Goal: Information Seeking & Learning: Learn about a topic

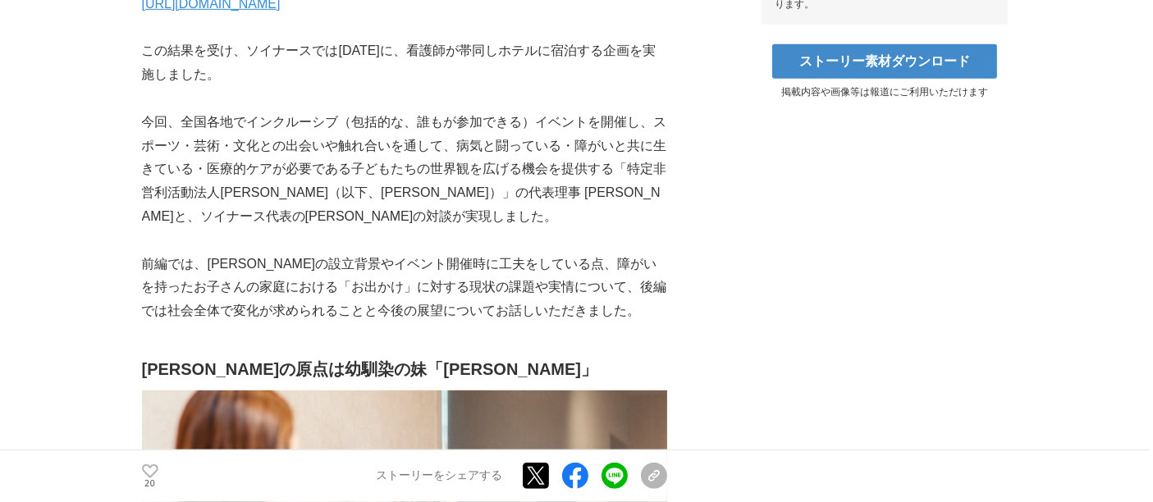
scroll to position [912, 0]
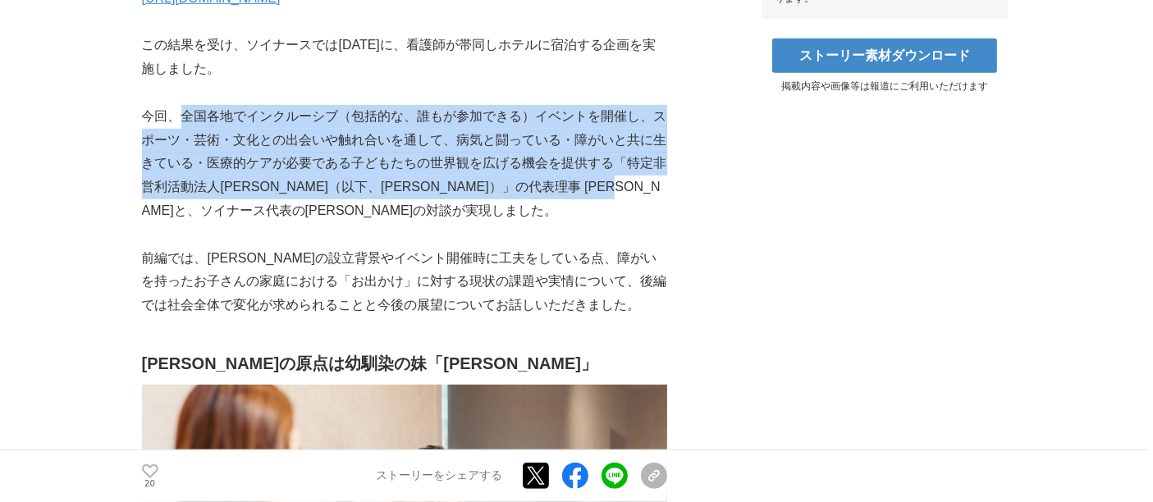
drag, startPoint x: 174, startPoint y: 112, endPoint x: 215, endPoint y: 211, distance: 106.7
click at [211, 209] on p "今回、全国各地でインクルーシブ（包括的な、誰もが参加できる）イベントを開催し、スポーツ・芸術・文化との出会いや触れ合いを通して、病気と闘っている・障がいと共に…" at bounding box center [404, 164] width 525 height 118
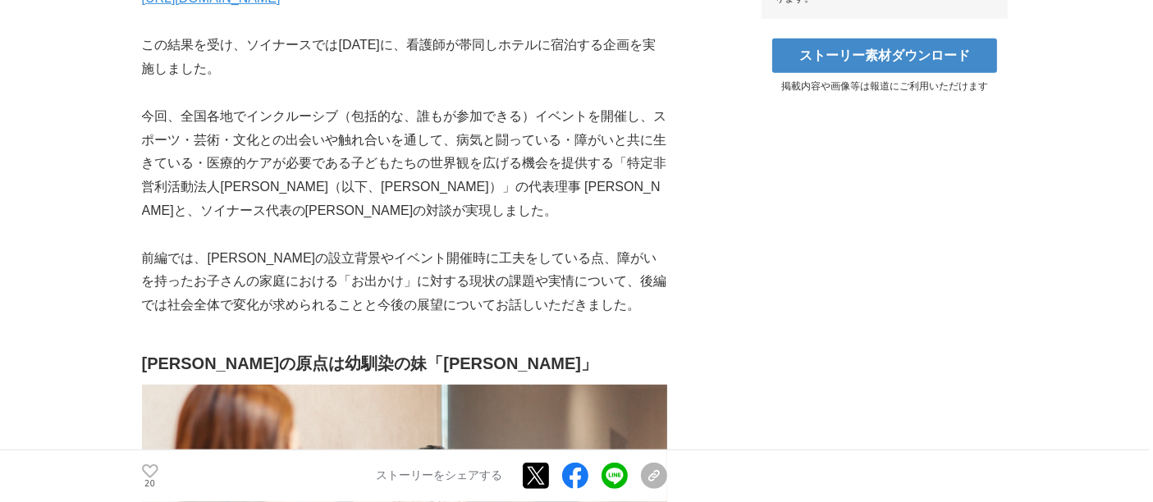
click at [291, 219] on p "今回、全国各地でインクルーシブ（包括的な、誰もが参加できる）イベントを開催し、スポーツ・芸術・文化との出会いや触れ合いを通して、病気と闘っている・障がいと共に…" at bounding box center [404, 164] width 525 height 118
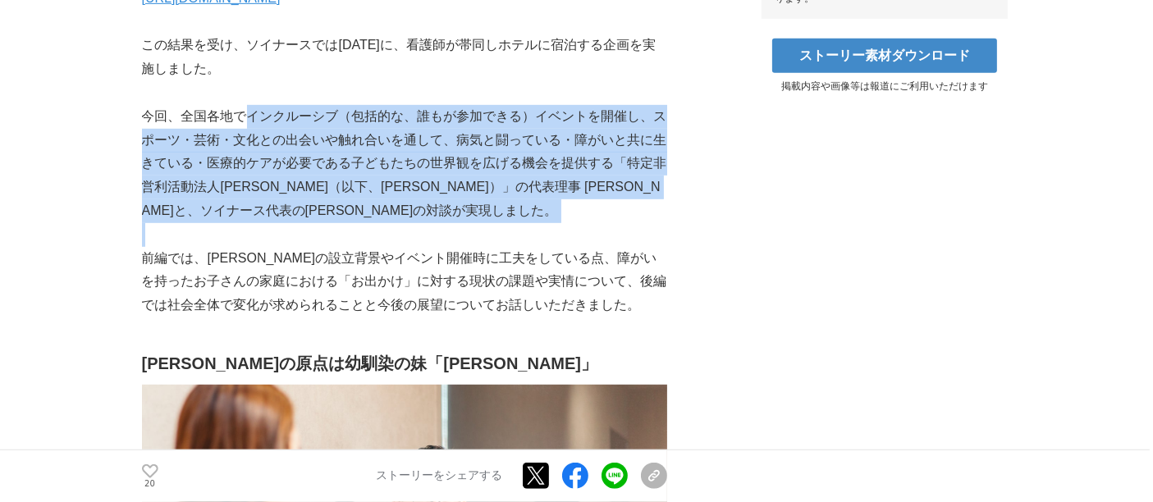
drag, startPoint x: 265, startPoint y: 153, endPoint x: 317, endPoint y: 240, distance: 101.2
click at [317, 240] on p at bounding box center [404, 235] width 525 height 24
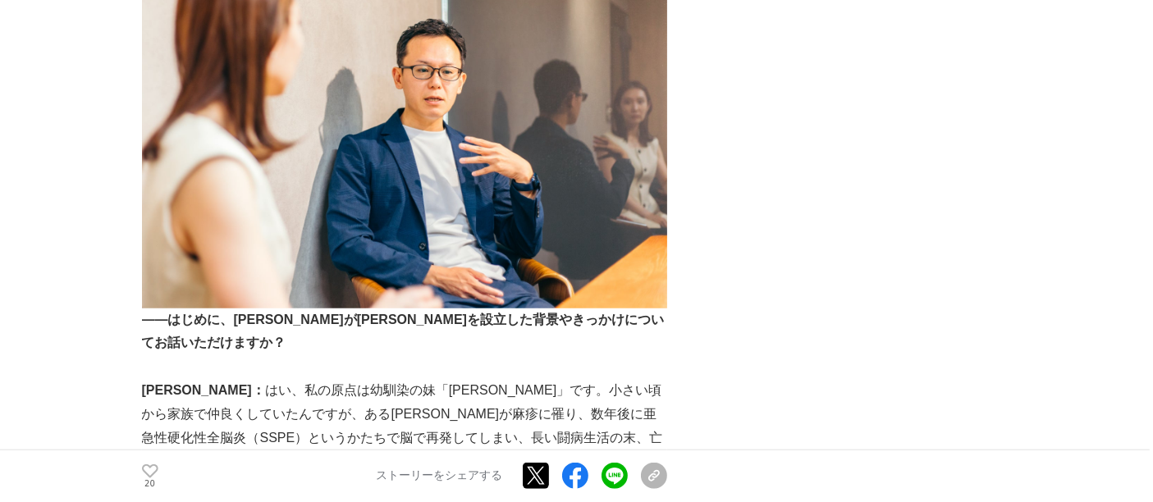
scroll to position [1550, 0]
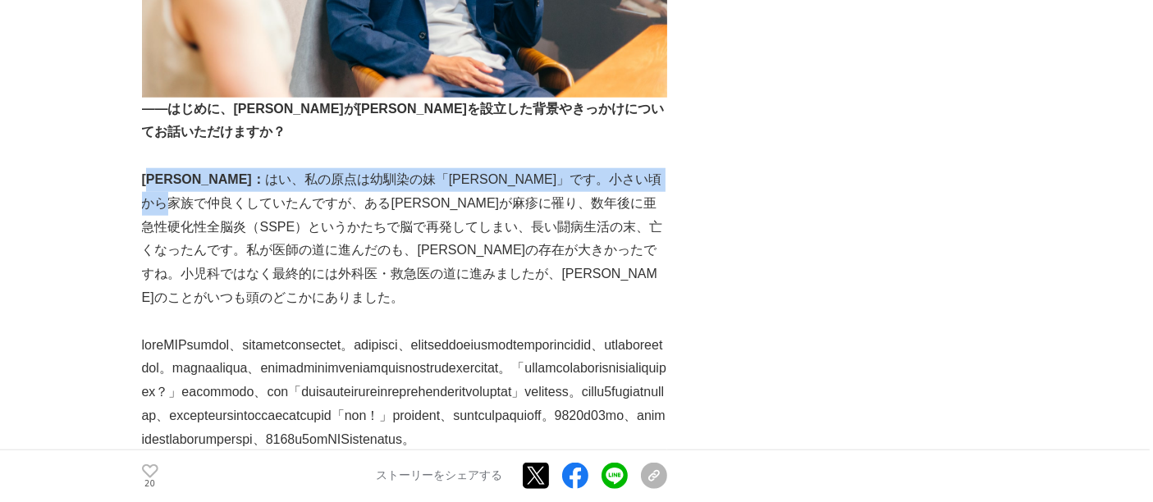
drag, startPoint x: 159, startPoint y: 145, endPoint x: 181, endPoint y: 179, distance: 39.8
click at [178, 179] on p "中川さん： はい、私の原点は幼馴染の妹「あやこちゃん」です。小さい頃から家族で仲良くしていたんですが、ある時あやこちゃんが麻疹に罹り、数年後に亜急性硬化性全脳…" at bounding box center [404, 239] width 525 height 142
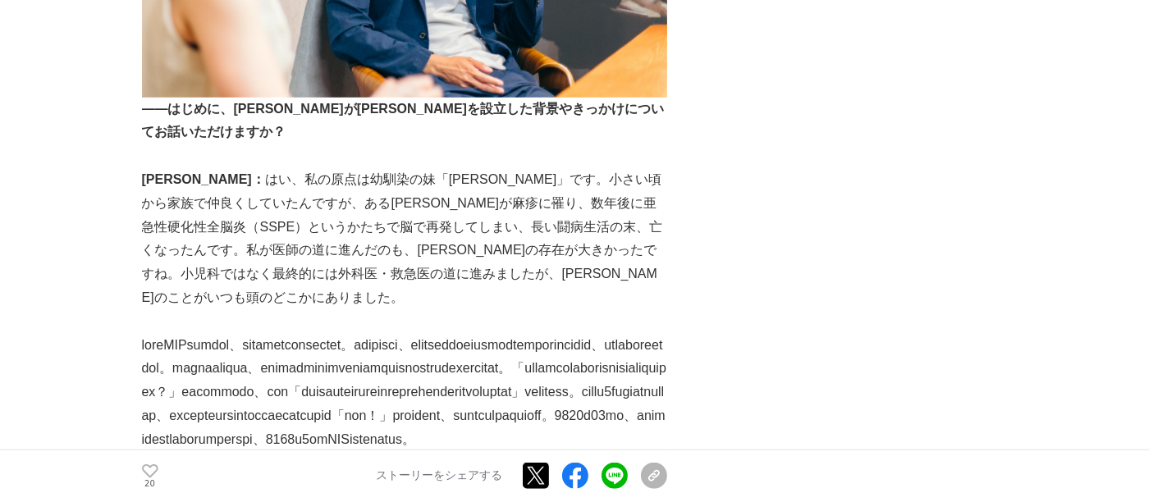
click at [302, 202] on p "中川さん： はい、私の原点は幼馴染の妹「あやこちゃん」です。小さい頃から家族で仲良くしていたんですが、ある時あやこちゃんが麻疹に罹り、数年後に亜急性硬化性全脳…" at bounding box center [404, 239] width 525 height 142
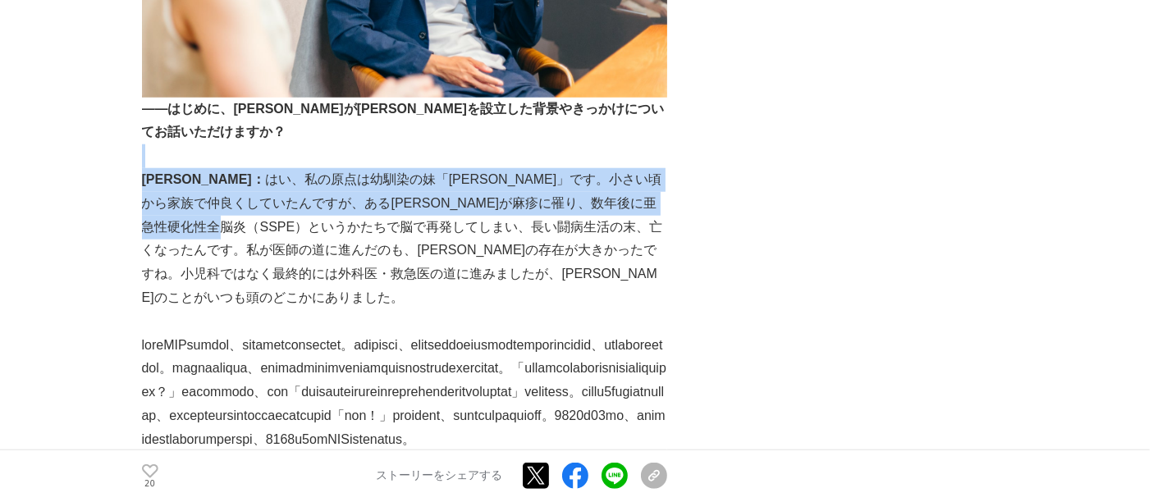
drag, startPoint x: 249, startPoint y: 132, endPoint x: 284, endPoint y: 205, distance: 81.1
click at [284, 205] on p "中川さん： はい、私の原点は幼馴染の妹「あやこちゃん」です。小さい頃から家族で仲良くしていたんですが、ある時あやこちゃんが麻疹に罹り、数年後に亜急性硬化性全脳…" at bounding box center [404, 239] width 525 height 142
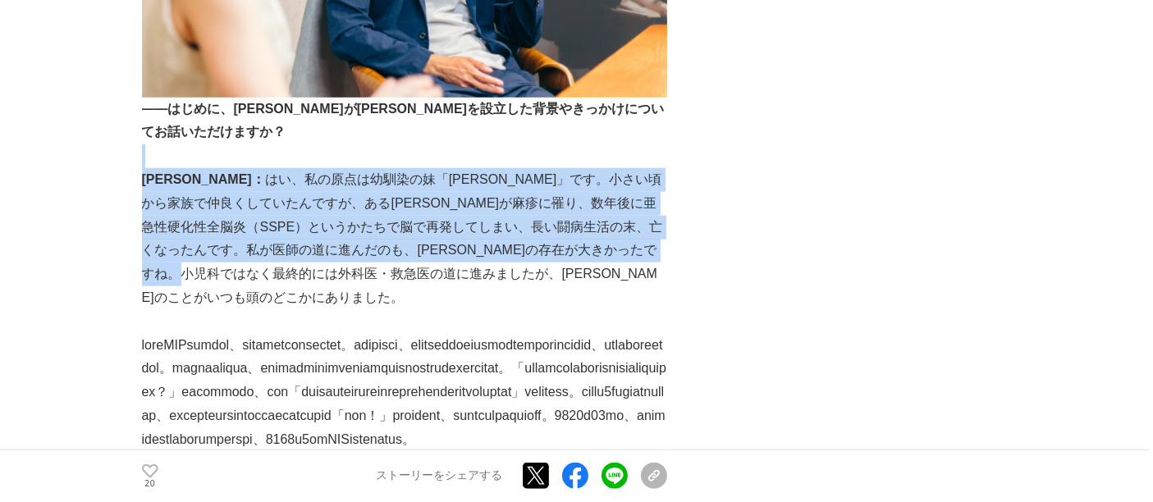
drag, startPoint x: 230, startPoint y: 141, endPoint x: 312, endPoint y: 245, distance: 132.0
click at [314, 245] on p "中川さん： はい、私の原点は幼馴染の妹「あやこちゃん」です。小さい頃から家族で仲良くしていたんですが、ある時あやこちゃんが麻疹に罹り、数年後に亜急性硬化性全脳…" at bounding box center [404, 239] width 525 height 142
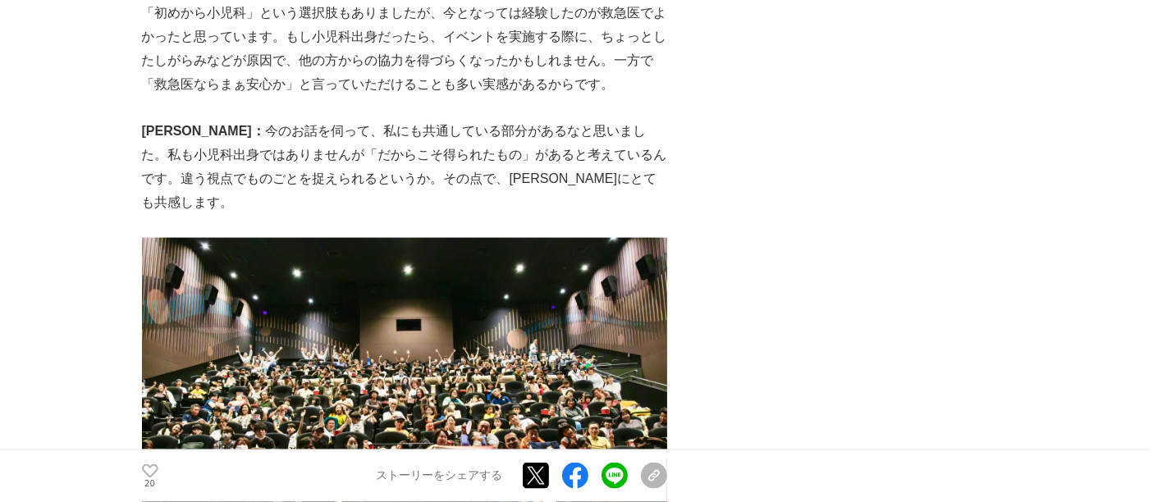
scroll to position [2006, 0]
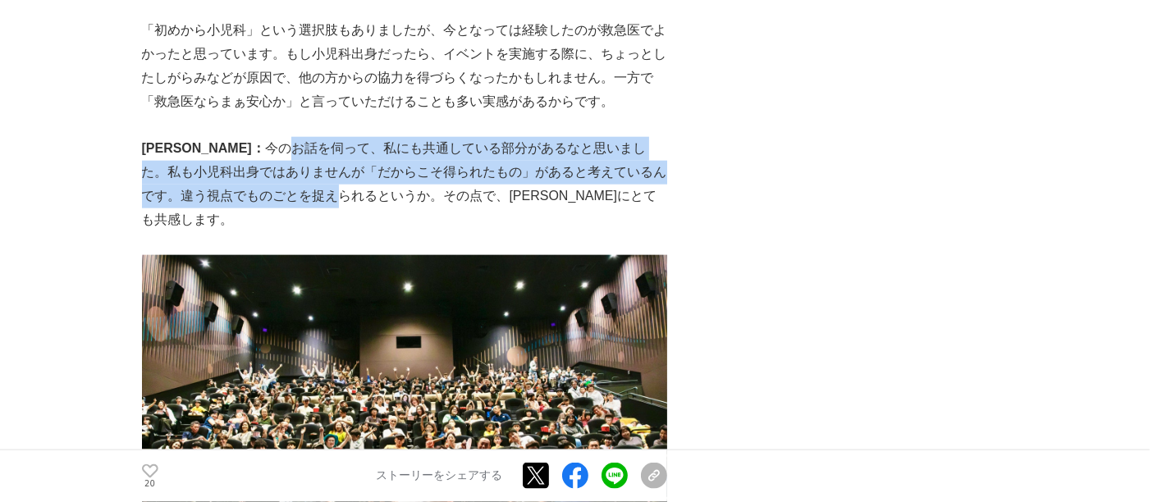
drag, startPoint x: 234, startPoint y: 214, endPoint x: 263, endPoint y: 259, distance: 52.8
click at [260, 231] on p "横山さん： 今のお話を伺って、私にも共通している部分があるなと思いました。私も小児科出身ではありませんが「だからこそ得られたもの」があると考えているんです。違…" at bounding box center [404, 184] width 525 height 94
click at [264, 231] on p "横山さん： 今のお話を伺って、私にも共通している部分があるなと思いました。私も小児科出身ではありませんが「だからこそ得られたもの」があると考えているんです。違…" at bounding box center [404, 184] width 525 height 94
drag, startPoint x: 263, startPoint y: 217, endPoint x: 284, endPoint y: 266, distance: 53.7
click at [284, 231] on p "横山さん： 今のお話を伺って、私にも共通している部分があるなと思いました。私も小児科出身ではありませんが「だからこそ得られたもの」があると考えているんです。違…" at bounding box center [404, 184] width 525 height 94
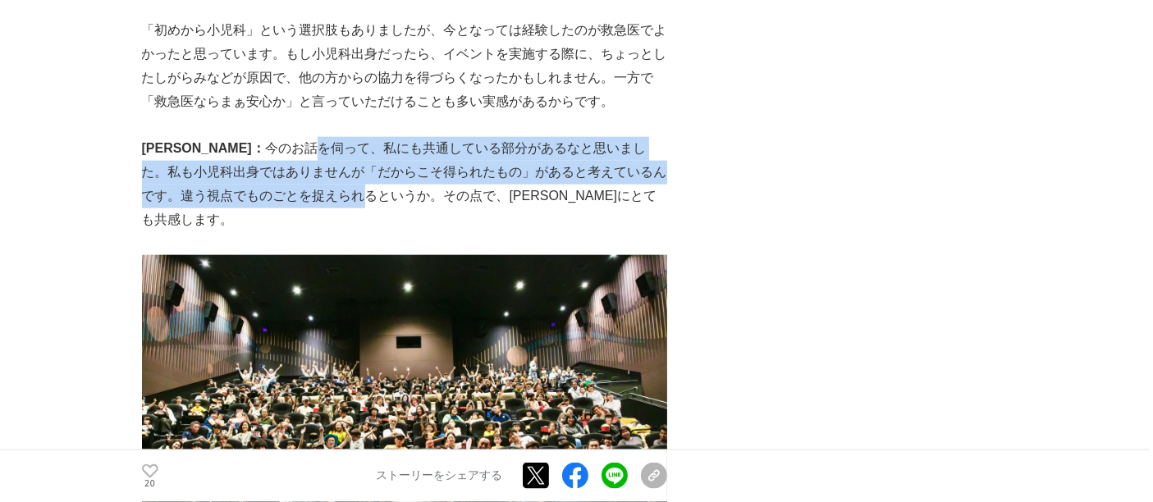
click at [284, 231] on p "横山さん： 今のお話を伺って、私にも共通している部分があるなと思いました。私も小児科出身ではありませんが「だからこそ得られたもの」があると考えているんです。違…" at bounding box center [404, 184] width 525 height 94
drag, startPoint x: 336, startPoint y: 213, endPoint x: 488, endPoint y: 263, distance: 159.4
click at [462, 231] on p "横山さん： 今のお話を伺って、私にも共通している部分があるなと思いました。私も小児科出身ではありませんが「だからこそ得られたもの」があると考えているんです。違…" at bounding box center [404, 184] width 525 height 94
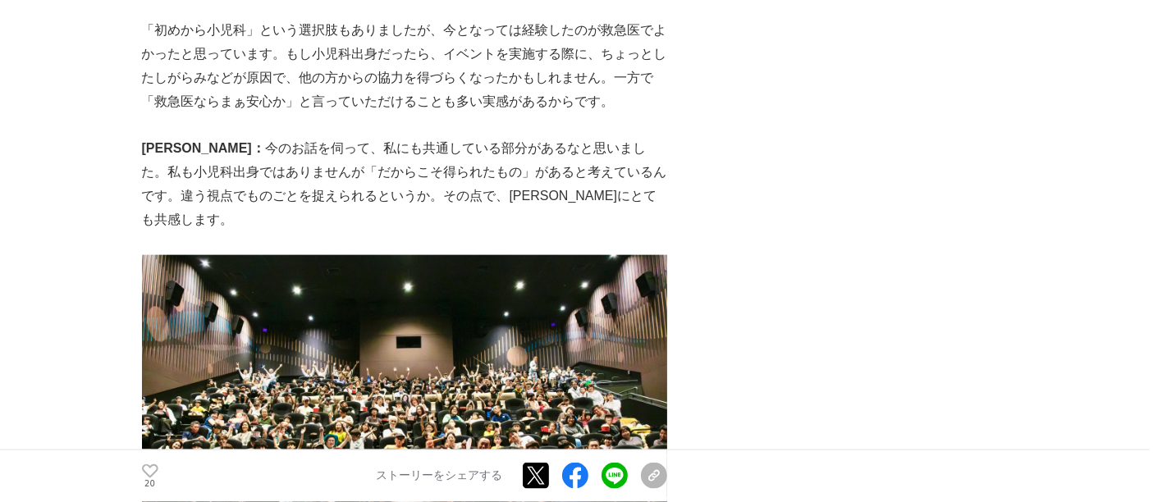
click at [497, 231] on p "横山さん： 今のお話を伺って、私にも共通している部分があるなと思いました。私も小児科出身ではありませんが「だからこそ得られたもの」があると考えているんです。違…" at bounding box center [404, 184] width 525 height 94
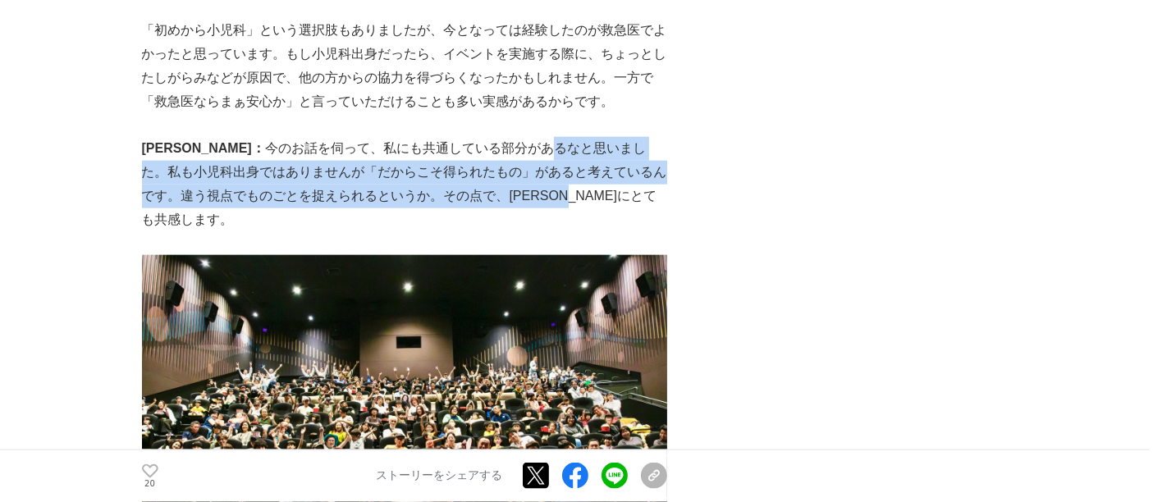
drag, startPoint x: 489, startPoint y: 208, endPoint x: 521, endPoint y: 265, distance: 65.1
click at [520, 231] on p "横山さん： 今のお話を伺って、私にも共通している部分があるなと思いました。私も小児科出身ではありませんが「だからこそ得られたもの」があると考えているんです。違…" at bounding box center [404, 184] width 525 height 94
click at [521, 231] on p "横山さん： 今のお話を伺って、私にも共通している部分があるなと思いました。私も小児科出身ではありませんが「だからこそ得られたもの」があると考えているんです。違…" at bounding box center [404, 184] width 525 height 94
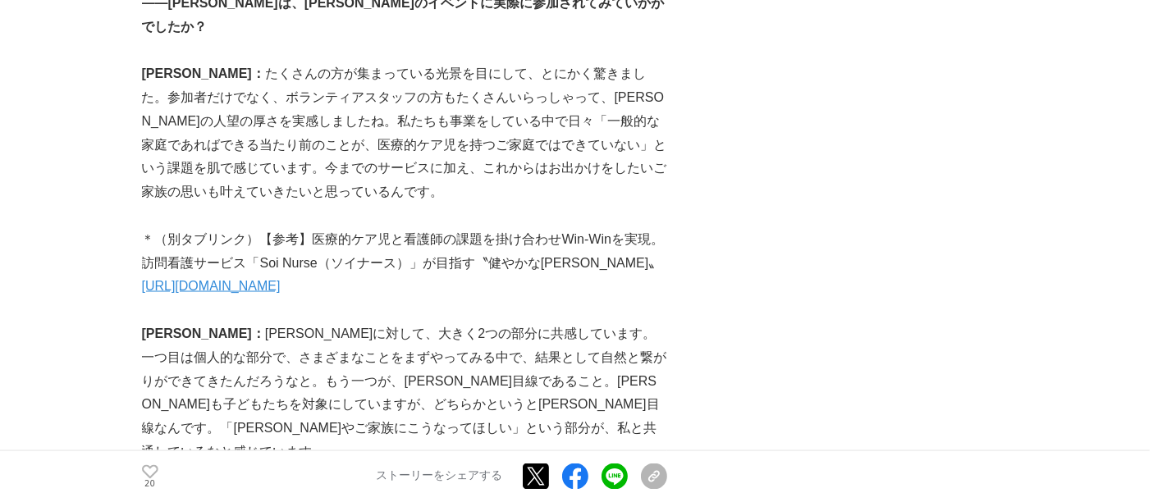
scroll to position [2644, 0]
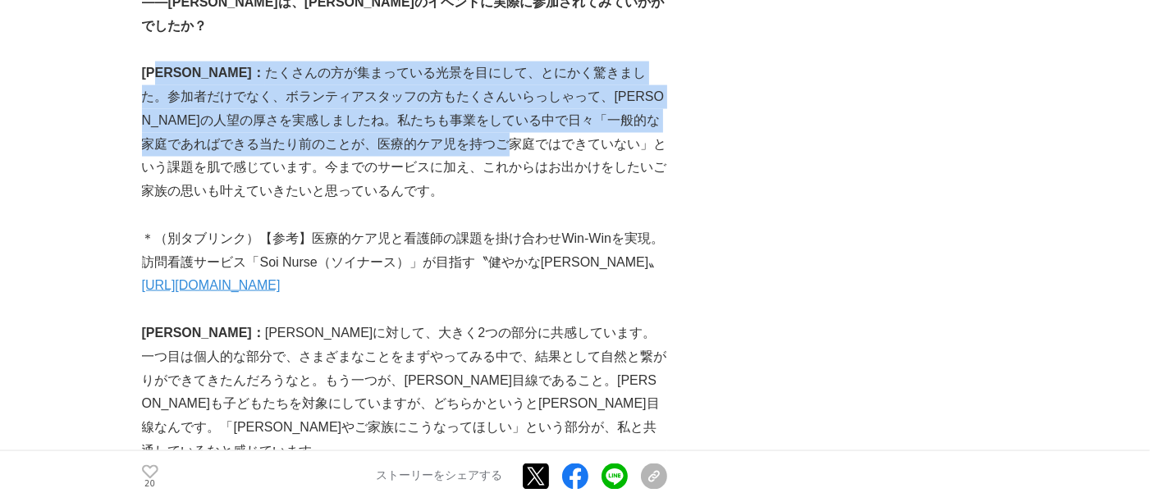
drag, startPoint x: 164, startPoint y: 89, endPoint x: 585, endPoint y: 162, distance: 427.3
click at [513, 160] on p "横山さん： たくさんの方が集まっている光景を目にして、とにかく驚きました。参加者だけでなく、ボランティアスタッフの方もたくさんいらっしゃって、中川さんの人望の…" at bounding box center [404, 133] width 525 height 142
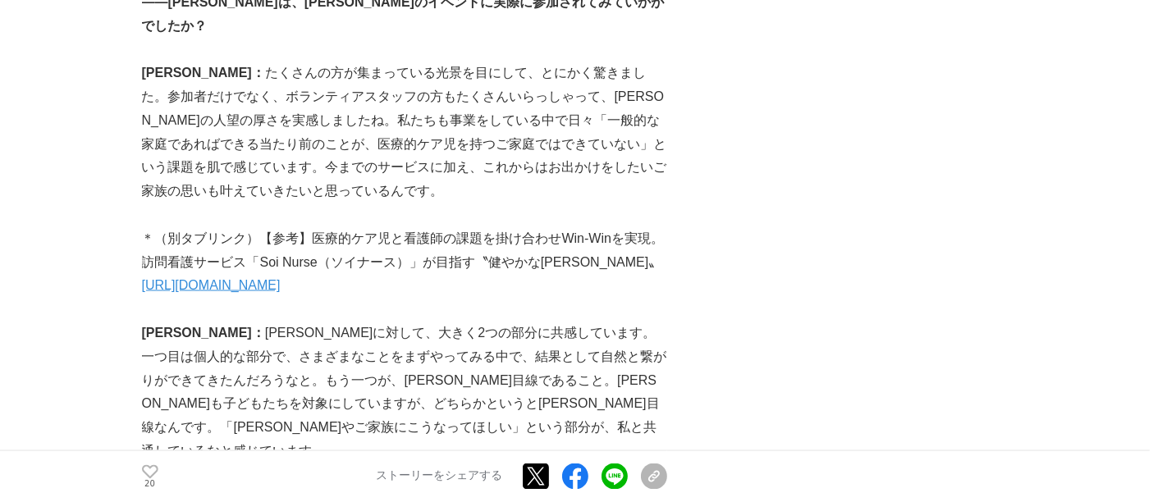
click at [586, 162] on p "横山さん： たくさんの方が集まっている光景を目にして、とにかく驚きました。参加者だけでなく、ボランティアスタッフの方もたくさんいらっしゃって、中川さんの人望の…" at bounding box center [404, 133] width 525 height 142
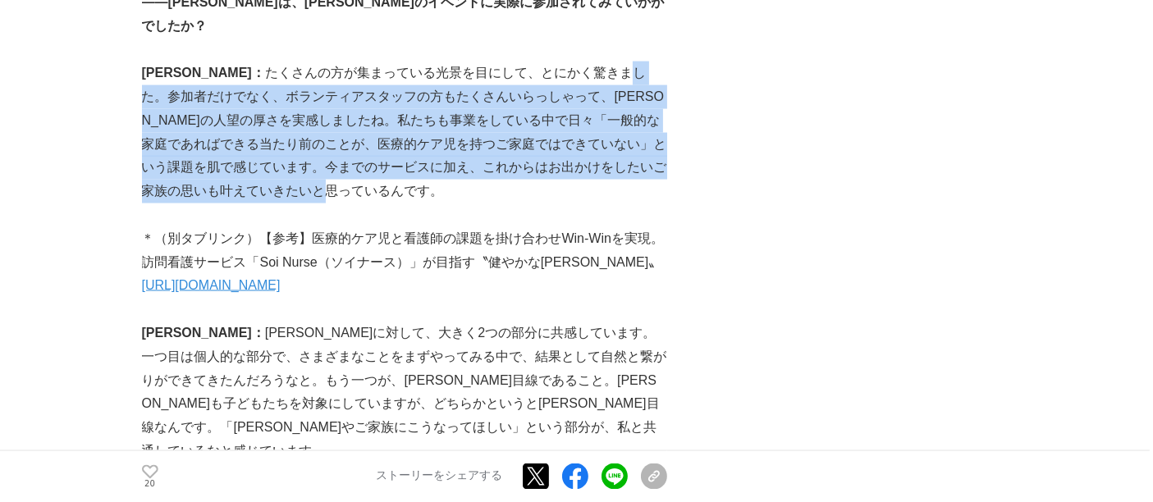
drag, startPoint x: 570, startPoint y: 104, endPoint x: 613, endPoint y: 209, distance: 113.4
click at [613, 204] on p "横山さん： たくさんの方が集まっている光景を目にして、とにかく驚きました。参加者だけでなく、ボランティアスタッフの方もたくさんいらっしゃって、中川さんの人望の…" at bounding box center [404, 133] width 525 height 142
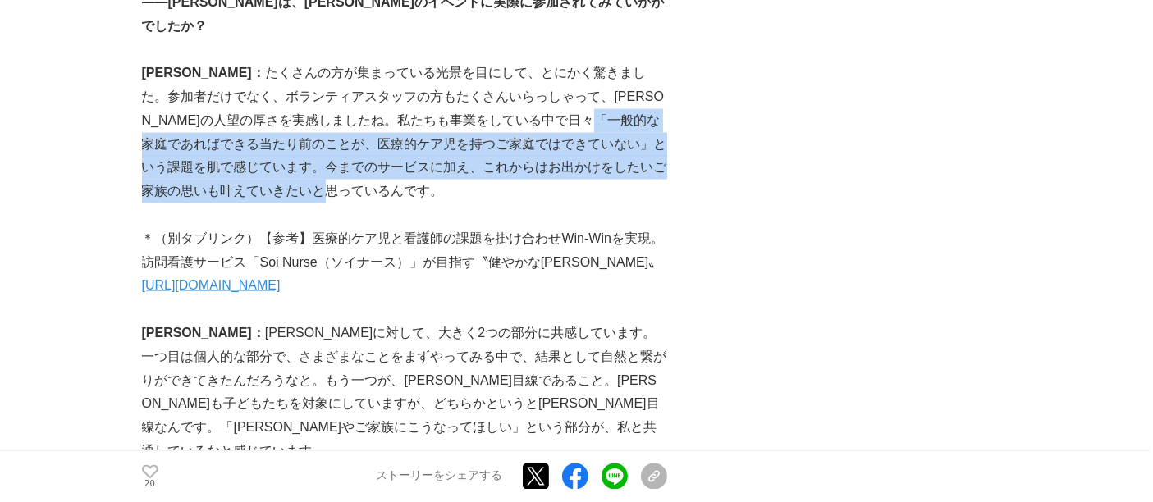
drag, startPoint x: 567, startPoint y: 137, endPoint x: 594, endPoint y: 218, distance: 85.6
click at [594, 204] on p "横山さん： たくさんの方が集まっている光景を目にして、とにかく驚きました。参加者だけでなく、ボランティアスタッフの方もたくさんいらっしゃって、中川さんの人望の…" at bounding box center [404, 133] width 525 height 142
drag, startPoint x: 553, startPoint y: 142, endPoint x: 592, endPoint y: 222, distance: 88.5
click at [592, 204] on p "横山さん： たくさんの方が集まっている光景を目にして、とにかく驚きました。参加者だけでなく、ボランティアスタッフの方もたくさんいらっしゃって、中川さんの人望の…" at bounding box center [404, 133] width 525 height 142
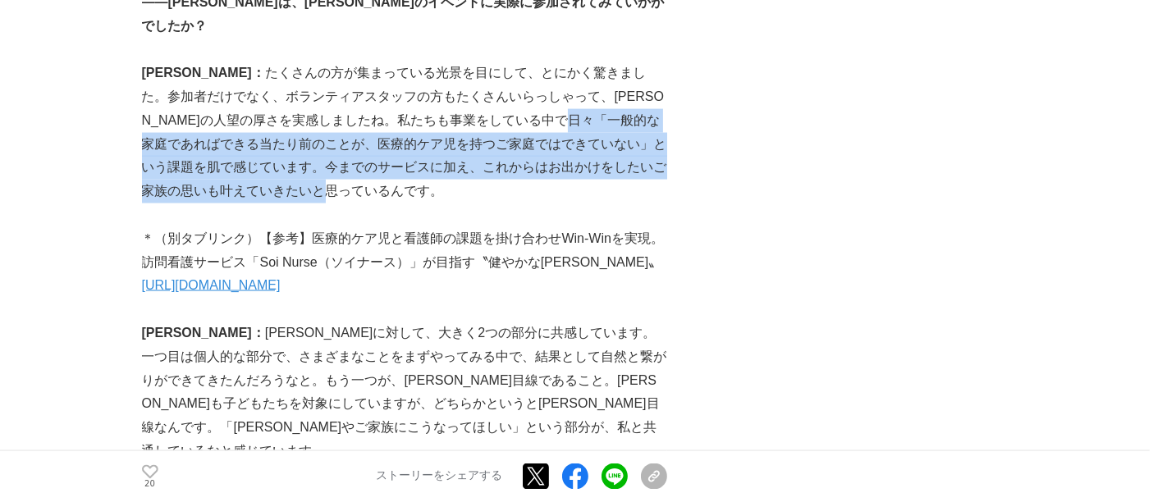
click at [592, 204] on p "横山さん： たくさんの方が集まっている光景を目にして、とにかく驚きました。参加者だけでなく、ボランティアスタッフの方もたくさんいらっしゃって、中川さんの人望の…" at bounding box center [404, 133] width 525 height 142
drag, startPoint x: 569, startPoint y: 153, endPoint x: 597, endPoint y: 228, distance: 80.0
click at [597, 228] on div "医療的ケア児や障がいのある子どもに寄り添う小児専門の看護師ケアリングサービス「ソイナース」を展開する株式会社Medi Blanca（東京都千代田区、代表取締役…" at bounding box center [404, 490] width 525 height 5679
click at [597, 227] on p at bounding box center [404, 216] width 525 height 24
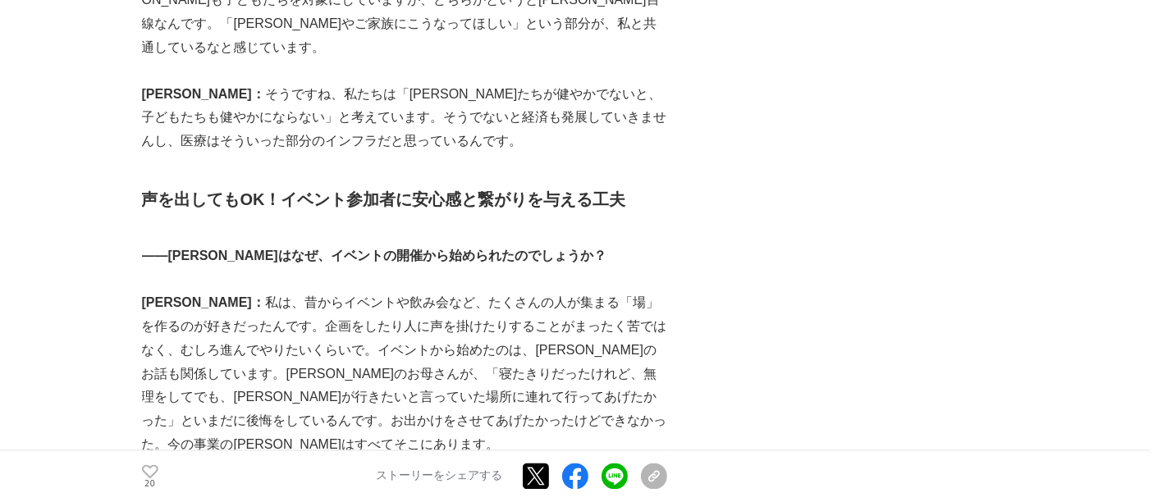
scroll to position [3191, 0]
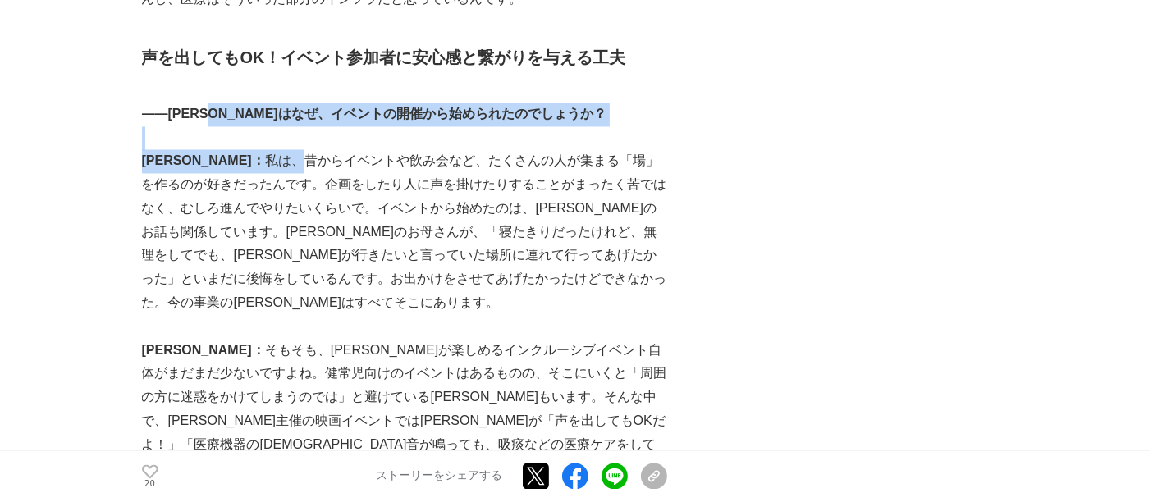
drag, startPoint x: 232, startPoint y: 108, endPoint x: 258, endPoint y: 176, distance: 72.7
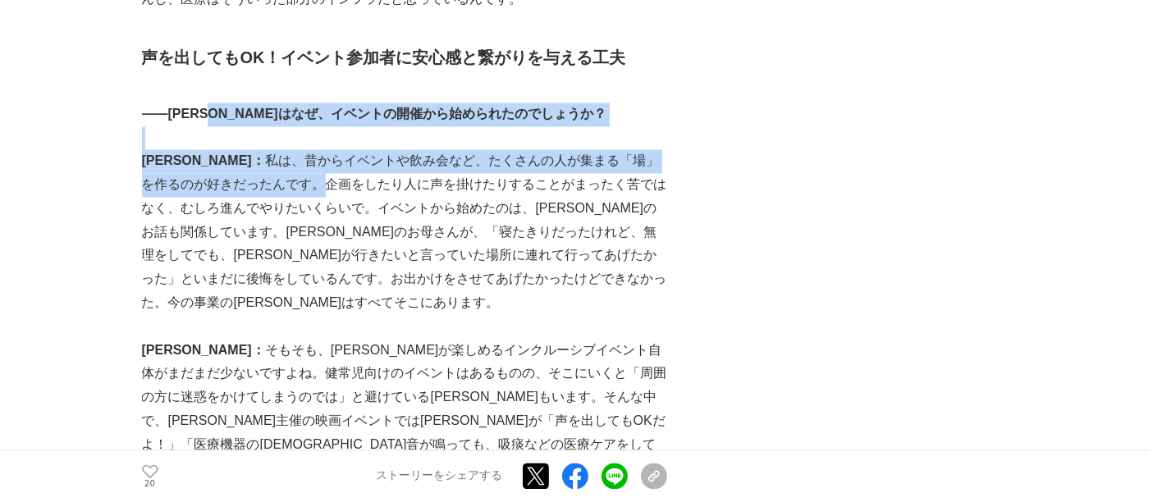
click at [258, 176] on p "中川さん： 私は、昔からイベントや飲み会など、たくさんの人が集まる「場」を作るのが好きだったんです。企画をしたり人に声を掛けたりすることがまったく苦ではなく、…" at bounding box center [404, 232] width 525 height 166
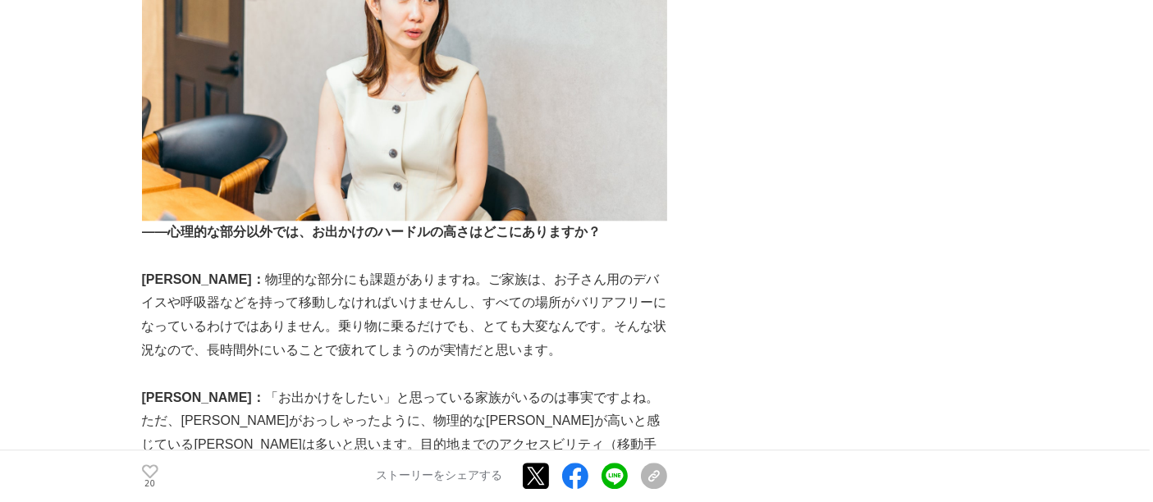
scroll to position [4286, 0]
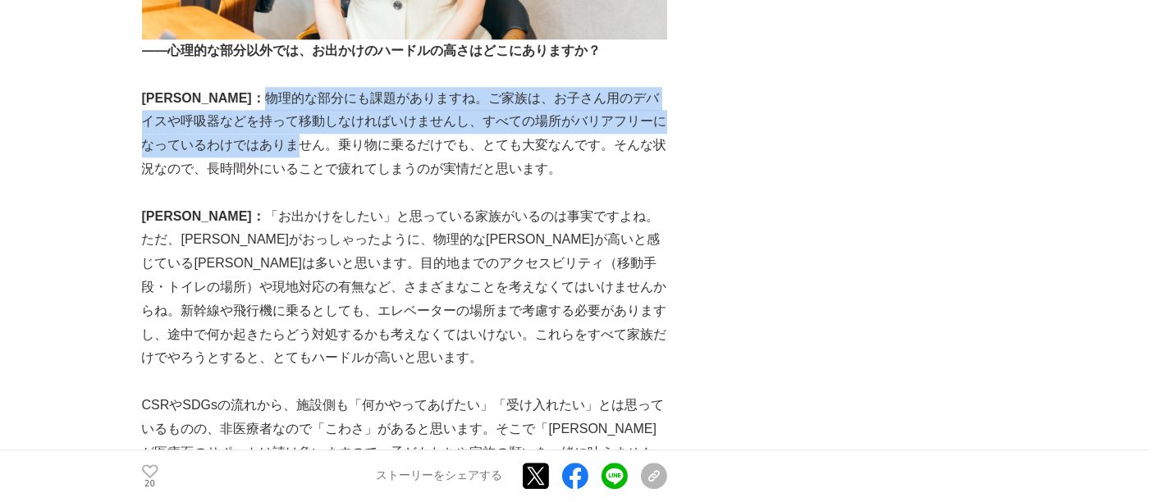
drag, startPoint x: 210, startPoint y: 72, endPoint x: 241, endPoint y: 138, distance: 72.7
click at [240, 137] on p "横山さん： 物理的な部分にも課題がありますね。ご家族は、お子さん用のデバイスや呼吸器などを持って移動しなければいけませんし、すべての場所がバリアフリーになって…" at bounding box center [404, 134] width 525 height 94
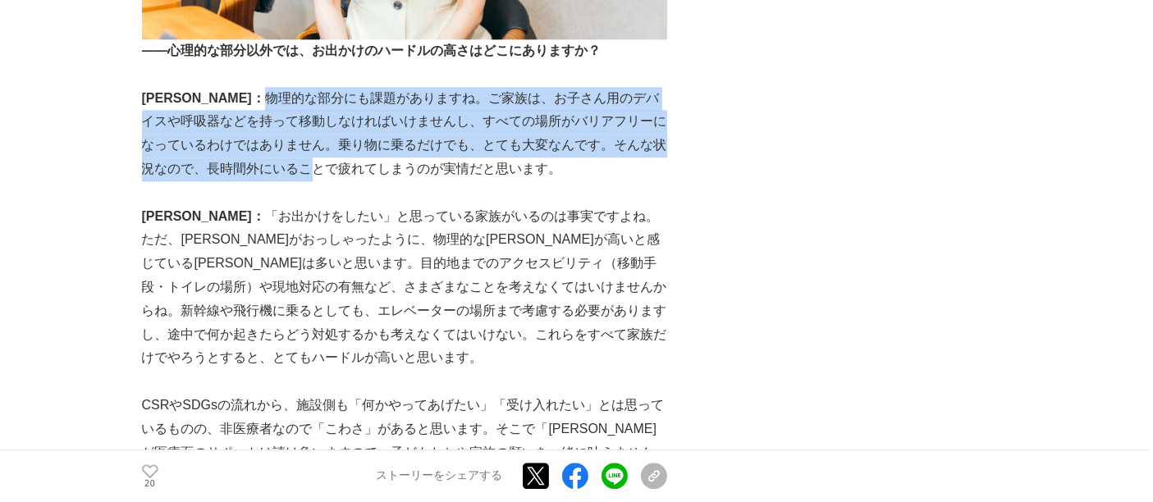
click at [241, 139] on p "横山さん： 物理的な部分にも課題がありますね。ご家族は、お子さん用のデバイスや呼吸器などを持って移動しなければいけませんし、すべての場所がバリアフリーになって…" at bounding box center [404, 134] width 525 height 94
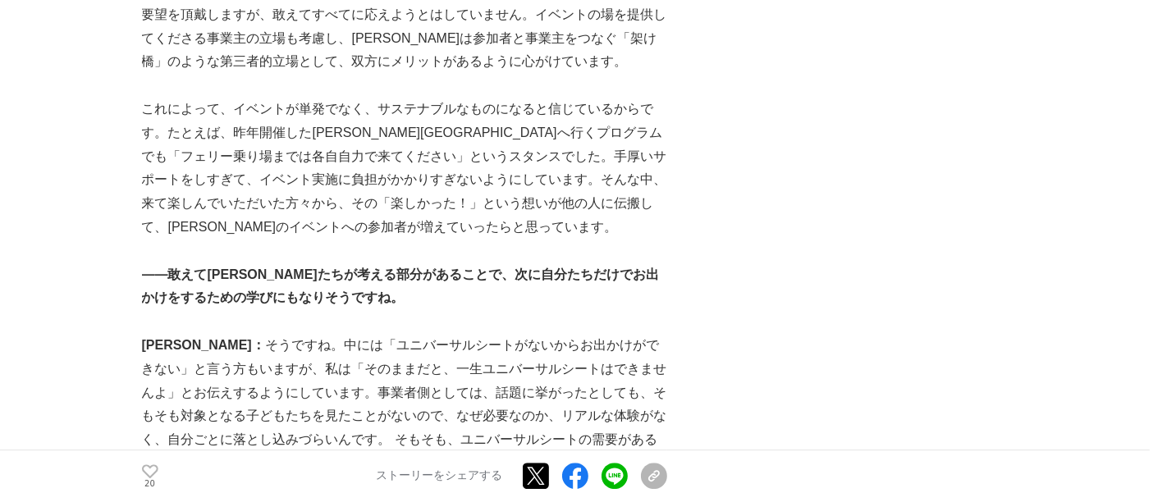
scroll to position [5015, 0]
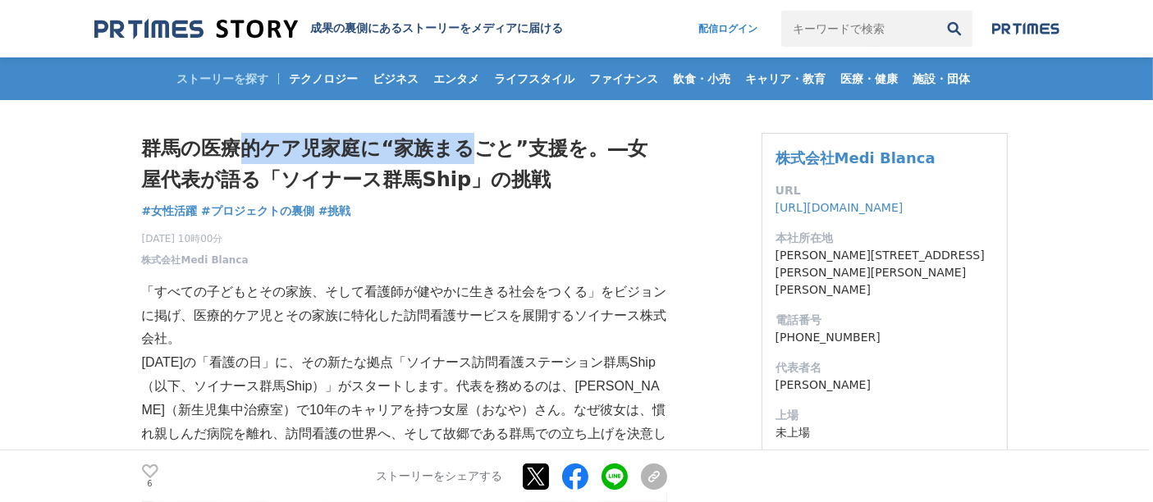
drag, startPoint x: 268, startPoint y: 138, endPoint x: 486, endPoint y: 157, distance: 219.1
click at [485, 157] on h1 "群馬の医療的ケア児家庭に“家族まるごと”支援を。―女屋代表が語る「ソイナース群馬Ship」の挑戦" at bounding box center [404, 164] width 525 height 63
click at [491, 158] on h1 "群馬の医療的ケア児家庭に“家族まるごと”支援を。―女屋代表が語る「ソイナース群馬Ship」の挑戦" at bounding box center [404, 164] width 525 height 63
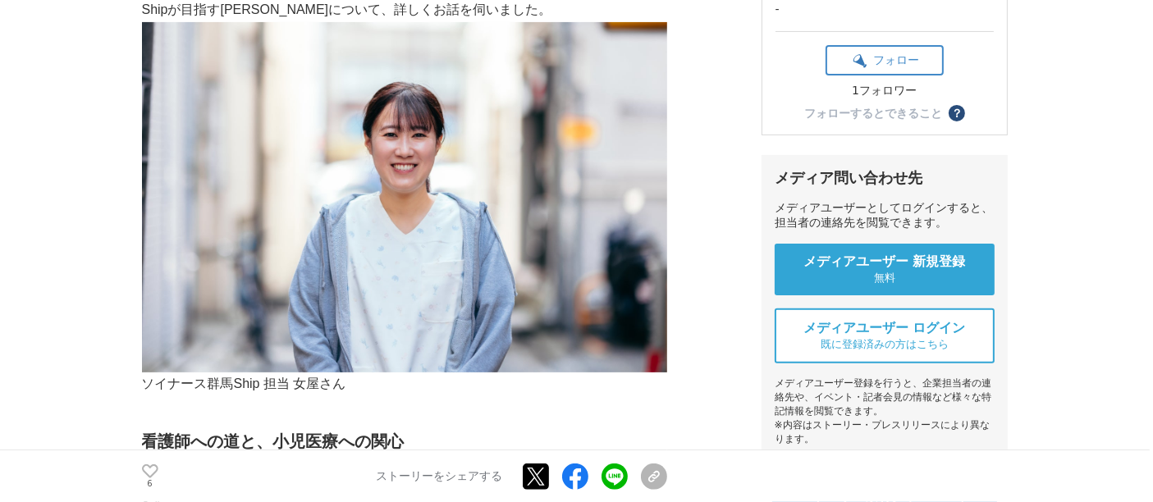
scroll to position [638, 0]
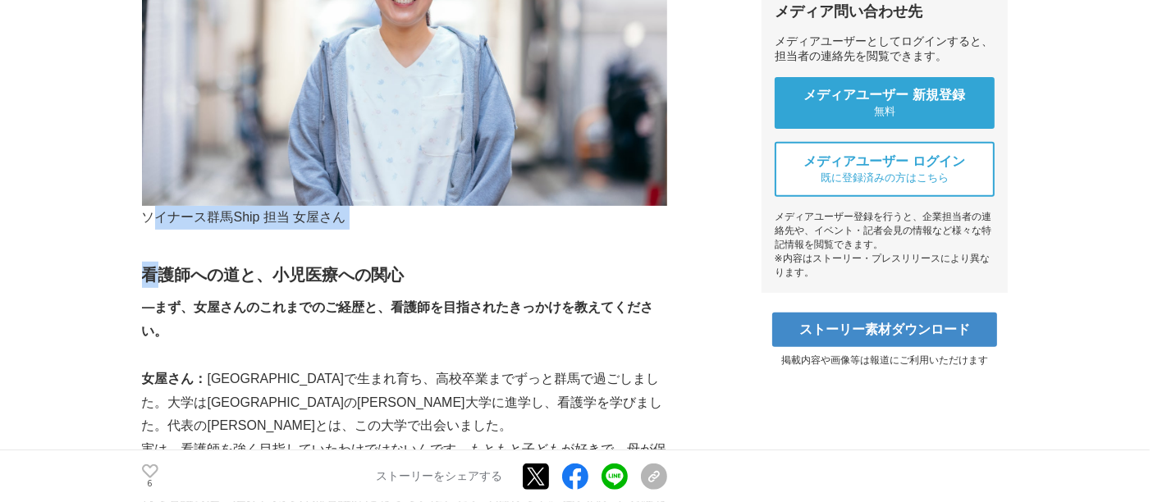
drag, startPoint x: 149, startPoint y: 213, endPoint x: 172, endPoint y: 250, distance: 43.8
click at [246, 285] on h2 "看護師への道と、小児医療への関心" at bounding box center [404, 275] width 525 height 26
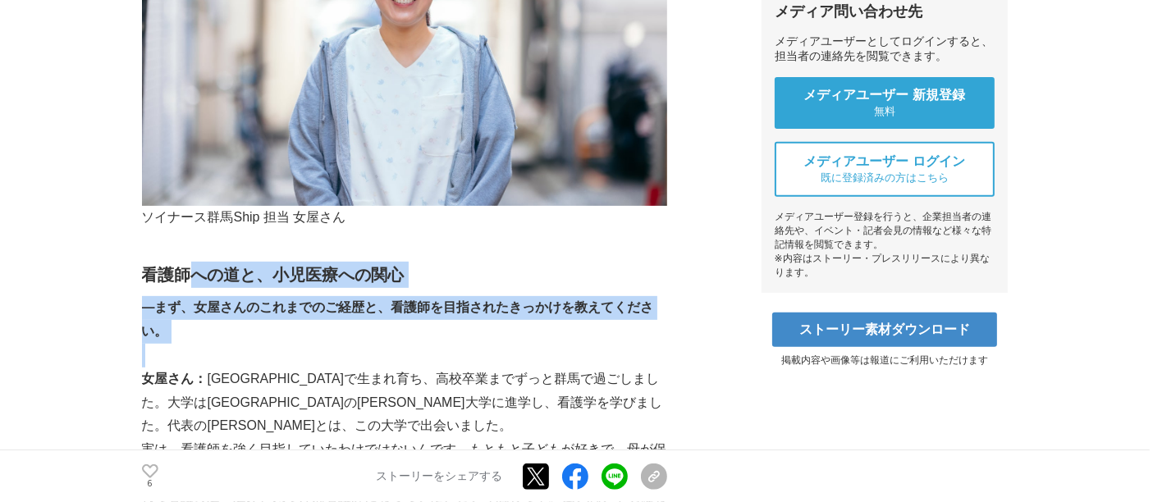
drag, startPoint x: 188, startPoint y: 245, endPoint x: 245, endPoint y: 346, distance: 115.0
click at [245, 346] on p at bounding box center [404, 356] width 525 height 24
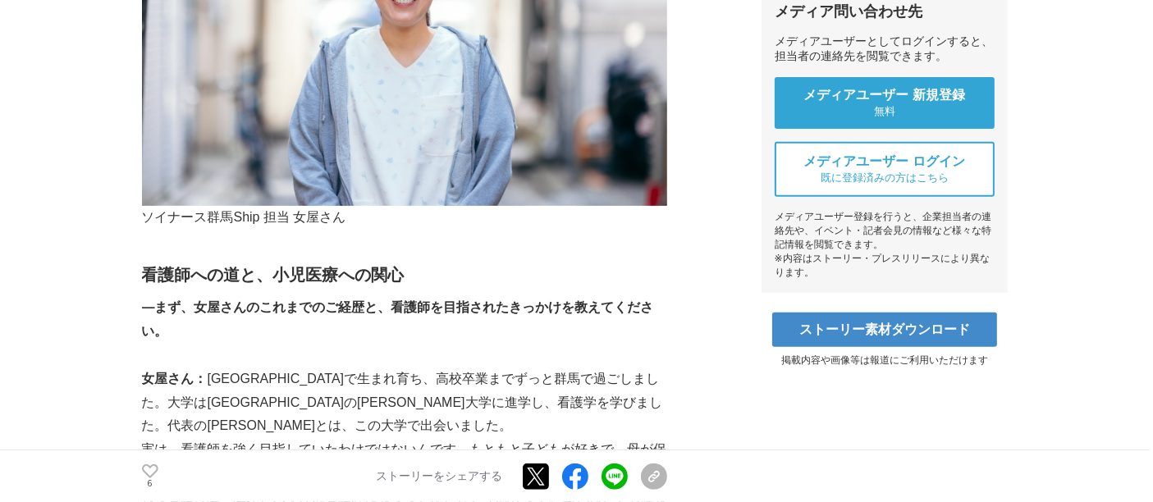
scroll to position [729, 0]
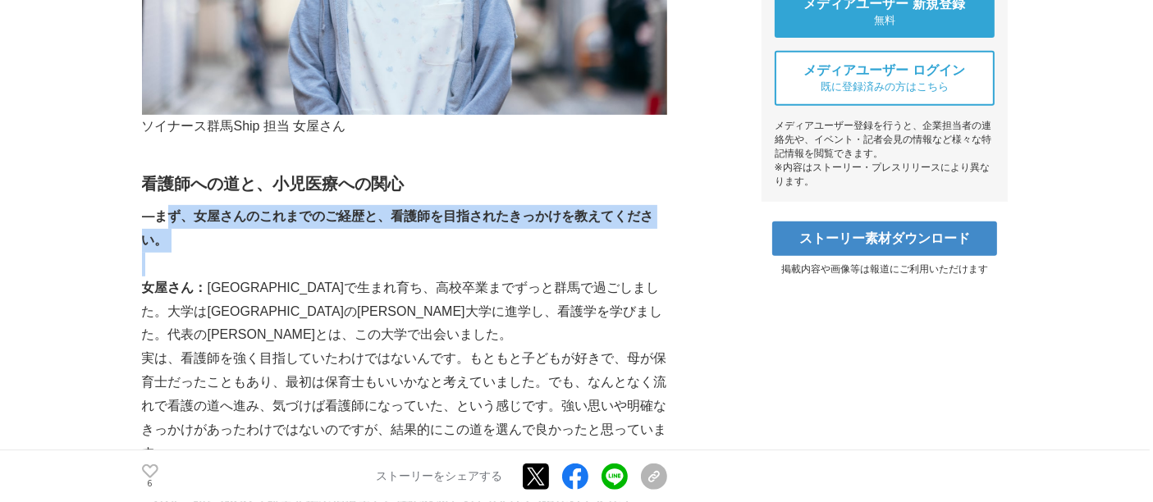
drag, startPoint x: 163, startPoint y: 219, endPoint x: 182, endPoint y: 263, distance: 48.5
click at [182, 263] on p at bounding box center [404, 265] width 525 height 24
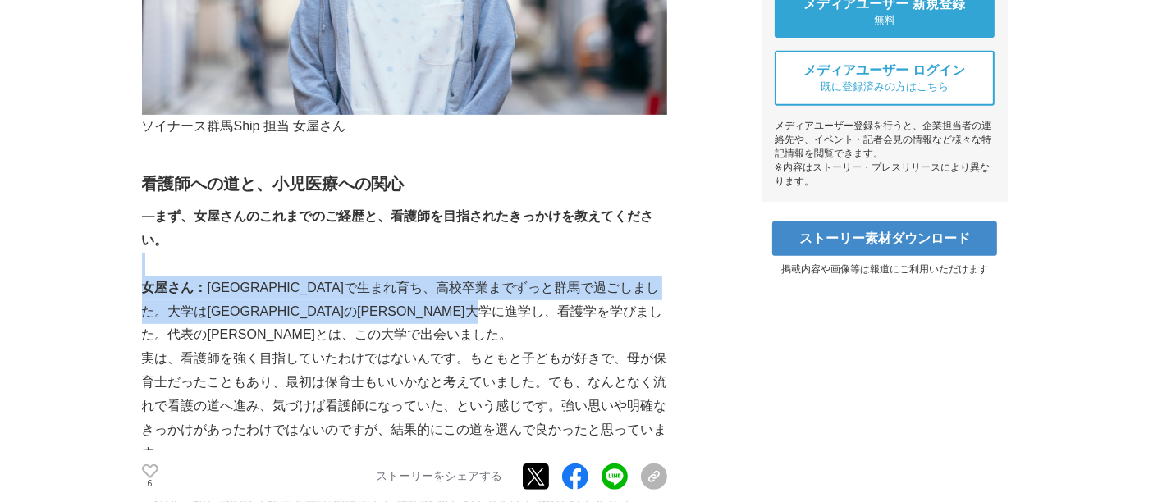
drag, startPoint x: 208, startPoint y: 248, endPoint x: 262, endPoint y: 334, distance: 101.4
click at [262, 335] on p "女屋さん： [GEOGRAPHIC_DATA]で生まれ育ち、高校卒業までずっと群馬で過ごしました。大学は[GEOGRAPHIC_DATA]の[PERSON_N…" at bounding box center [404, 312] width 525 height 71
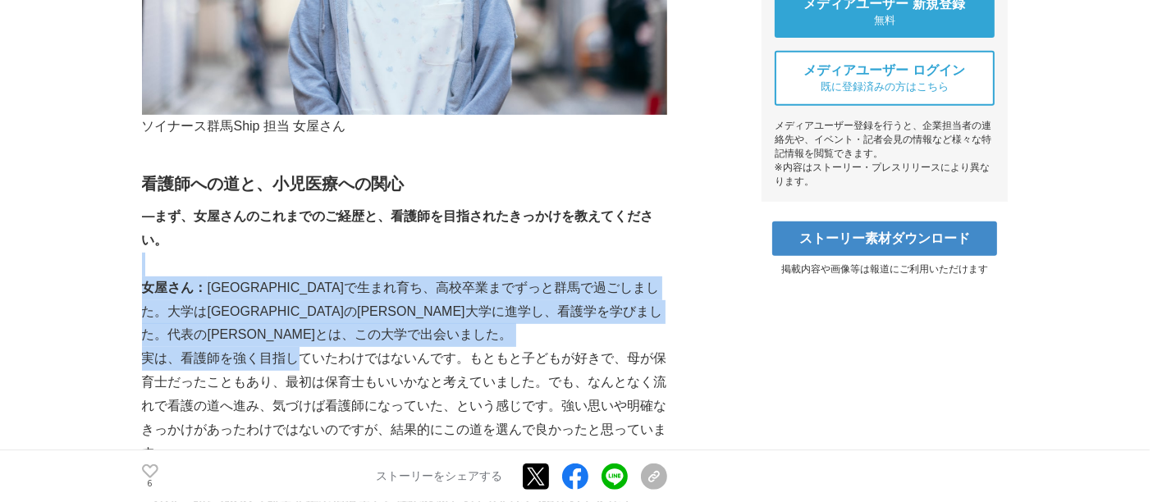
drag, startPoint x: 231, startPoint y: 275, endPoint x: 294, endPoint y: 370, distance: 113.8
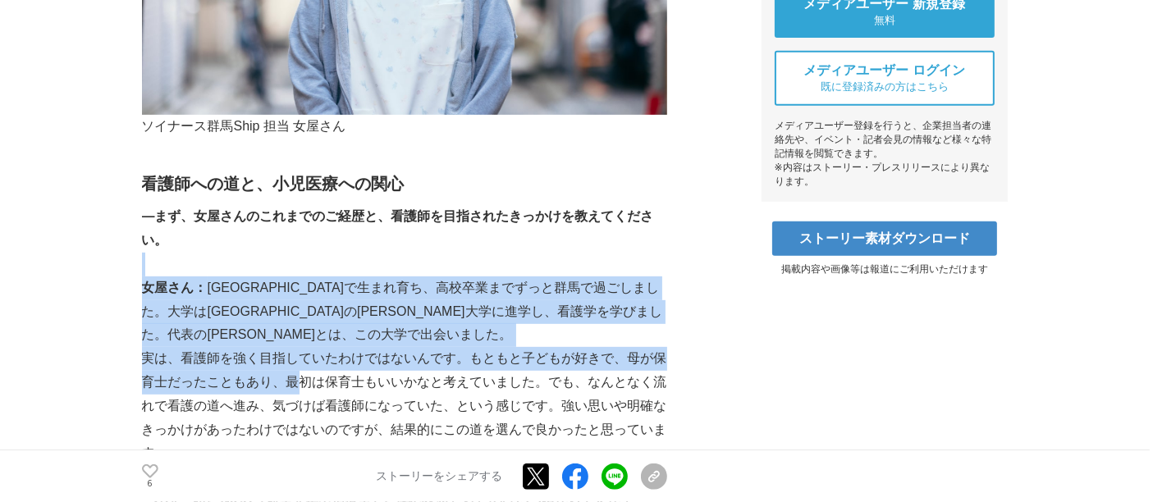
click at [294, 370] on p "実は、看護師を強く目指していたわけではないんです。もともと子どもが好きで、母が保育士だったこともあり、最初は保育士もいいかなと考えていました。でも、なんとなく…" at bounding box center [404, 406] width 525 height 118
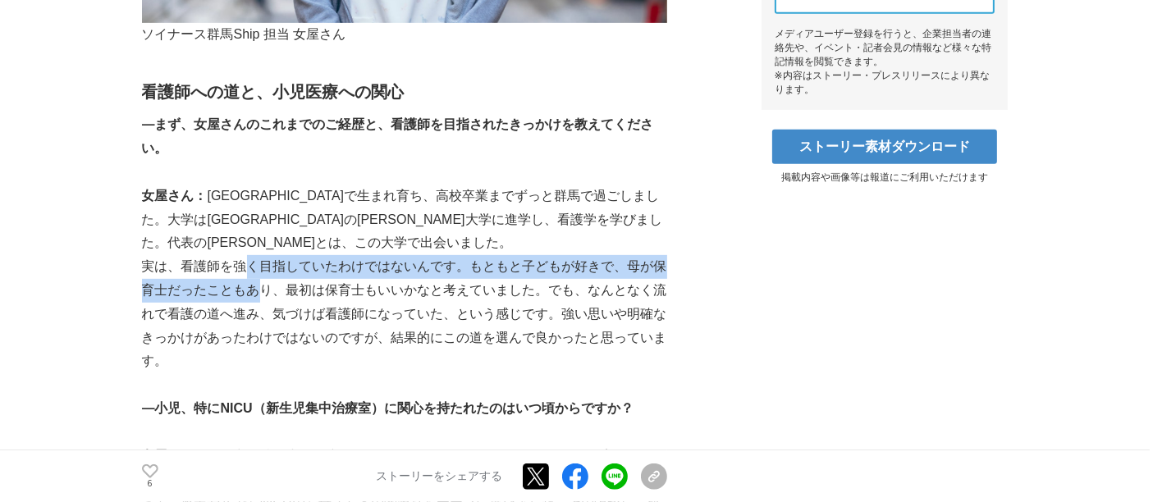
drag, startPoint x: 253, startPoint y: 294, endPoint x: 266, endPoint y: 304, distance: 16.4
click at [255, 299] on p "実は、看護師を強く目指していたわけではないんです。もともと子どもが好きで、母が保育士だったこともあり、最初は保育士もいいかなと考えていました。でも、なんとなく…" at bounding box center [404, 314] width 525 height 118
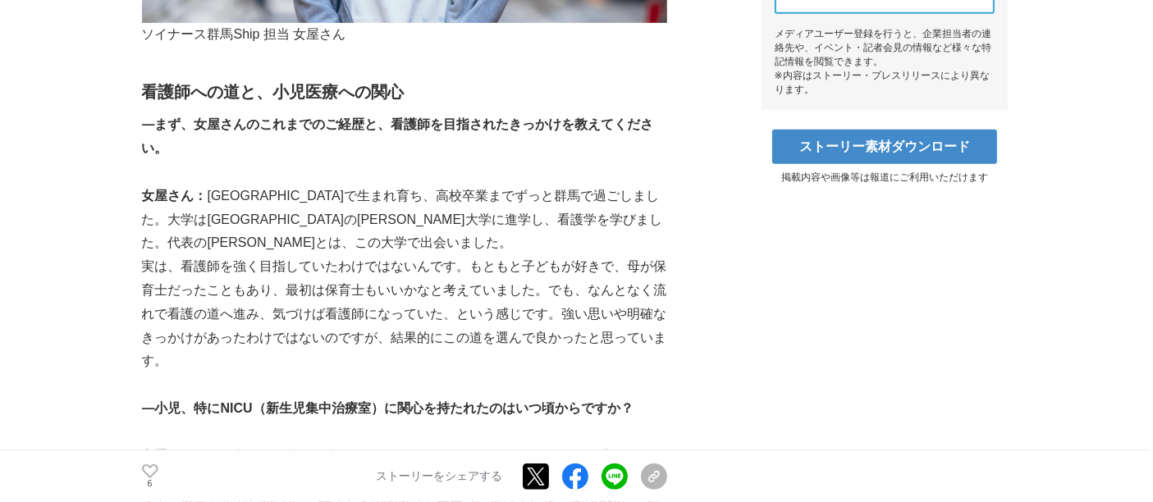
click at [267, 304] on p "実は、看護師を強く目指していたわけではないんです。もともと子どもが好きで、母が保育士だったこともあり、最初は保育士もいいかなと考えていました。でも、なんとなく…" at bounding box center [404, 314] width 525 height 118
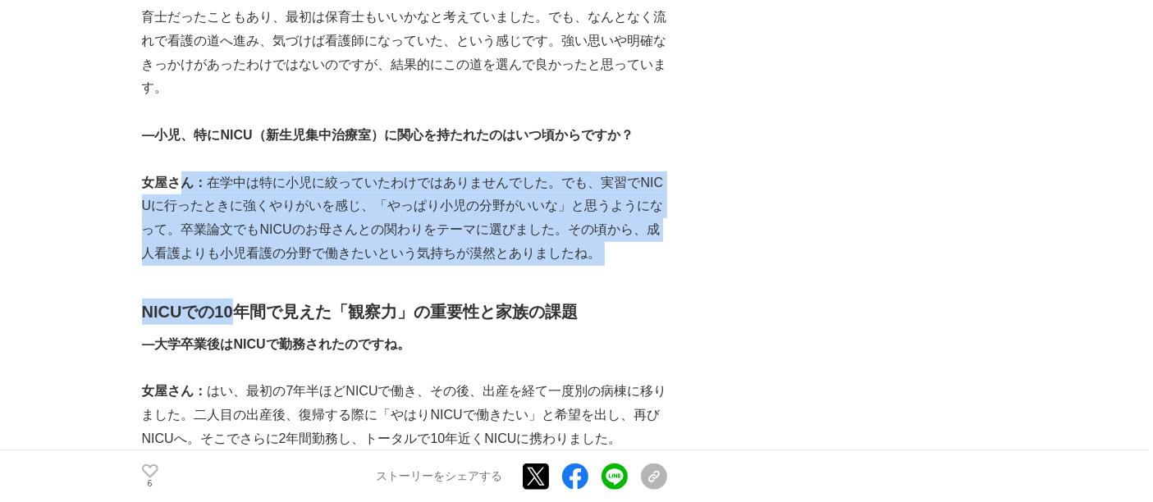
drag, startPoint x: 197, startPoint y: 204, endPoint x: 244, endPoint y: 279, distance: 88.8
drag, startPoint x: 222, startPoint y: 180, endPoint x: 293, endPoint y: 280, distance: 123.0
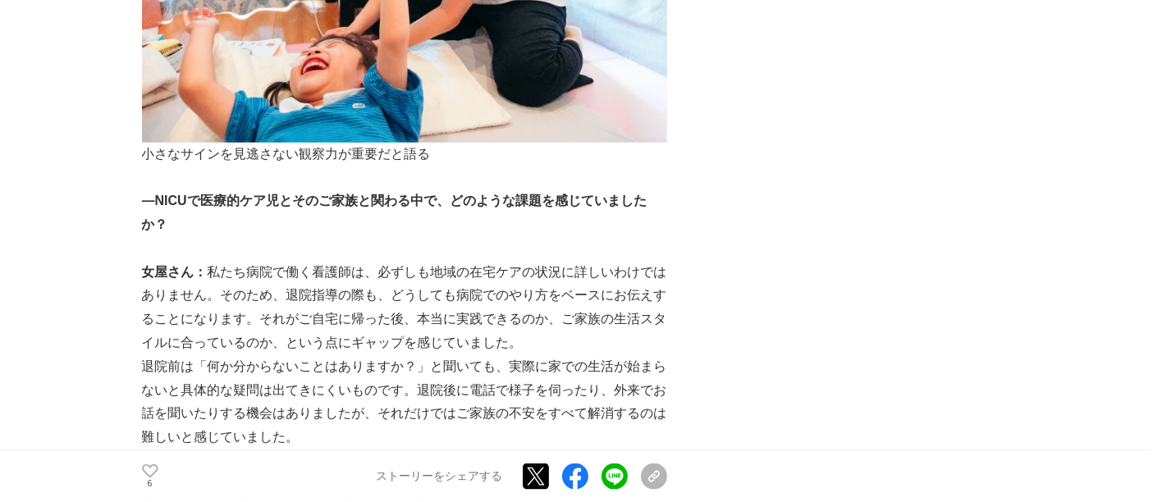
scroll to position [2006, 0]
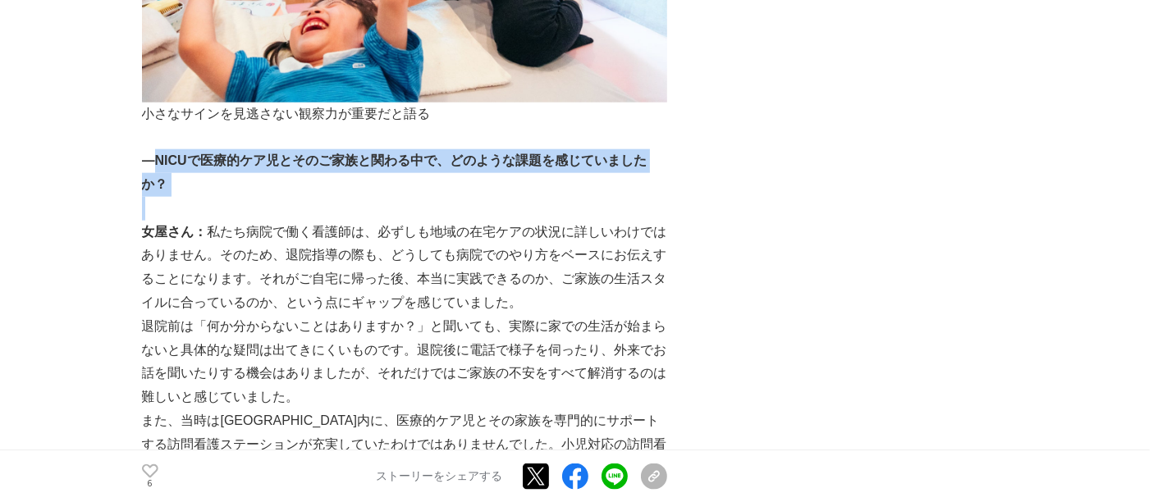
drag, startPoint x: 159, startPoint y: 156, endPoint x: 190, endPoint y: 228, distance: 78.3
click at [190, 228] on strong "女屋さん：" at bounding box center [175, 232] width 66 height 14
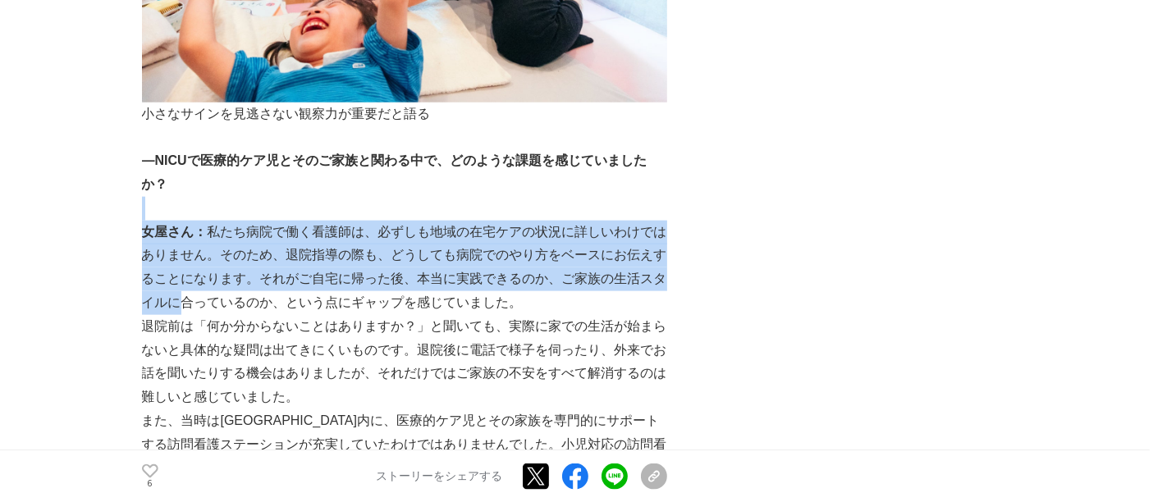
drag, startPoint x: 163, startPoint y: 217, endPoint x: 201, endPoint y: 306, distance: 97.1
click at [201, 306] on p "女屋さん： 私たち病院で働く看護師は、必ずしも地域の在宅ケアの状況に詳しいわけではありません。そのため、退院指導の際も、どうしても病院でのやり方をベースにお伝…" at bounding box center [404, 268] width 525 height 94
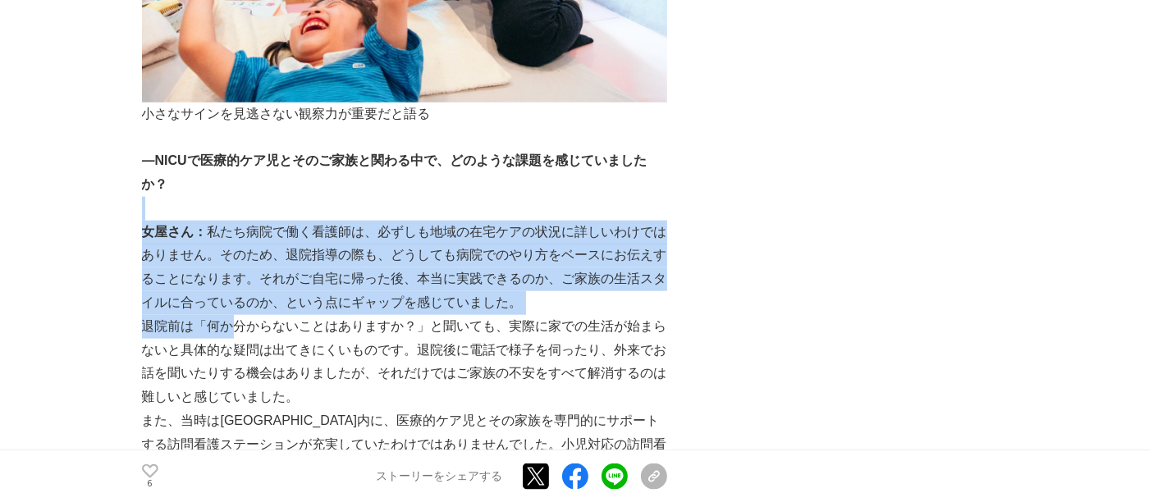
drag, startPoint x: 189, startPoint y: 250, endPoint x: 235, endPoint y: 325, distance: 88.4
click at [236, 327] on p "退院前は「何か分からないことはありますか？」と聞いても、実際に家での生活が始まらないと具体的な疑問は出てきにくいものです。退院後に電話で様子を伺ったり、外来で…" at bounding box center [404, 362] width 525 height 94
click at [236, 300] on p "女屋さん： 私たち病院で働く看護師は、必ずしも地域の在宅ケアの状況に詳しいわけではありません。そのため、退院指導の際も、どうしても病院でのやり方をベースにお伝…" at bounding box center [404, 268] width 525 height 94
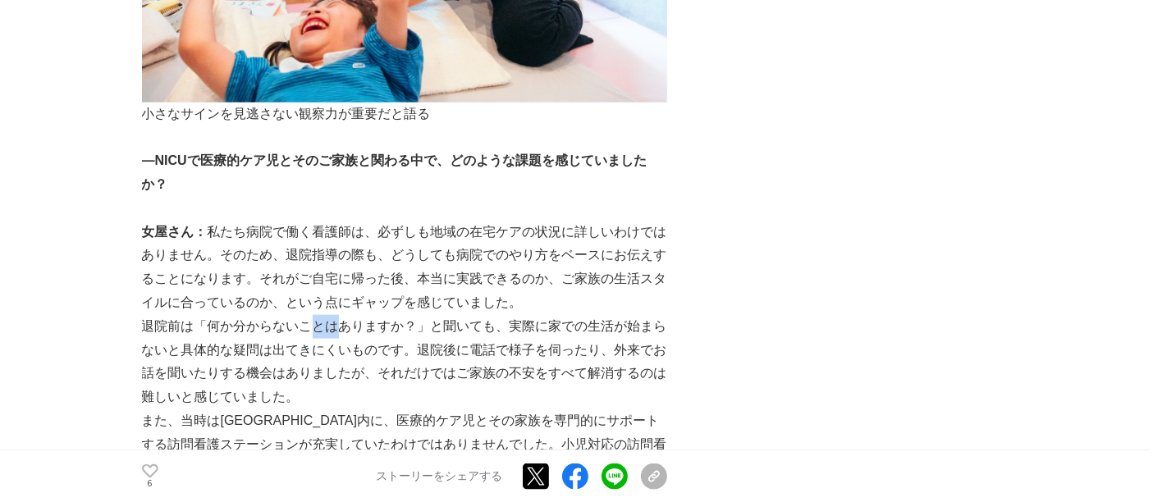
drag, startPoint x: 308, startPoint y: 317, endPoint x: 375, endPoint y: 346, distance: 73.2
click at [374, 346] on p "退院前は「何か分からないことはありますか？」と聞いても、実際に家での生活が始まらないと具体的な疑問は出てきにくいものです。退院後に電話で様子を伺ったり、外来で…" at bounding box center [404, 362] width 525 height 94
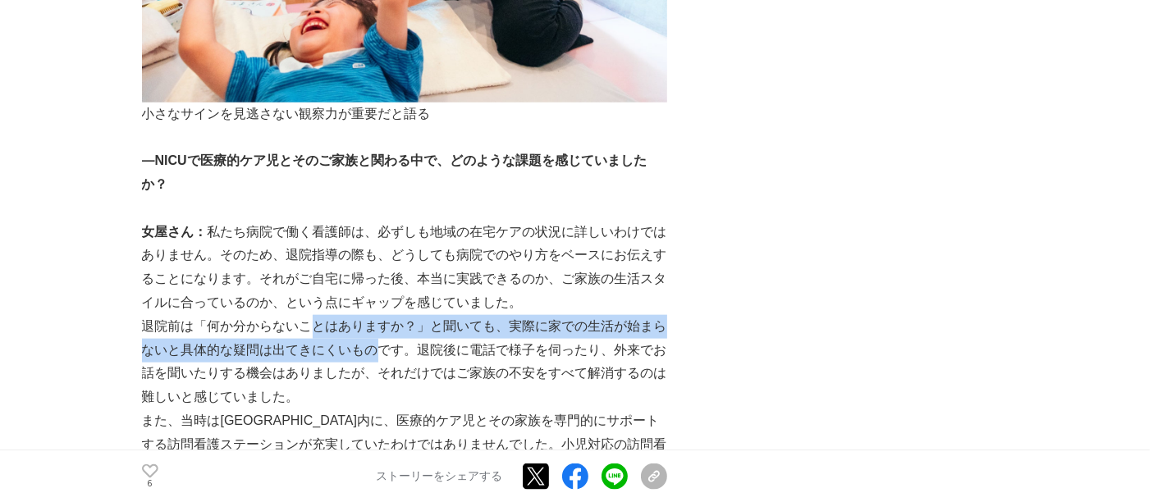
click at [376, 346] on p "退院前は「何か分からないことはありますか？」と聞いても、実際に家での生活が始まらないと具体的な疑問は出てきにくいものです。退院後に電話で様子を伺ったり、外来で…" at bounding box center [404, 362] width 525 height 94
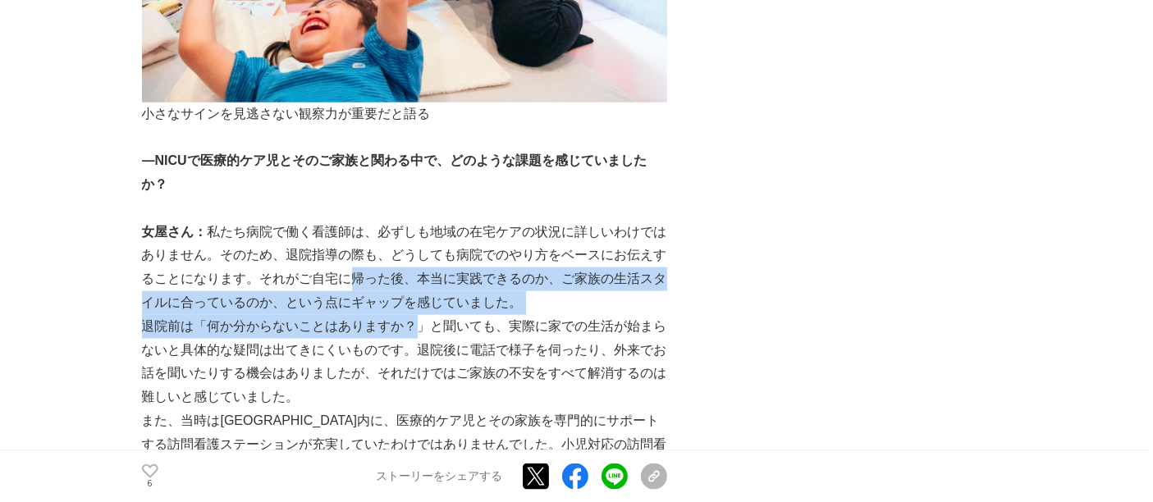
drag, startPoint x: 389, startPoint y: 298, endPoint x: 450, endPoint y: 334, distance: 70.7
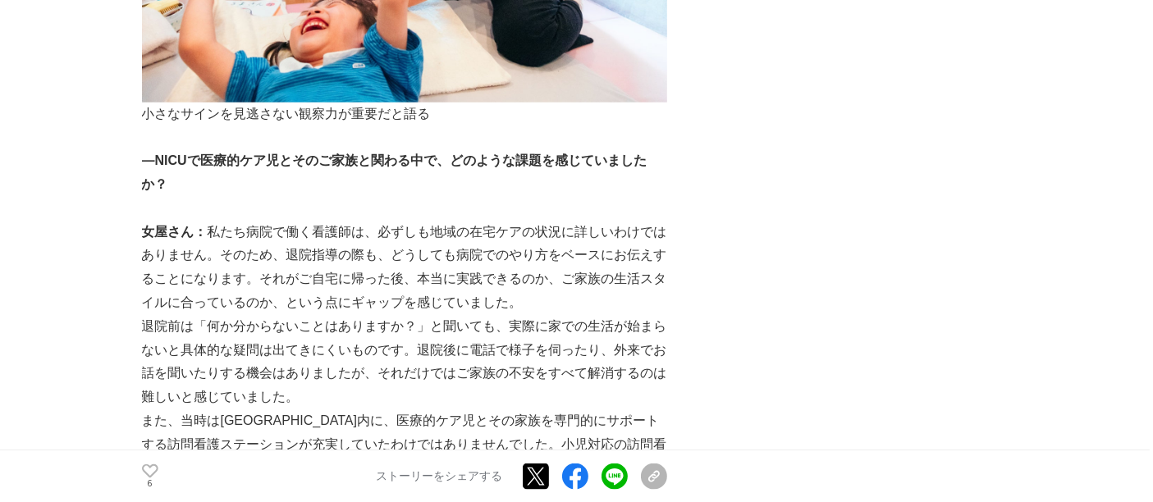
click at [469, 338] on p "退院前は「何か分からないことはありますか？」と聞いても、実際に家での生活が始まらないと具体的な疑問は出てきにくいものです。退院後に電話で様子を伺ったり、外来で…" at bounding box center [404, 362] width 525 height 94
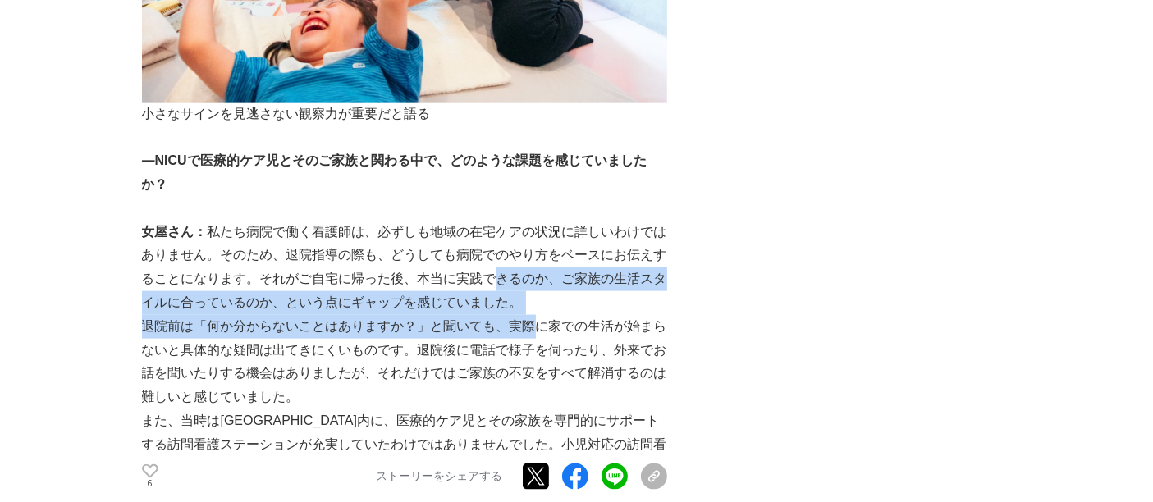
drag, startPoint x: 523, startPoint y: 309, endPoint x: 539, endPoint y: 335, distance: 30.3
click at [539, 335] on p "退院前は「何か分からないことはありますか？」と聞いても、実際に家での生活が始まらないと具体的な疑問は出てきにくいものです。退院後に電話で様子を伺ったり、外来で…" at bounding box center [404, 362] width 525 height 94
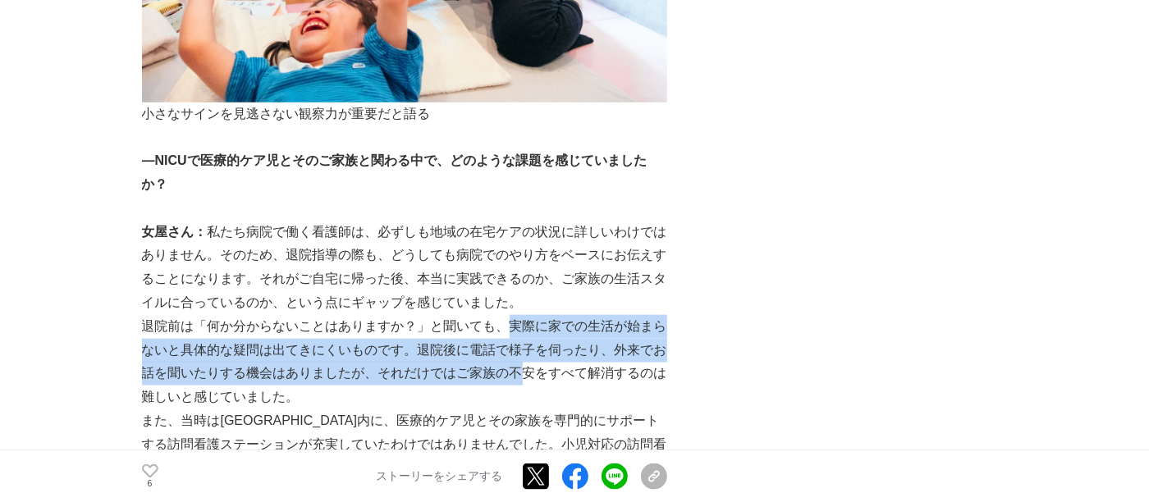
drag, startPoint x: 503, startPoint y: 325, endPoint x: 520, endPoint y: 367, distance: 45.0
click at [520, 367] on p "退院前は「何か分からないことはありますか？」と聞いても、実際に家での生活が始まらないと具体的な疑問は出てきにくいものです。退院後に電話で様子を伺ったり、外来で…" at bounding box center [404, 362] width 525 height 94
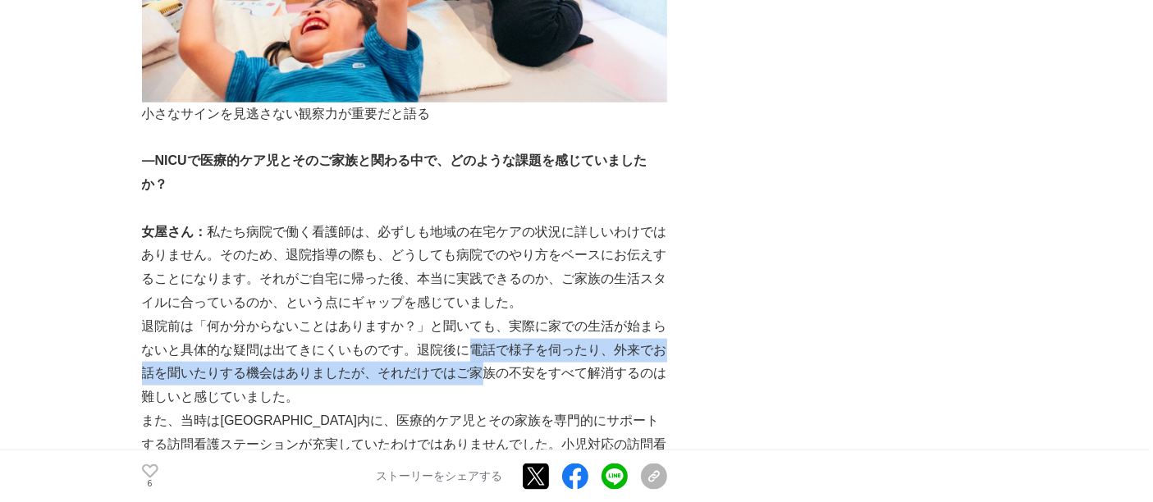
drag, startPoint x: 471, startPoint y: 338, endPoint x: 482, endPoint y: 375, distance: 38.4
click at [482, 375] on p "退院前は「何か分からないことはありますか？」と聞いても、実際に家での生活が始まらないと具体的な疑問は出てきにくいものです。退院後に電話で様子を伺ったり、外来で…" at bounding box center [404, 362] width 525 height 94
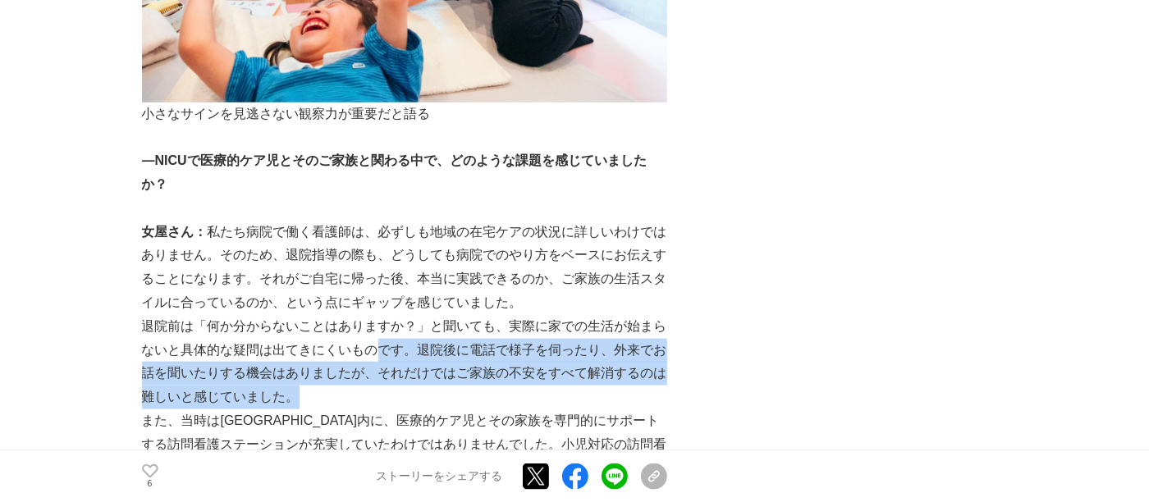
drag, startPoint x: 386, startPoint y: 376, endPoint x: 387, endPoint y: 387, distance: 11.5
click at [387, 387] on p "退院前は「何か分からないことはありますか？」と聞いても、実際に家での生活が始まらないと具体的な疑問は出てきにくいものです。退院後に電話で様子を伺ったり、外来で…" at bounding box center [404, 362] width 525 height 94
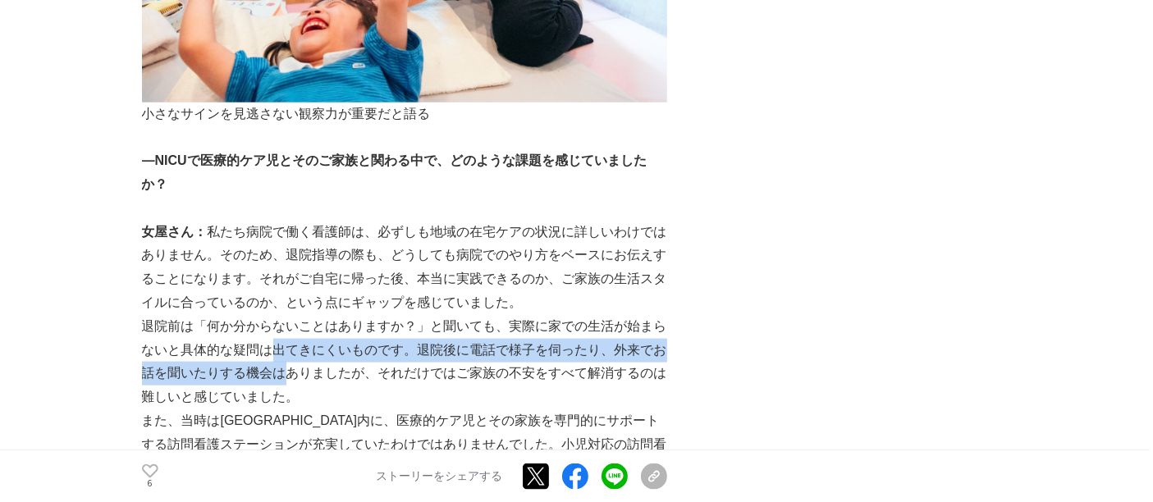
drag, startPoint x: 271, startPoint y: 346, endPoint x: 282, endPoint y: 378, distance: 34.5
click at [282, 378] on p "退院前は「何か分からないことはありますか？」と聞いても、実際に家での生活が始まらないと具体的な疑問は出てきにくいものです。退院後に電話で様子を伺ったり、外来で…" at bounding box center [404, 362] width 525 height 94
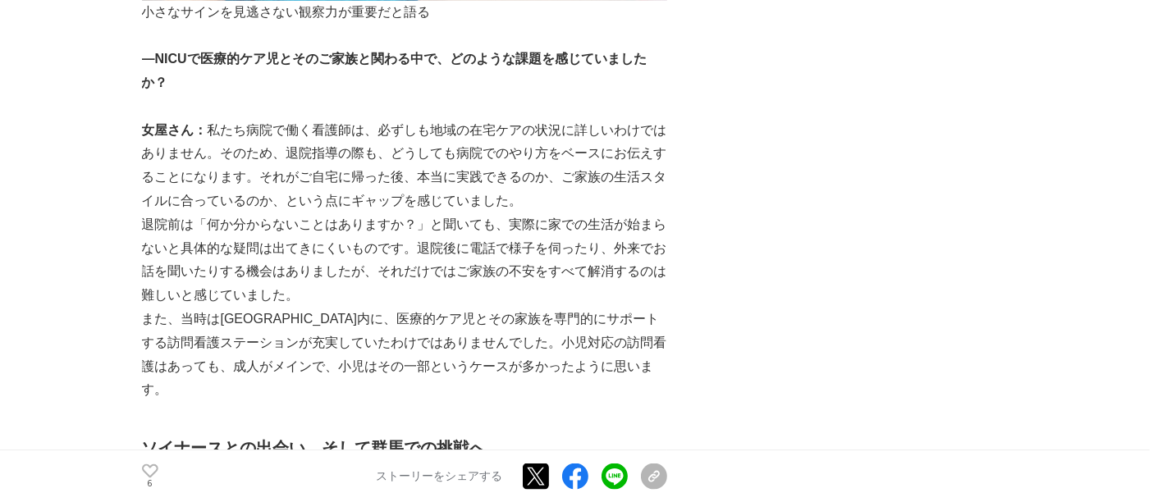
scroll to position [2188, 0]
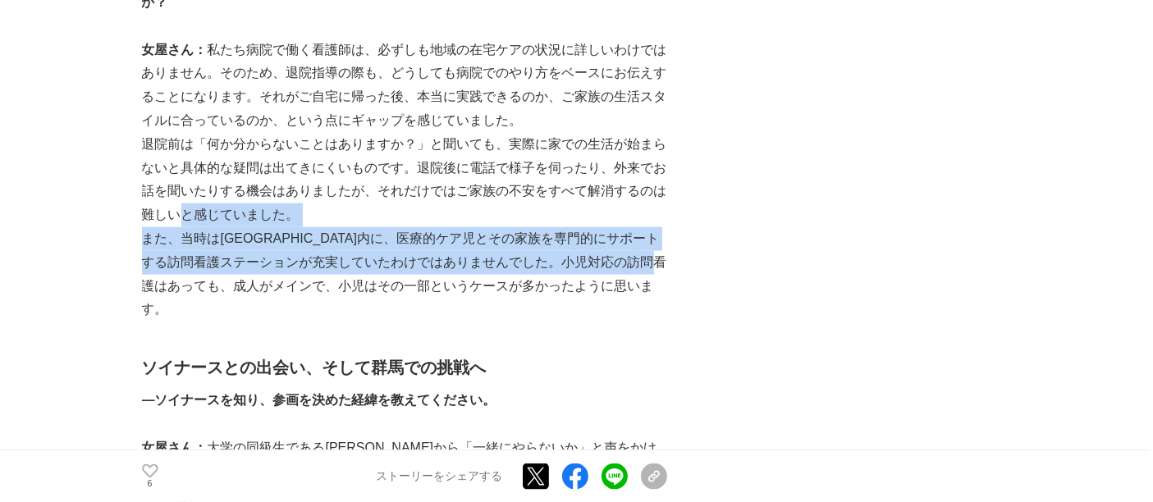
drag, startPoint x: 195, startPoint y: 250, endPoint x: 245, endPoint y: 290, distance: 63.7
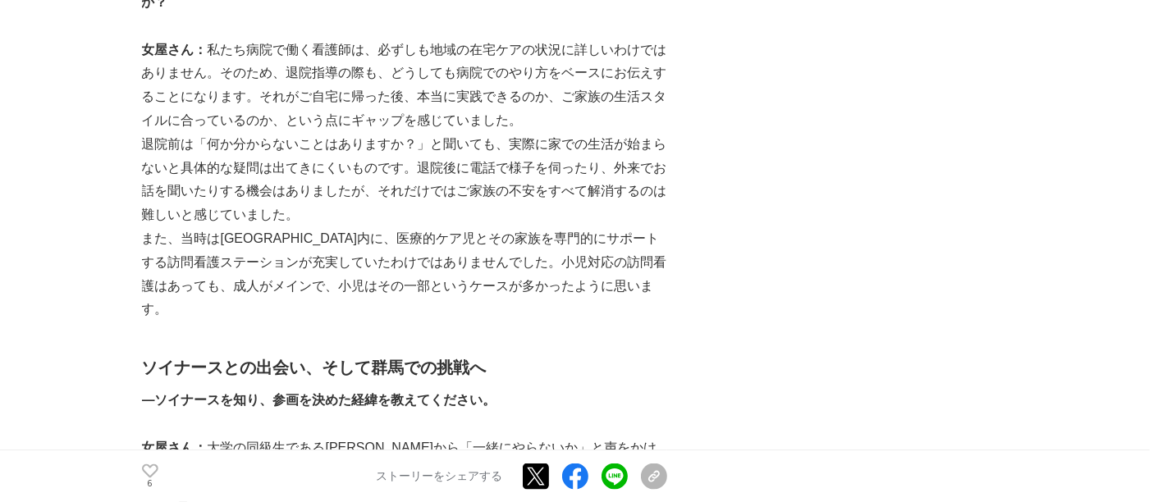
click at [250, 291] on p "また、当時は[GEOGRAPHIC_DATA]内に、医療的ケア児とその家族を専門的にサポートする訪問看護ステーションが充実していたわけではありませんでした。小…" at bounding box center [404, 274] width 525 height 94
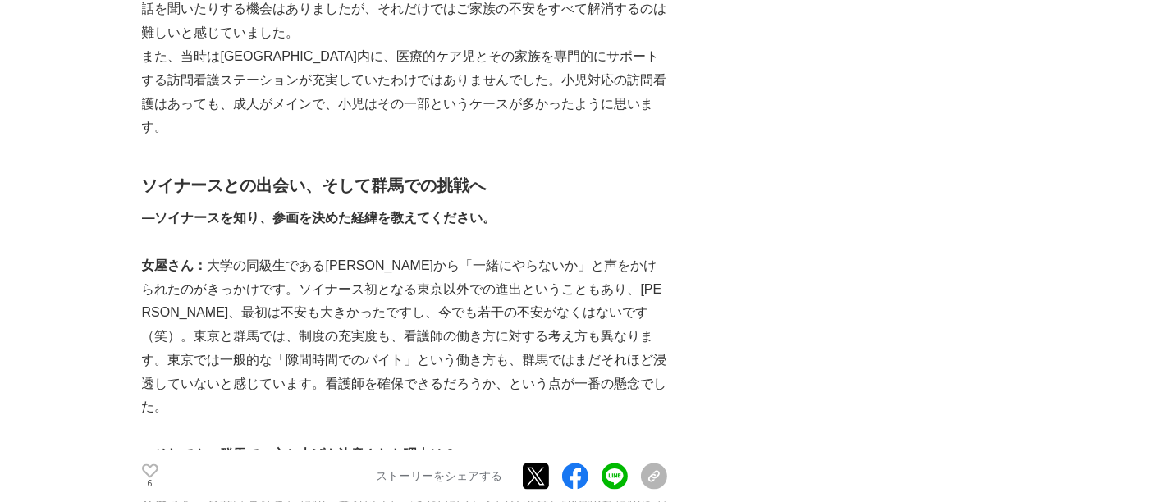
scroll to position [2370, 0]
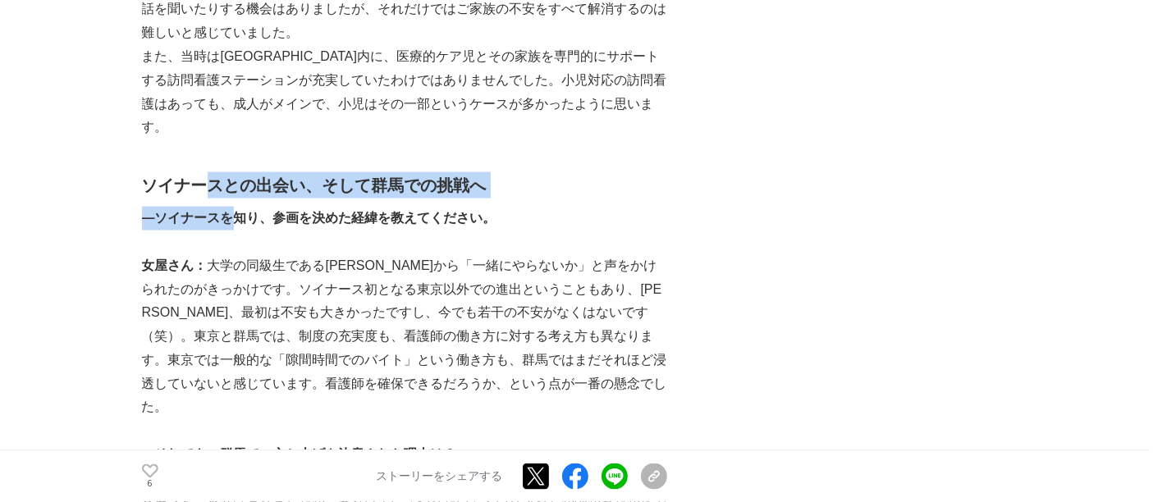
drag, startPoint x: 201, startPoint y: 158, endPoint x: 258, endPoint y: 223, distance: 86.7
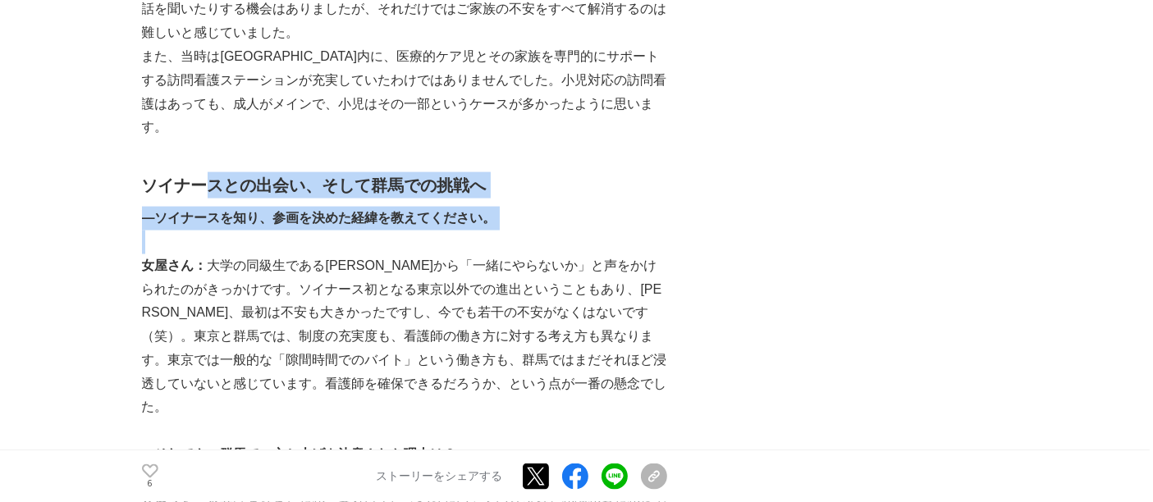
click at [258, 231] on p at bounding box center [404, 243] width 525 height 24
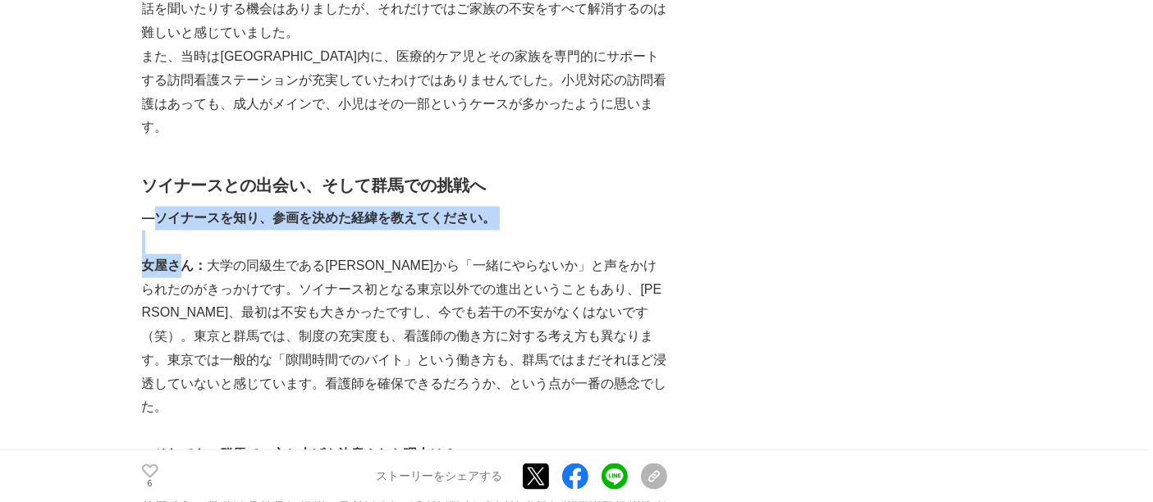
drag, startPoint x: 159, startPoint y: 192, endPoint x: 176, endPoint y: 236, distance: 46.8
click at [176, 259] on strong "女屋さん：" at bounding box center [175, 266] width 66 height 14
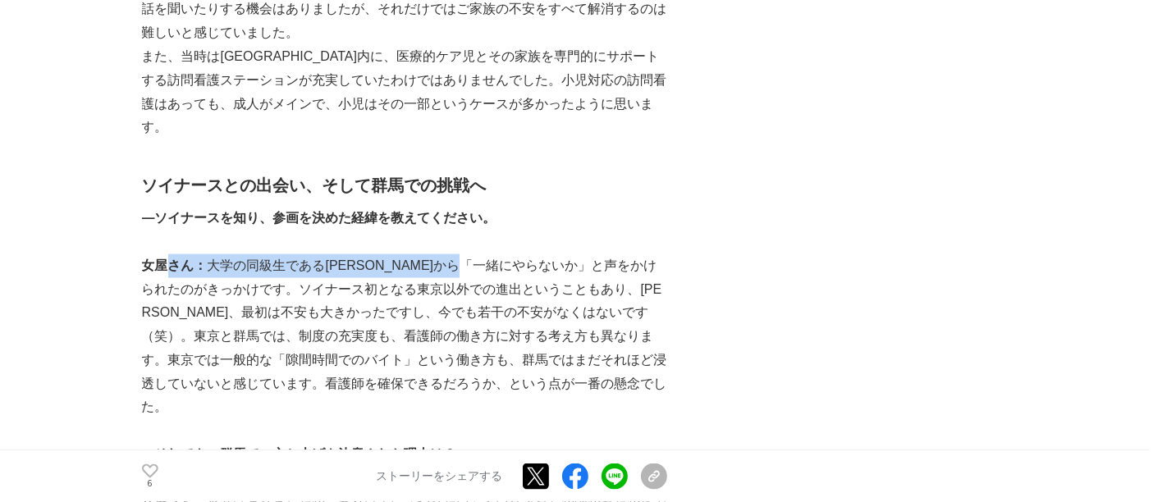
drag, startPoint x: 166, startPoint y: 233, endPoint x: 578, endPoint y: 232, distance: 412.0
click at [556, 254] on p "女屋さん： 大学の同級生である[PERSON_NAME]から「一緒にやらないか」と声をかけられたのがきっかけです。ソイナース初となる東京以外での進出ということ…" at bounding box center [404, 337] width 525 height 166
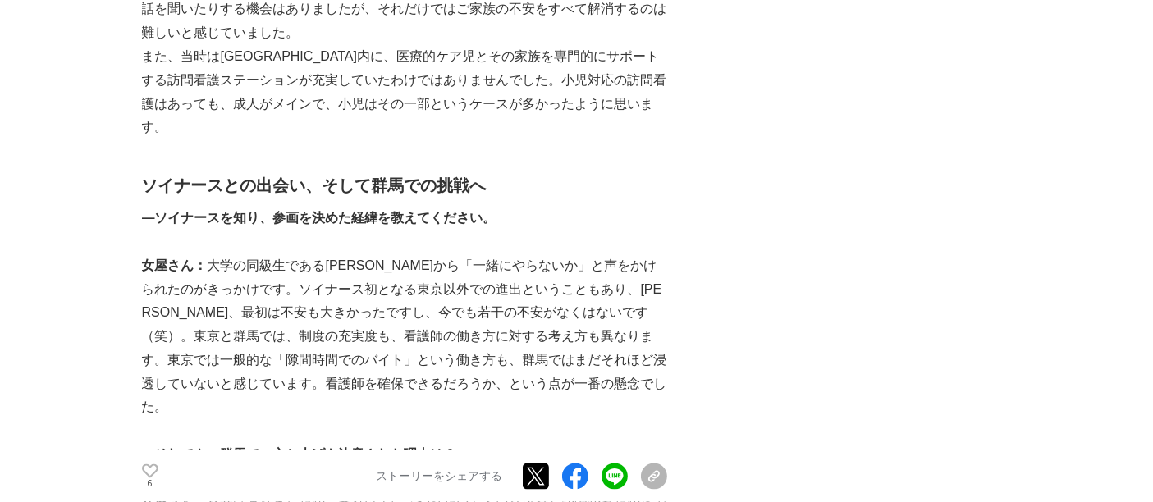
click at [600, 254] on p "女屋さん： 大学の同級生である[PERSON_NAME]から「一緒にやらないか」と声をかけられたのがきっかけです。ソイナース初となる東京以外での進出ということ…" at bounding box center [404, 337] width 525 height 166
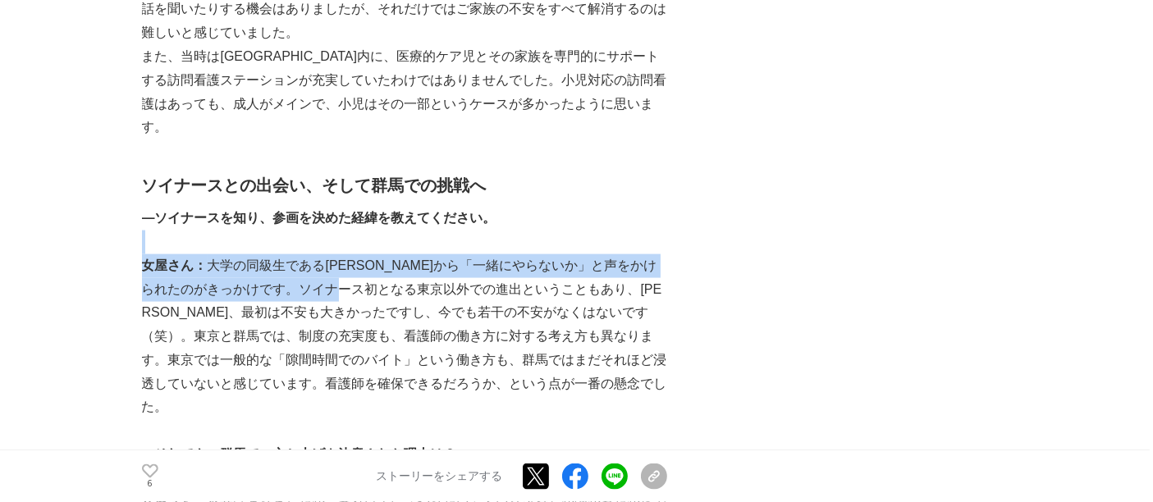
drag, startPoint x: 634, startPoint y: 204, endPoint x: 425, endPoint y: 256, distance: 215.8
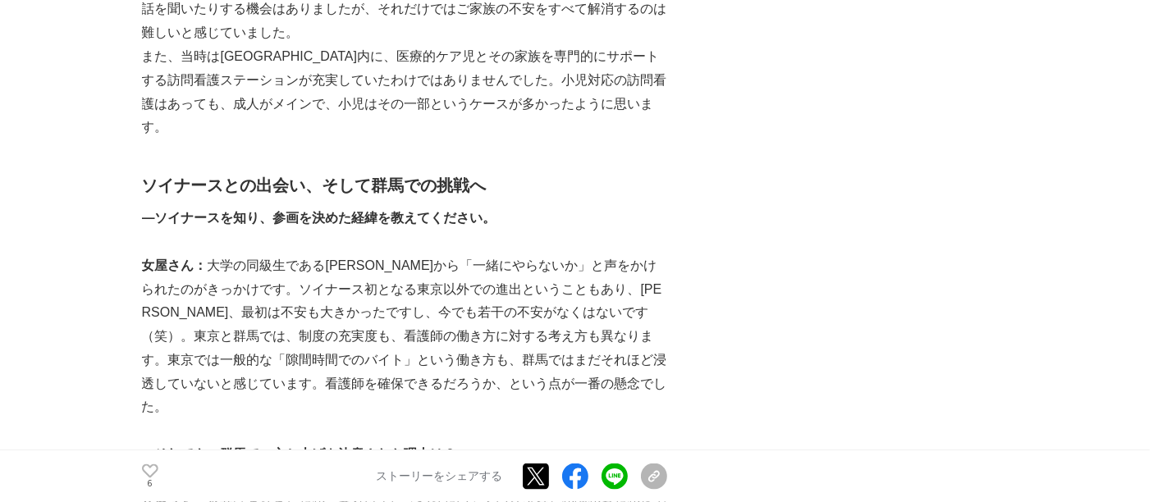
click at [435, 256] on p "女屋さん： 大学の同級生である[PERSON_NAME]から「一緒にやらないか」と声をかけられたのがきっかけです。ソイナース初となる東京以外での進出ということ…" at bounding box center [404, 337] width 525 height 166
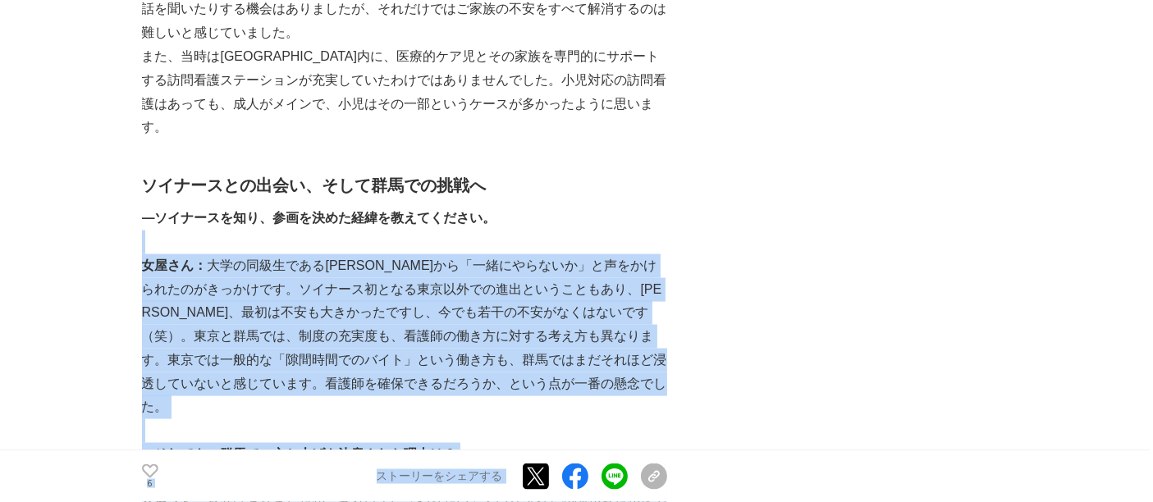
drag, startPoint x: 492, startPoint y: 214, endPoint x: 704, endPoint y: 255, distance: 215.7
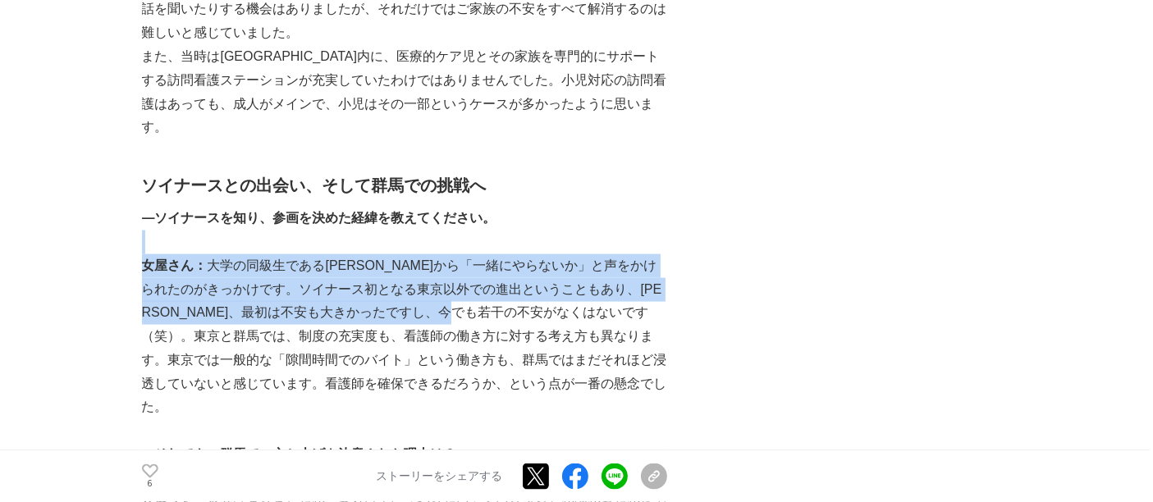
drag, startPoint x: 633, startPoint y: 217, endPoint x: 618, endPoint y: 285, distance: 69.7
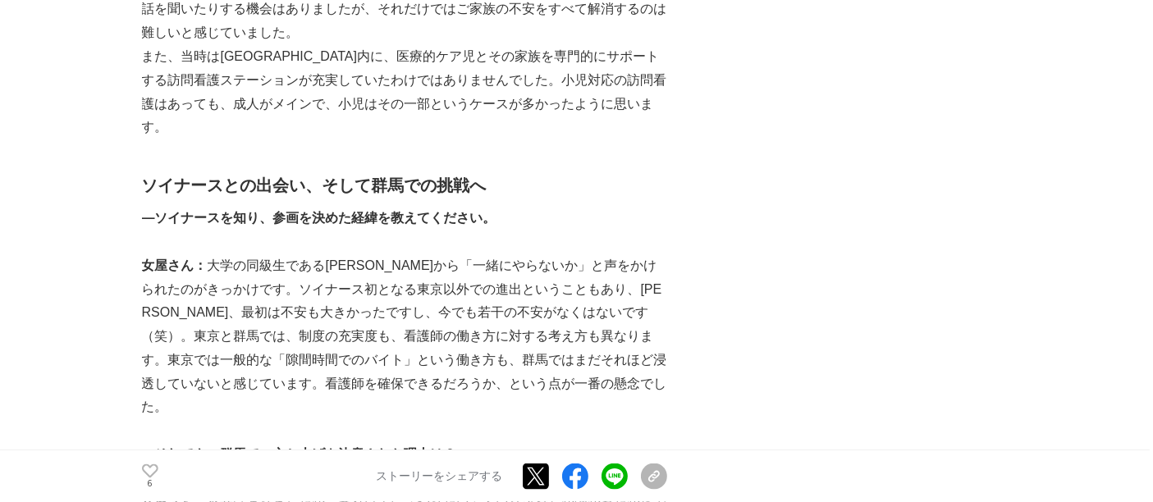
click at [620, 285] on p "女屋さん： 大学の同級生である[PERSON_NAME]から「一緒にやらないか」と声をかけられたのがきっかけです。ソイナース初となる東京以外での進出ということ…" at bounding box center [404, 337] width 525 height 166
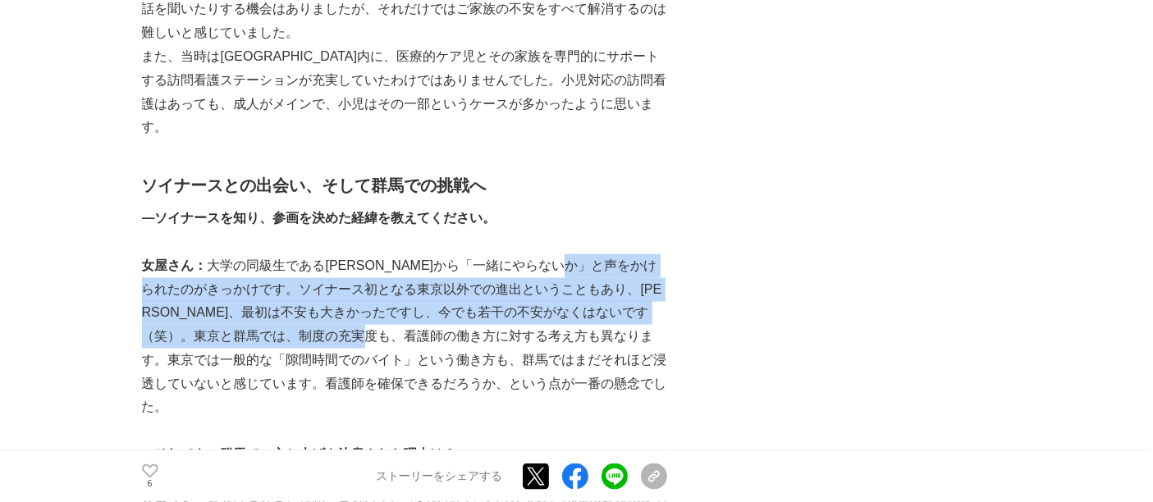
drag, startPoint x: 641, startPoint y: 268, endPoint x: 481, endPoint y: 313, distance: 166.1
click at [480, 313] on p "女屋さん： 大学の同級生である[PERSON_NAME]から「一緒にやらないか」と声をかけられたのがきっかけです。ソイナース初となる東京以外での進出ということ…" at bounding box center [404, 337] width 525 height 166
drag, startPoint x: 481, startPoint y: 313, endPoint x: 490, endPoint y: 313, distance: 9.0
click at [483, 313] on p "女屋さん： 大学の同級生である[PERSON_NAME]から「一緒にやらないか」と声をかけられたのがきっかけです。ソイナース初となる東京以外での進出ということ…" at bounding box center [404, 337] width 525 height 166
click at [547, 282] on p "女屋さん： 大学の同級生である[PERSON_NAME]から「一緒にやらないか」と声をかけられたのがきっかけです。ソイナース初となる東京以外での進出ということ…" at bounding box center [404, 337] width 525 height 166
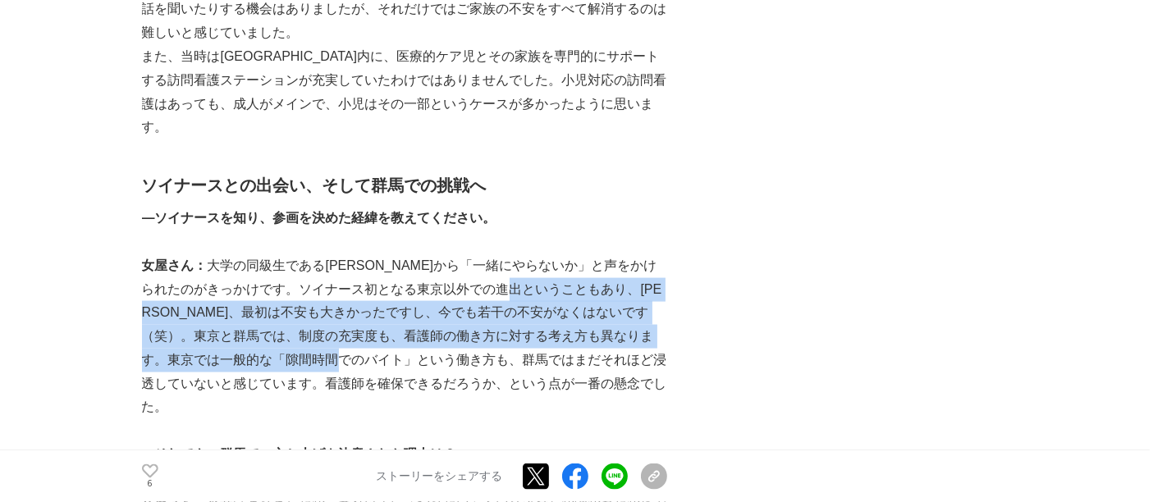
drag, startPoint x: 575, startPoint y: 275, endPoint x: 480, endPoint y: 341, distance: 115.0
click at [474, 341] on p "女屋さん： 大学の同級生である[PERSON_NAME]から「一緒にやらないか」と声をかけられたのがきっかけです。ソイナース初となる東京以外での進出ということ…" at bounding box center [404, 337] width 525 height 166
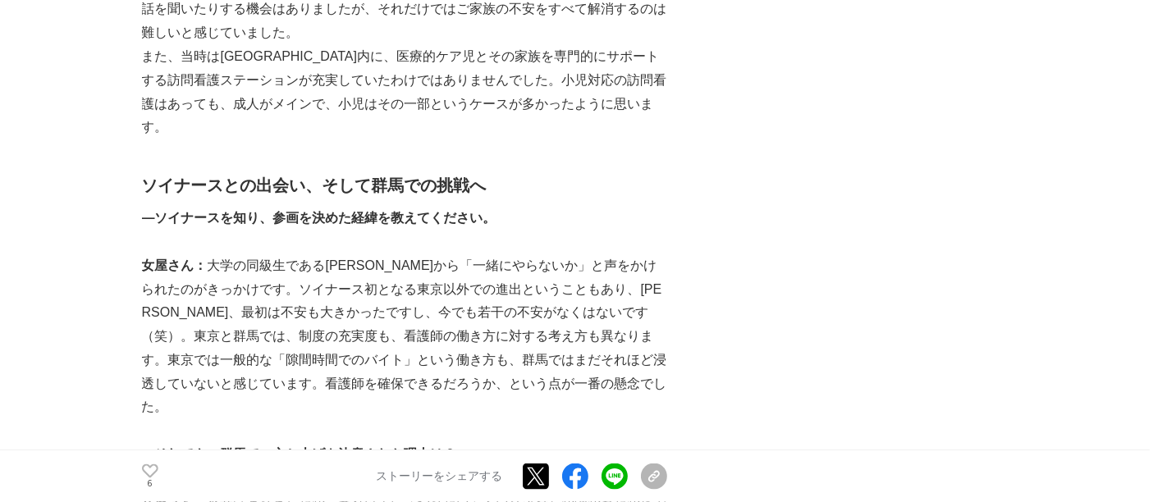
drag, startPoint x: 485, startPoint y: 341, endPoint x: 508, endPoint y: 327, distance: 26.5
click at [488, 340] on p "女屋さん： 大学の同級生である[PERSON_NAME]から「一緒にやらないか」と声をかけられたのがきっかけです。ソイナース初となる東京以外での進出ということ…" at bounding box center [404, 337] width 525 height 166
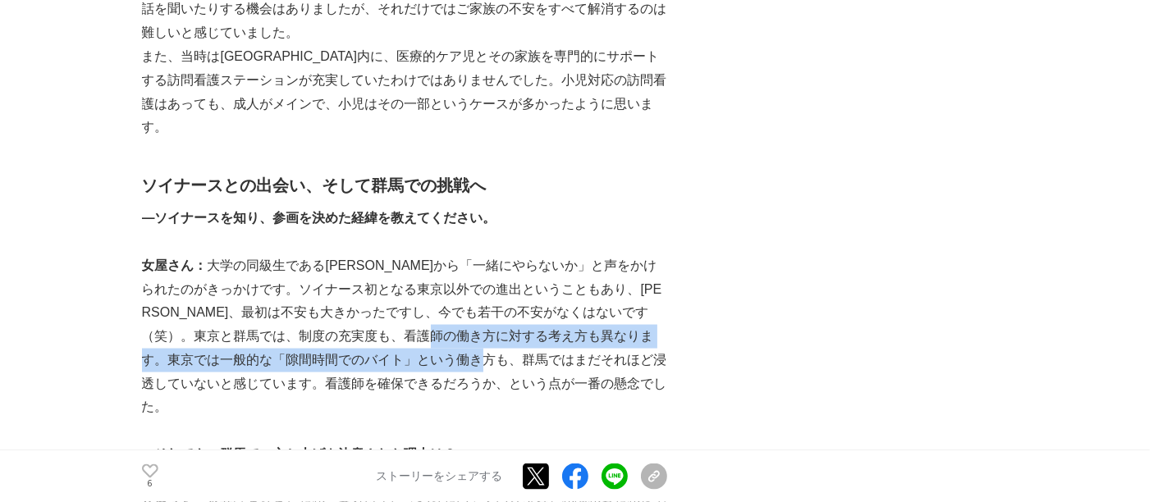
drag
click at [580, 346] on p "女屋さん： 大学の同級生である[PERSON_NAME]から「一緒にやらないか」と声をかけられたのがきっかけです。ソイナース初となる東京以外での進出ということ…" at bounding box center [404, 337] width 525 height 166
click at [581, 346] on p "女屋さん： 大学の同級生である[PERSON_NAME]から「一緒にやらないか」と声をかけられたのがきっかけです。ソイナース初となる東京以外での進出ということ…" at bounding box center [404, 337] width 525 height 166
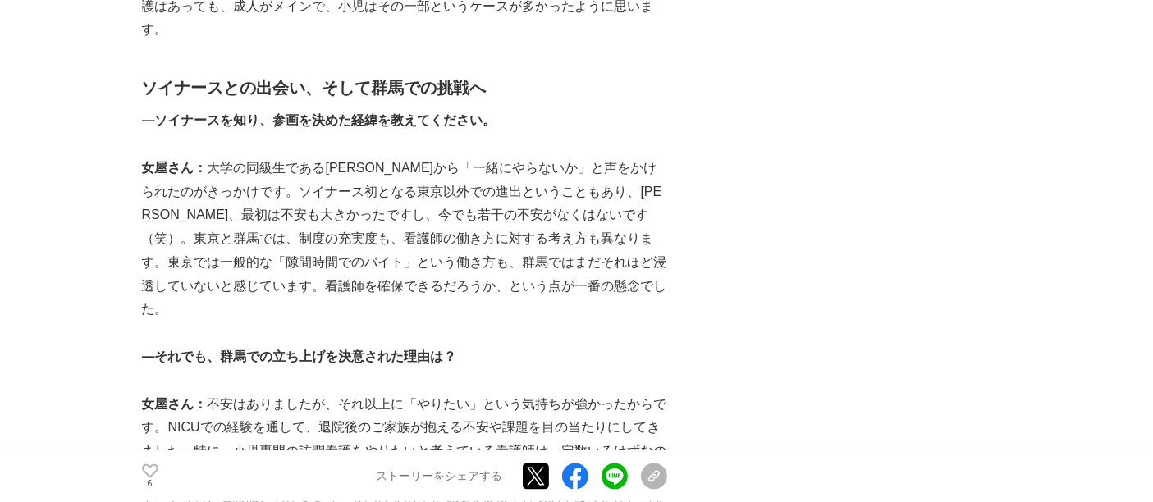
scroll to position [2553, 0]
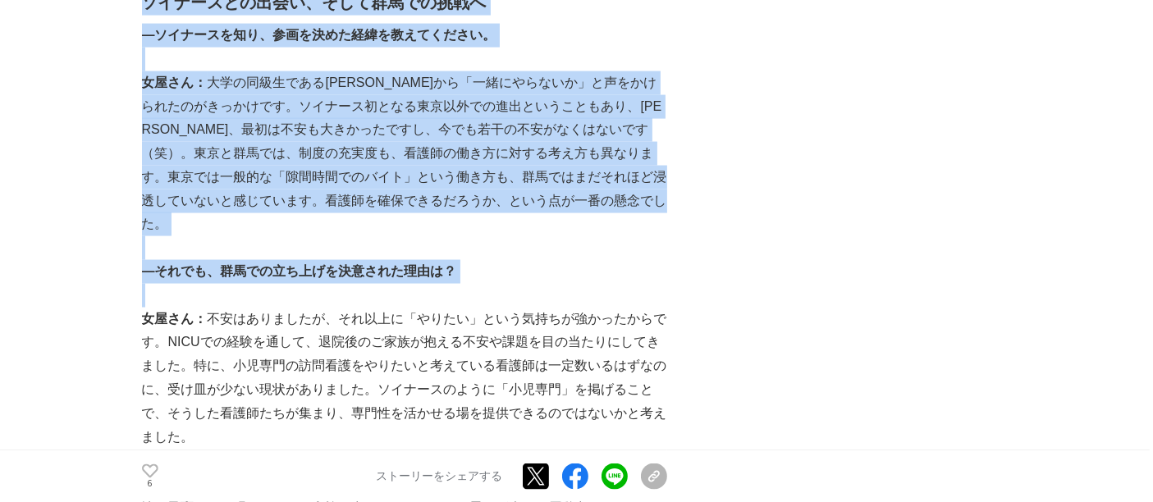
click at [350, 284] on p at bounding box center [404, 296] width 525 height 24
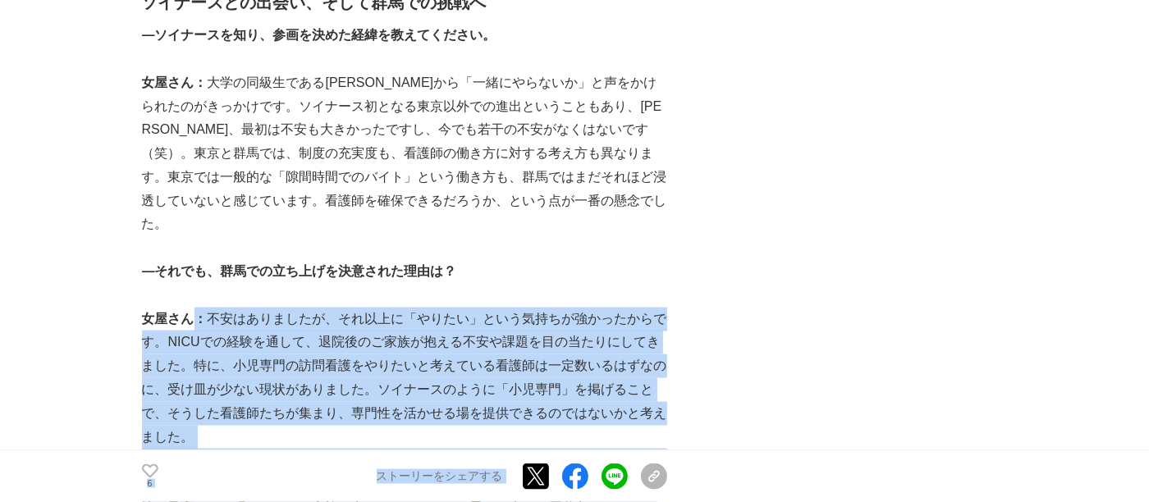
click at [643, 308] on p "女屋さん： 不安はありましたが、それ以上に「やりたい」という気持ちが強かったからです。NICUでの経験を通して、退院後のご家族が抱える不安や課題を目の当たりに…" at bounding box center [404, 379] width 525 height 142
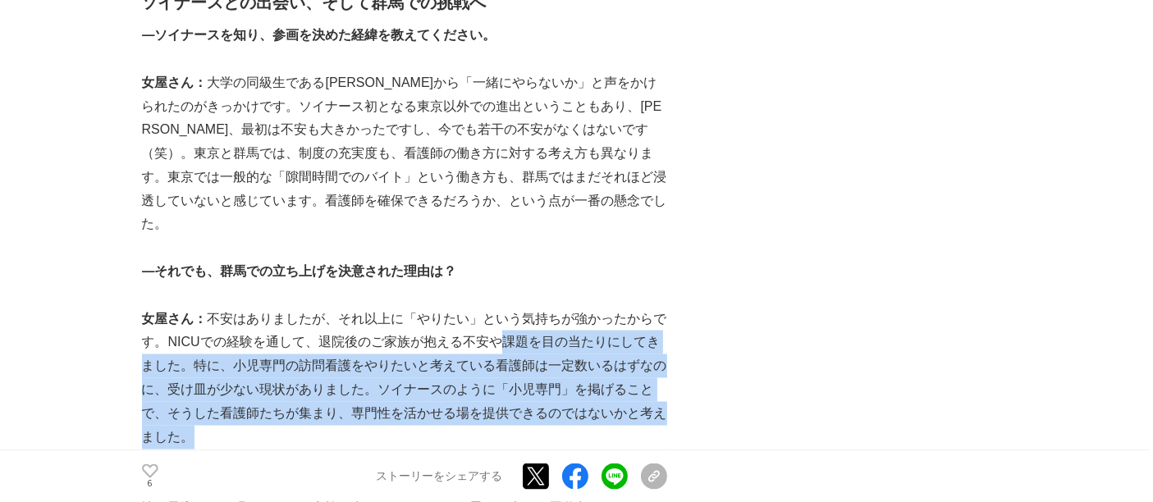
click at [533, 390] on p "女屋さん： 不安はありましたが、それ以上に「やりたい」という気持ちが強かったからです。NICUでの経験を通して、退院後のご家族が抱える不安や課題を目の当たりに…" at bounding box center [404, 379] width 525 height 142
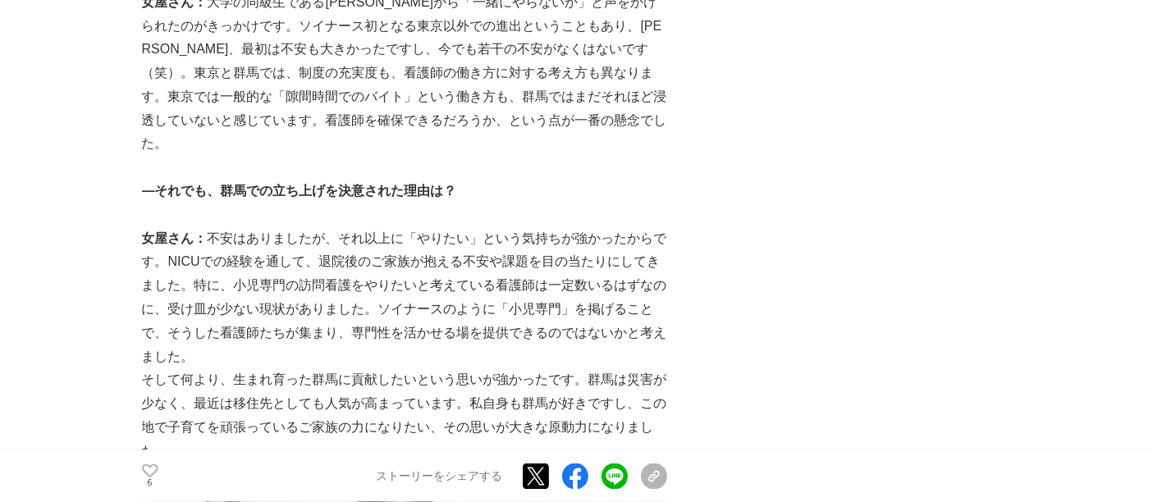
scroll to position [2735, 0]
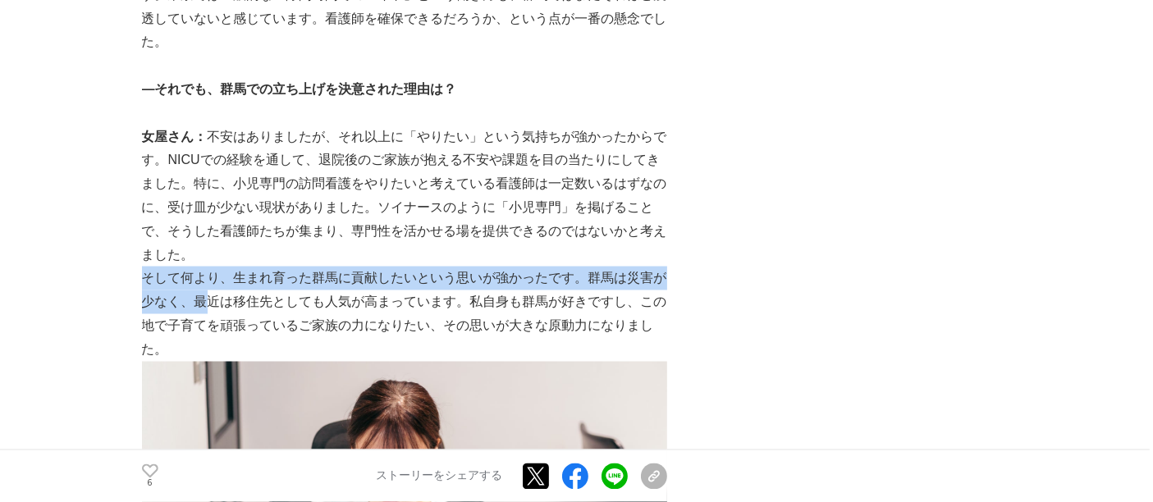
click at [222, 267] on p "そして何より、生まれ育った群馬に貢献したいという思いが強かったです。群馬は災害が少なく、最近は移住先としても人気が高まっています。私自身も群馬が好きですし、こ…" at bounding box center [404, 314] width 525 height 94
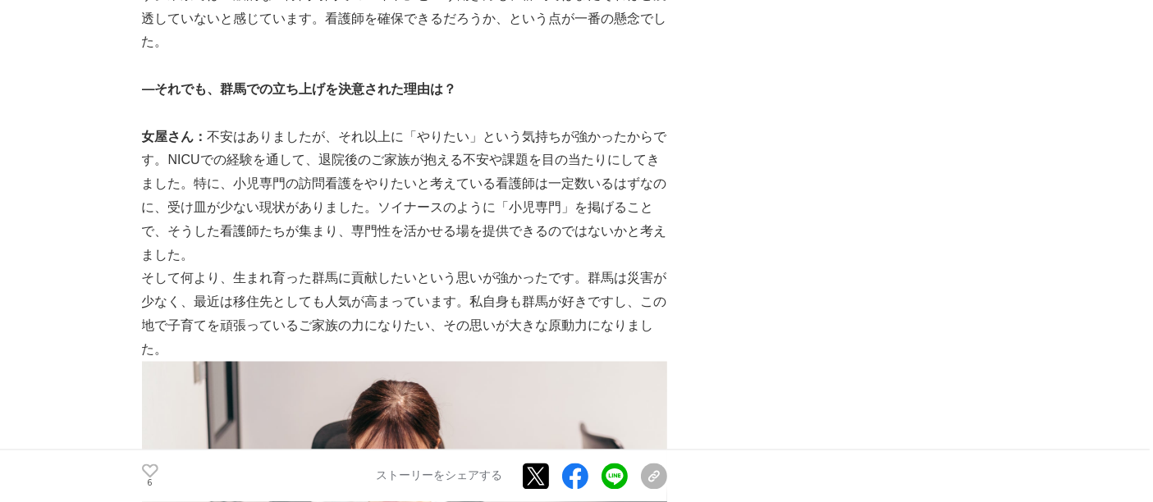
click at [248, 267] on p "そして何より、生まれ育った群馬に貢献したいという思いが強かったです。群馬は災害が少なく、最近は移住先としても人気が高まっています。私自身も群馬が好きですし、こ…" at bounding box center [404, 314] width 525 height 94
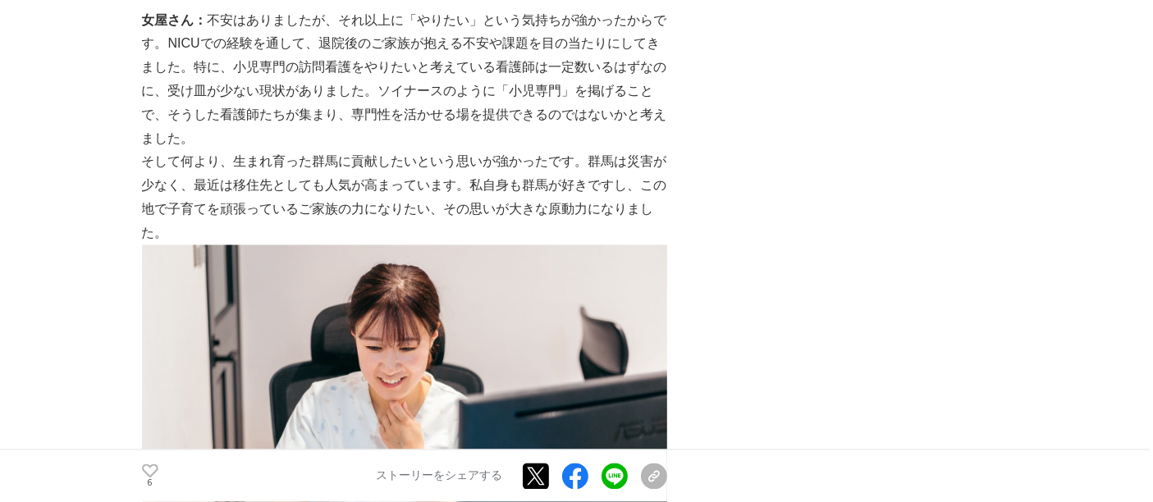
scroll to position [2827, 0]
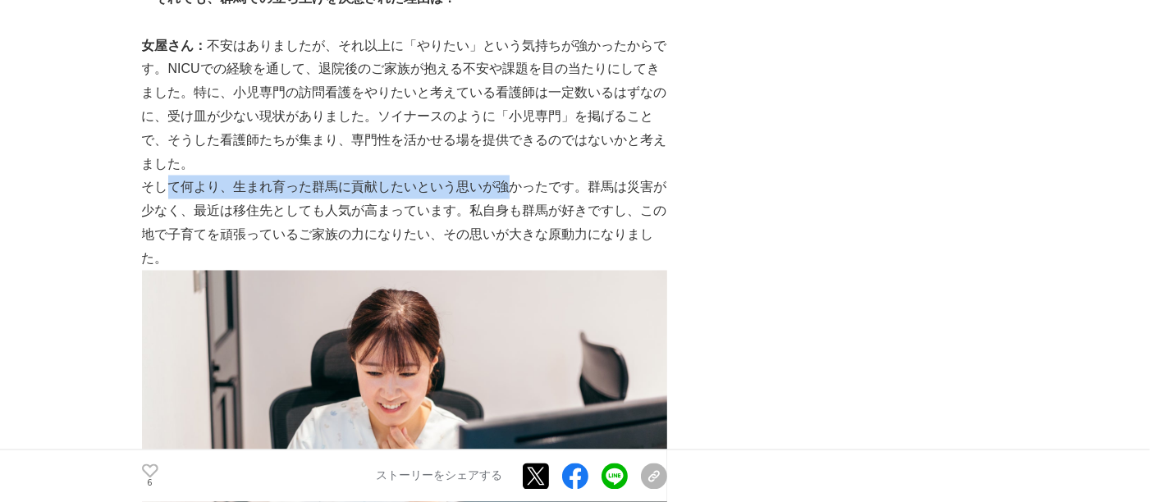
click at [533, 176] on p "そして何より、生まれ育った群馬に貢献したいという思いが強かったです。群馬は災害が少なく、最近は移住先としても人気が高まっています。私自身も群馬が好きですし、こ…" at bounding box center [404, 223] width 525 height 94
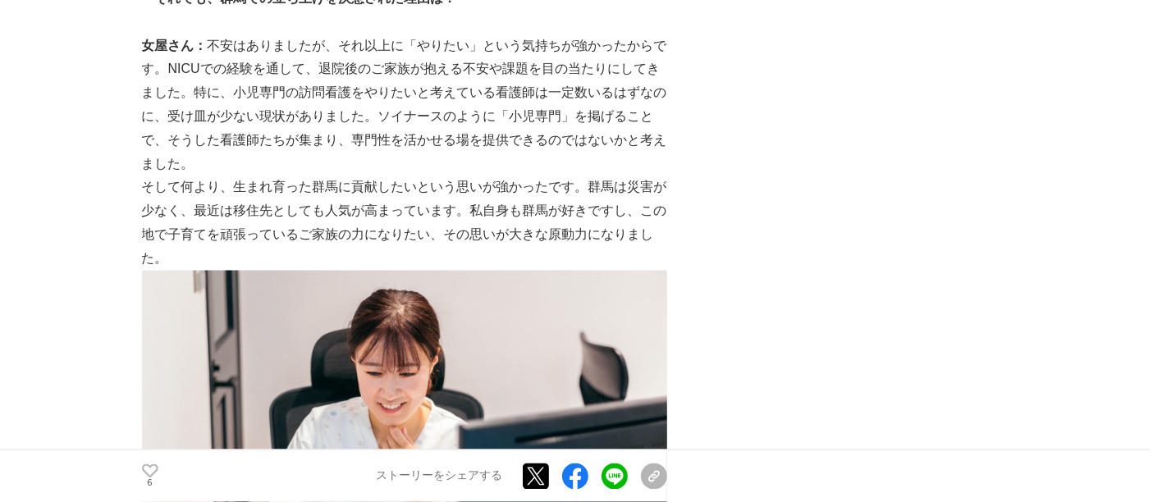
click at [564, 176] on p "そして何より、生まれ育った群馬に貢献したいという思いが強かったです。群馬は災害が少なく、最近は移住先としても人気が高まっています。私自身も群馬が好きですし、こ…" at bounding box center [404, 223] width 525 height 94
click at [621, 176] on p "そして何より、生まれ育った群馬に貢献したいという思いが強かったです。群馬は災害が少なく、最近は移住先としても人気が高まっています。私自身も群馬が好きですし、こ…" at bounding box center [404, 223] width 525 height 94
click at [631, 176] on p "そして何より、生まれ育った群馬に貢献したいという思いが強かったです。群馬は災害が少なく、最近は移住先としても人気が高まっています。私自身も群馬が好きですし、こ…" at bounding box center [404, 223] width 525 height 94
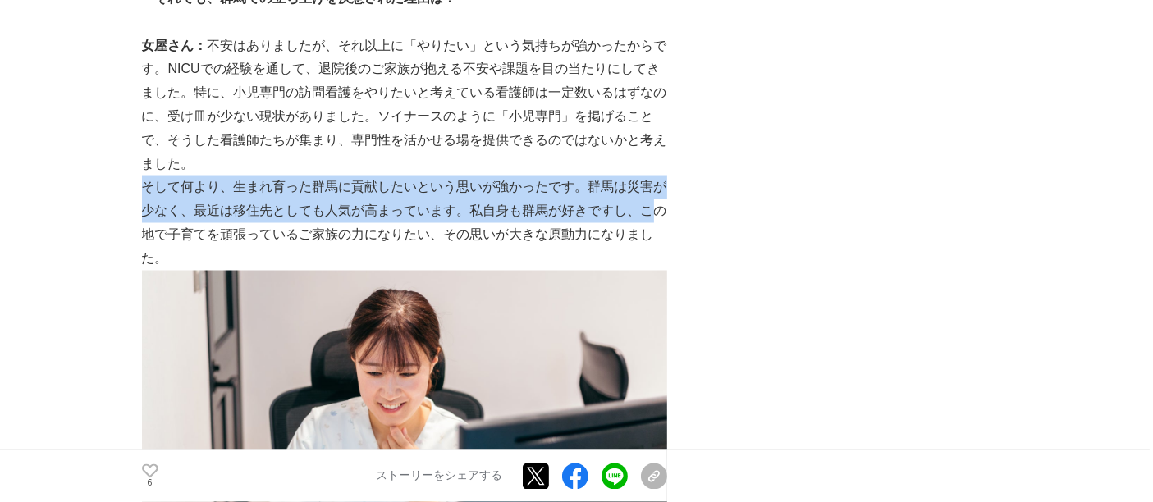
click at [652, 176] on p "そして何より、生まれ育った群馬に貢献したいという思いが強かったです。群馬は災害が少なく、最近は移住先としても人気が高まっています。私自身も群馬が好きですし、こ…" at bounding box center [404, 223] width 525 height 94
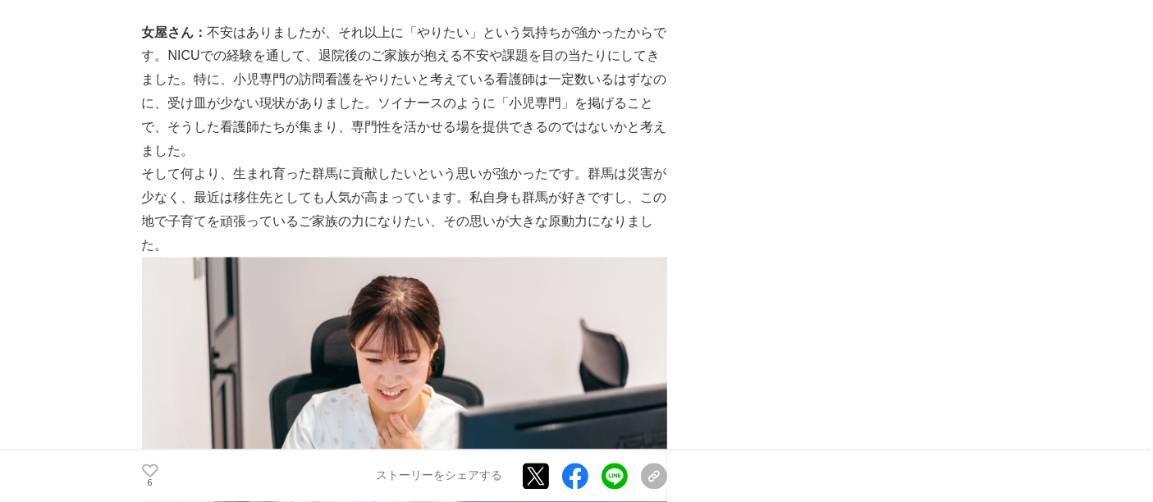
scroll to position [2918, 0]
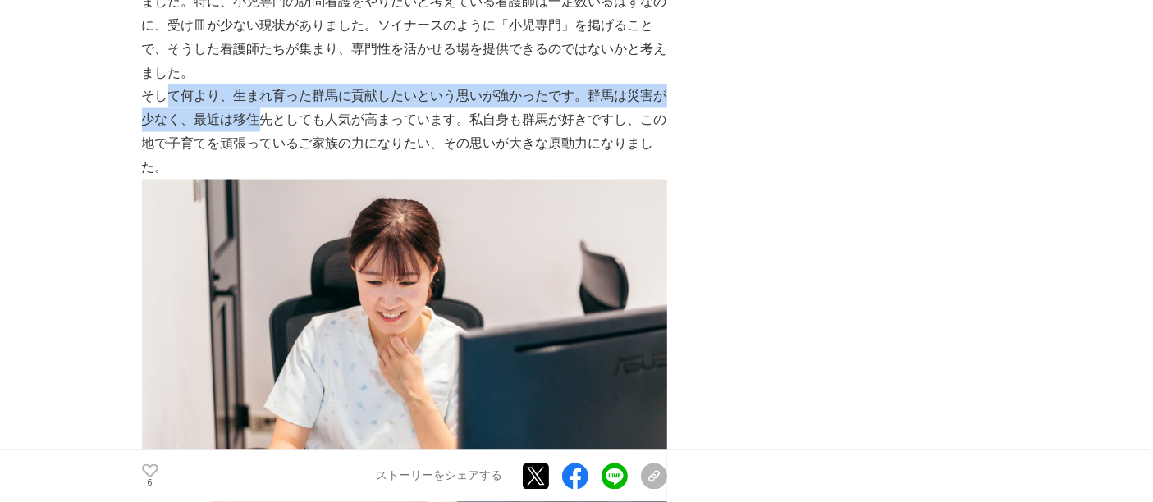
click at [311, 85] on p "そして何より、生まれ育った群馬に貢献したいという思いが強かったです。群馬は災害が少なく、最近は移住先としても人気が高まっています。私自身も群馬が好きですし、こ…" at bounding box center [404, 132] width 525 height 94
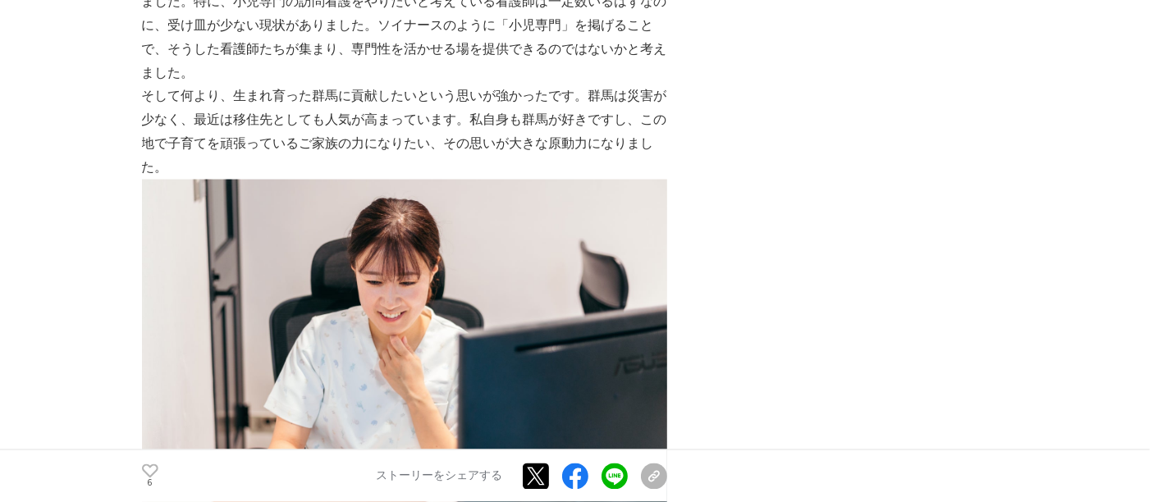
click at [341, 85] on p "そして何より、生まれ育った群馬に貢献したいという思いが強かったです。群馬は災害が少なく、最近は移住先としても人気が高まっています。私自身も群馬が好きですし、こ…" at bounding box center [404, 132] width 525 height 94
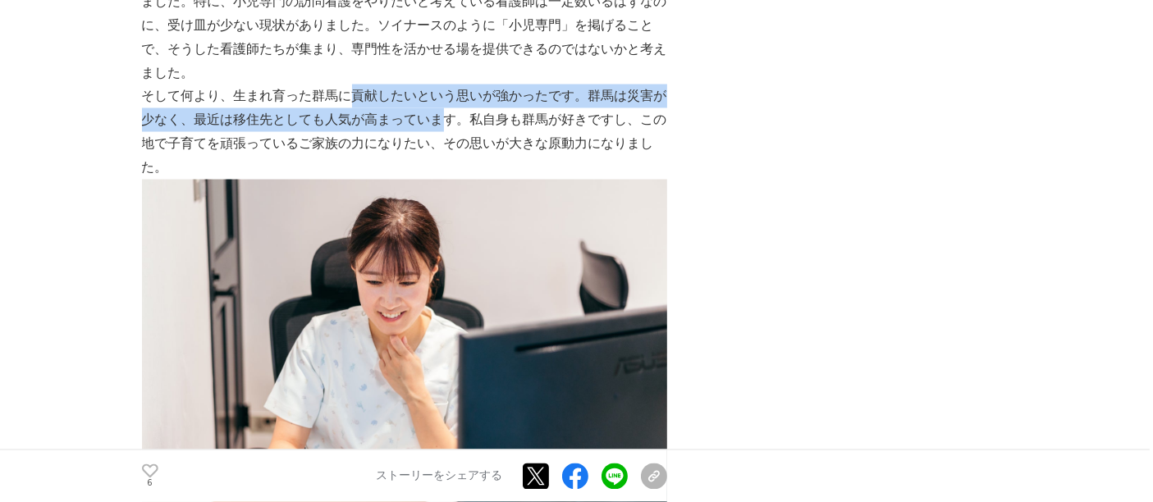
click at [492, 85] on p "そして何より、生まれ育った群馬に貢献したいという思いが強かったです。群馬は災害が少なく、最近は移住先としても人気が高まっています。私自身も群馬が好きですし、こ…" at bounding box center [404, 132] width 525 height 94
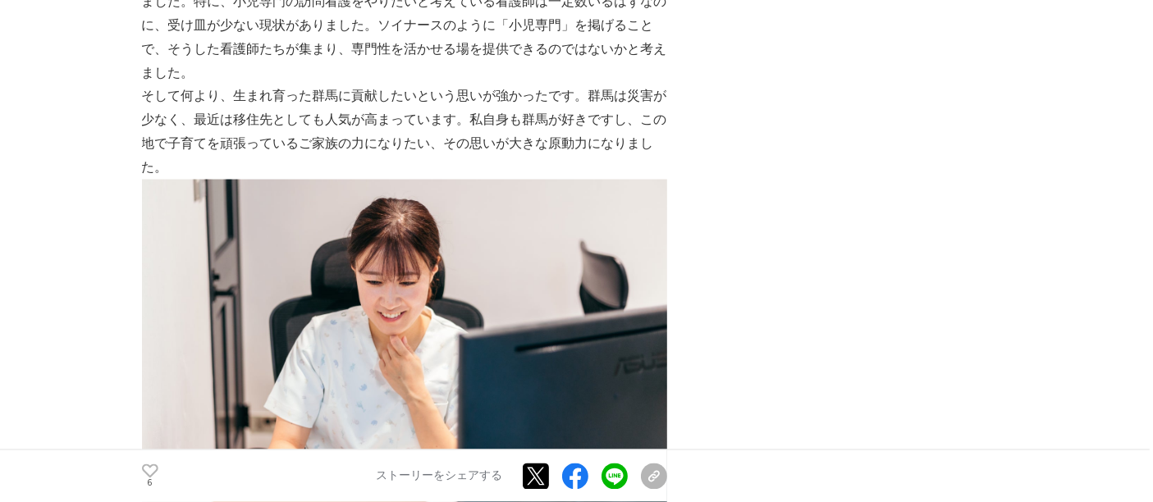
click at [542, 85] on p "そして何より、生まれ育った群馬に貢献したいという思いが強かったです。群馬は災害が少なく、最近は移住先としても人気が高まっています。私自身も群馬が好きですし、こ…" at bounding box center [404, 132] width 525 height 94
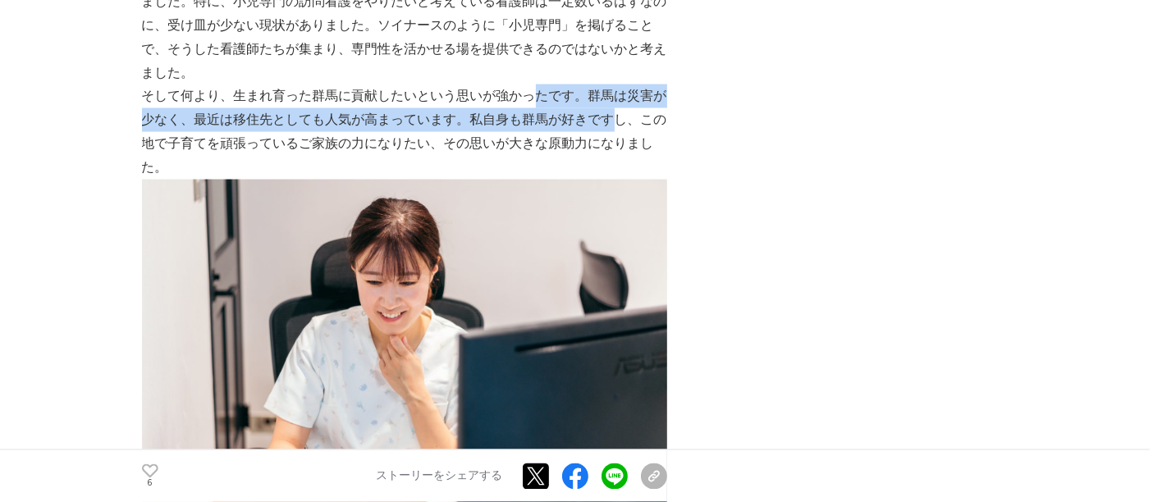
click at [666, 85] on p "そして何より、生まれ育った群馬に貢献したいという思いが強かったです。群馬は災害が少なく、最近は移住先としても人気が高まっています。私自身も群馬が好きですし、こ…" at bounding box center [404, 132] width 525 height 94
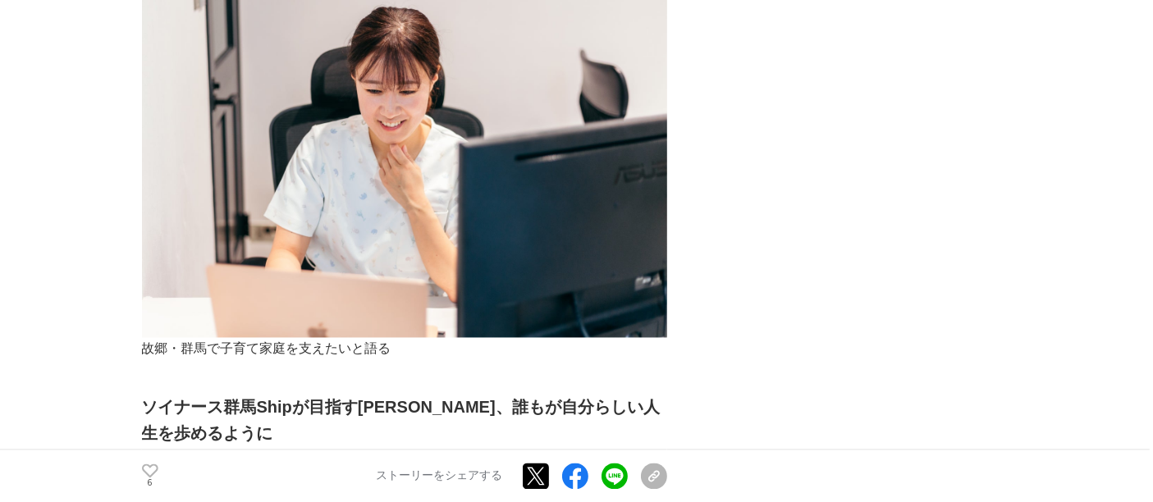
scroll to position [3283, 0]
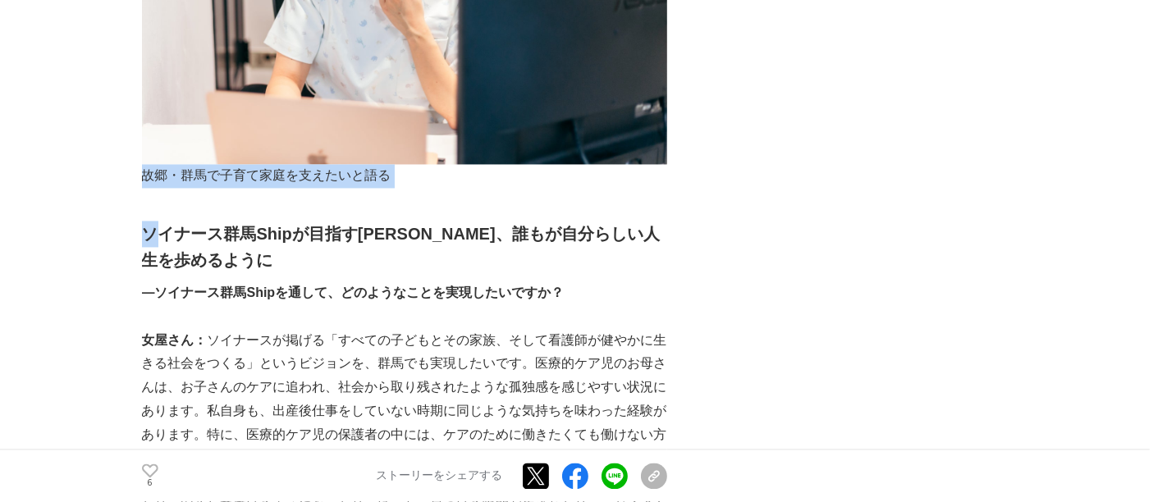
click at [154, 156] on div "「すべての子どもとその家族、そして看護師が健やかに生きる社会をつくる」をビジョンに掲げ、医療的ケア児とその家族に特化した訪問看護サービスを展開するソイナース株…" at bounding box center [404, 425] width 525 height 6888
click at [159, 167] on div "「すべての子どもとその家族、そして看護師が健やかに生きる社会をつくる」をビジョンに掲げ、医療的ケア児とその家族に特化した訪問看護サービスを展開するソイナース株…" at bounding box center [404, 425] width 525 height 6888
click at [219, 155] on div "「すべての子どもとその家族、そして看護師が健やかに生きる社会をつくる」をビジョンに掲げ、医療的ケア児とその家族に特化した訪問看護サービスを展開するソイナース株…" at bounding box center [404, 425] width 525 height 6888
click at [220, 156] on div "「すべての子どもとその家族、そして看護師が健やかに生きる社会をつくる」をビジョンに掲げ、医療的ケア児とその家族に特化した訪問看護サービスを展開するソイナース株…" at bounding box center [404, 425] width 525 height 6888
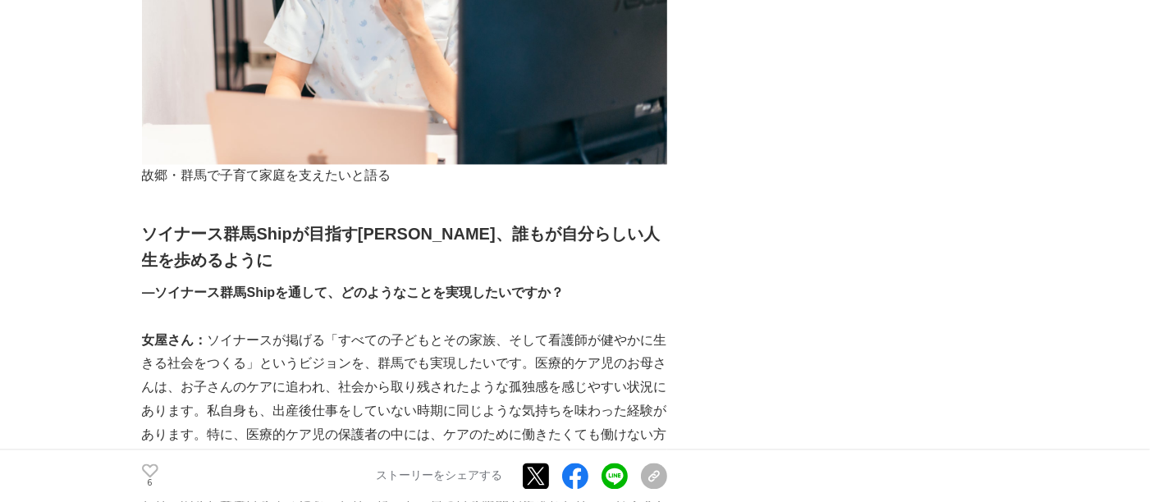
click at [176, 221] on h2 "ソイナース群馬Shipが目指す[PERSON_NAME]、誰もが自分らしい人生を歩めるように" at bounding box center [404, 247] width 525 height 53
click at [339, 221] on h2 "ソイナース群馬Shipが目指す[PERSON_NAME]、誰もが自分らしい人生を歩めるように" at bounding box center [404, 247] width 525 height 53
click at [354, 221] on h2 "ソイナース群馬Shipが目指す[PERSON_NAME]、誰もが自分らしい人生を歩めるように" at bounding box center [404, 247] width 525 height 53
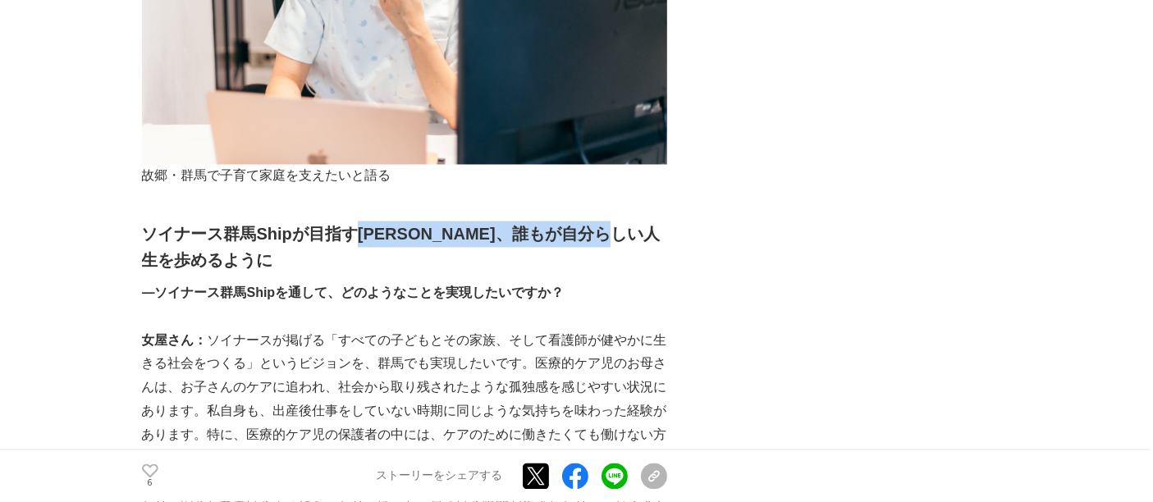
click at [397, 221] on h2 "ソイナース群馬Shipが目指す[PERSON_NAME]、誰もが自分らしい人生を歩めるように" at bounding box center [404, 247] width 525 height 53
click at [401, 221] on h2 "ソイナース群馬Shipが目指す[PERSON_NAME]、誰もが自分らしい人生を歩めるように" at bounding box center [404, 247] width 525 height 53
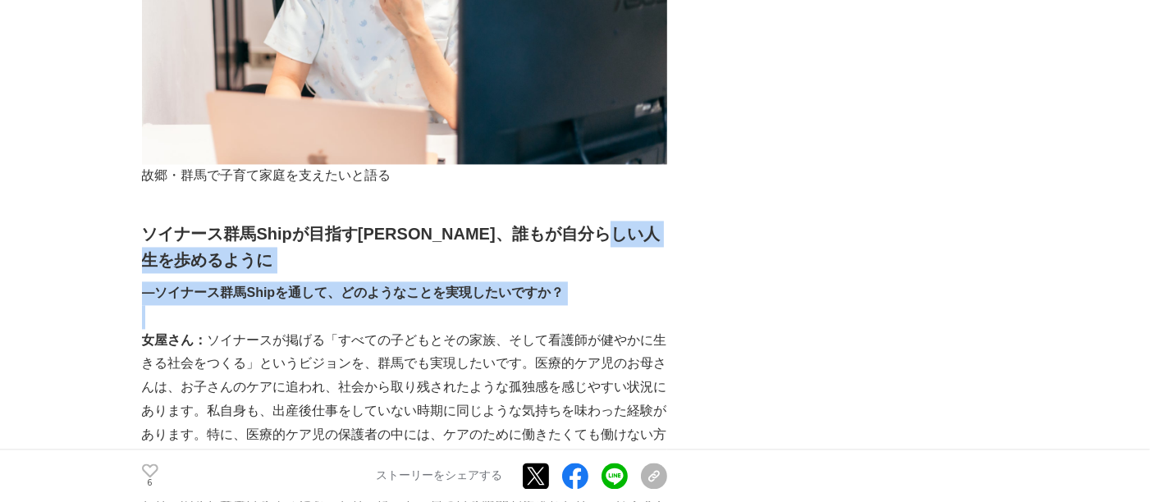
click at [285, 272] on div "「すべての子どもとその家族、そして看護師が健やかに生きる社会をつくる」をビジョンに掲げ、医療的ケア児とその家族に特化した訪問看護サービスを展開するソイナース株…" at bounding box center [404, 425] width 525 height 6888
click at [285, 305] on p at bounding box center [404, 317] width 525 height 24
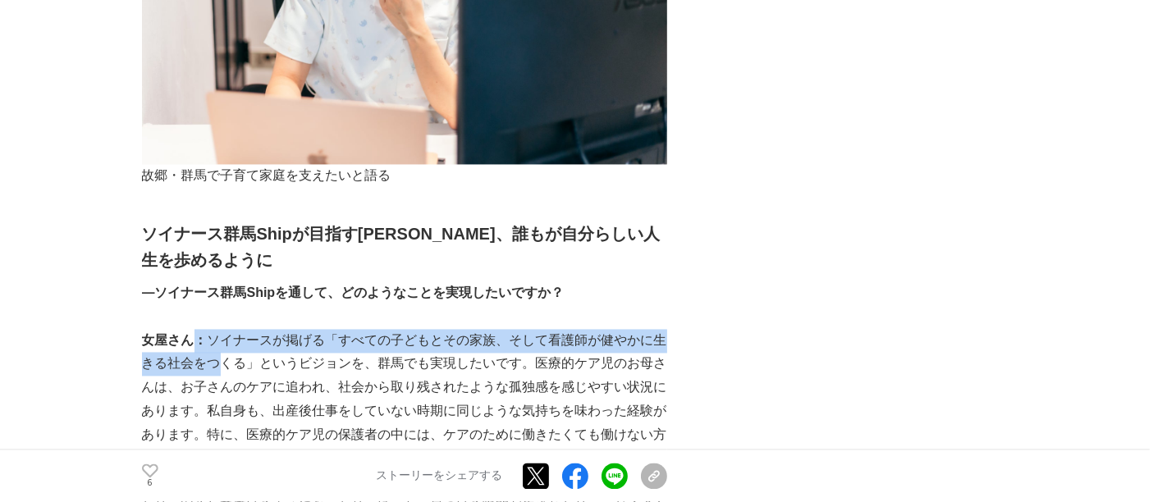
click at [213, 329] on p "女屋さん： [PERSON_NAME]が掲げる「すべての子どもとその家族、そして看護師が健やかに生きる社会をつくる」というビジョンを、群馬でも実現したいです。…" at bounding box center [404, 400] width 525 height 142
click at [216, 329] on p "女屋さん： [PERSON_NAME]が掲げる「すべての子どもとその家族、そして看護師が健やかに生きる社会をつくる」というビジョンを、群馬でも実現したいです。…" at bounding box center [404, 400] width 525 height 142
click at [326, 329] on p "女屋さん： [PERSON_NAME]が掲げる「すべての子どもとその家族、そして看護師が健やかに生きる社会をつくる」というビジョンを、群馬でも実現したいです。…" at bounding box center [404, 400] width 525 height 142
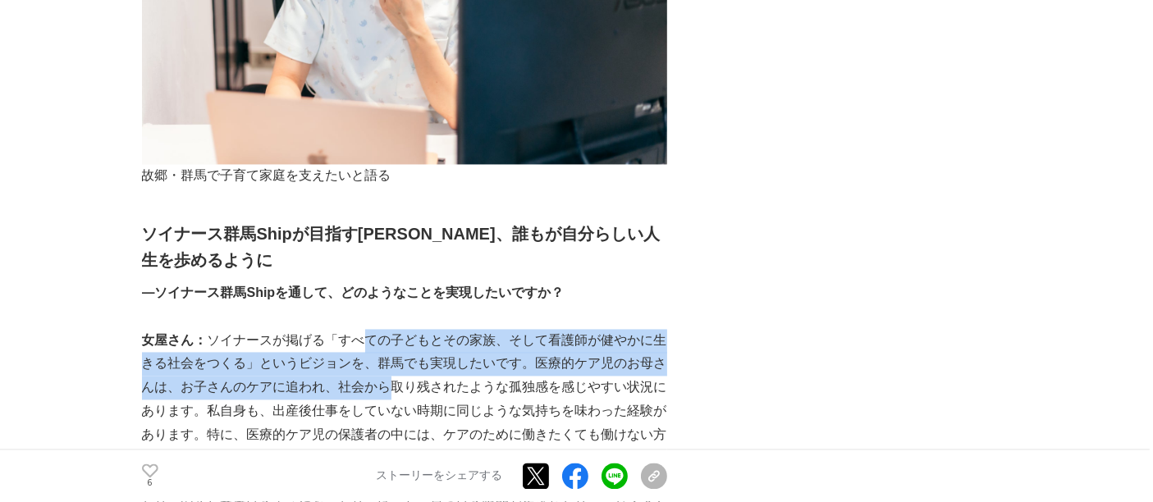
click at [381, 336] on p "女屋さん： [PERSON_NAME]が掲げる「すべての子どもとその家族、そして看護師が健やかに生きる社会をつくる」というビジョンを、群馬でも実現したいです。…" at bounding box center [404, 400] width 525 height 142
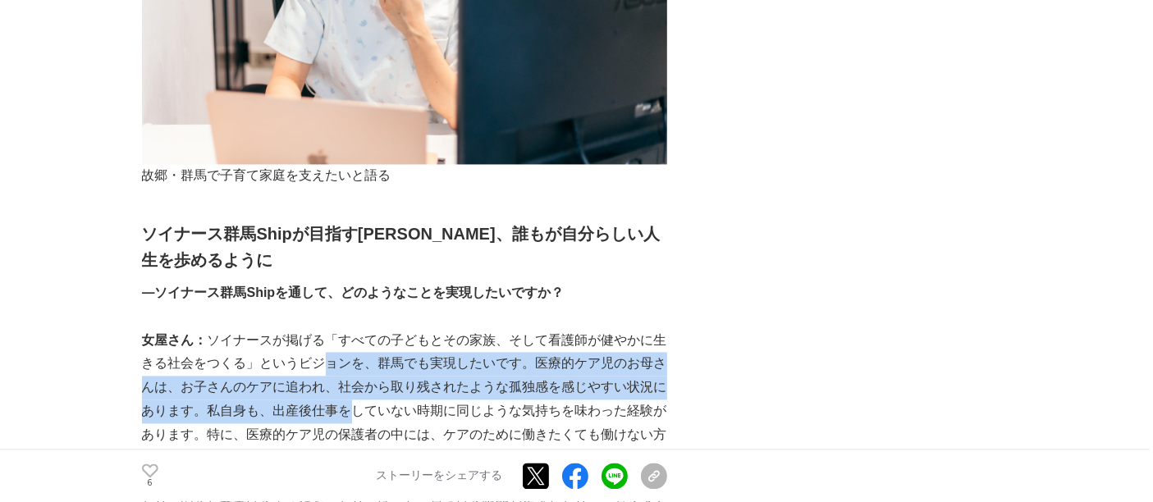
click at [335, 364] on p "女屋さん： [PERSON_NAME]が掲げる「すべての子どもとその家族、そして看護師が健やかに生きる社会をつくる」というビジョンを、群馬でも実現したいです。…" at bounding box center [404, 400] width 525 height 142
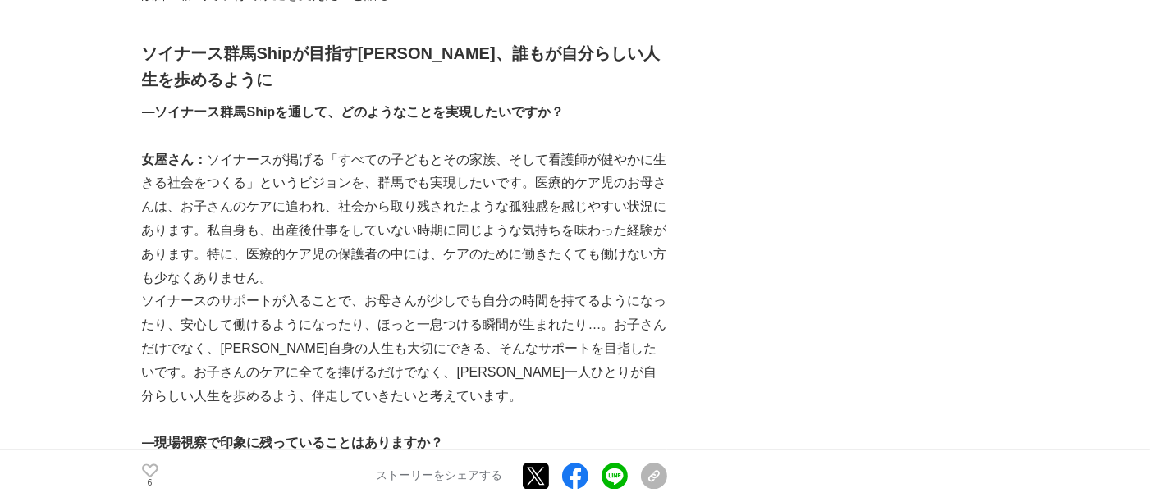
scroll to position [3465, 0]
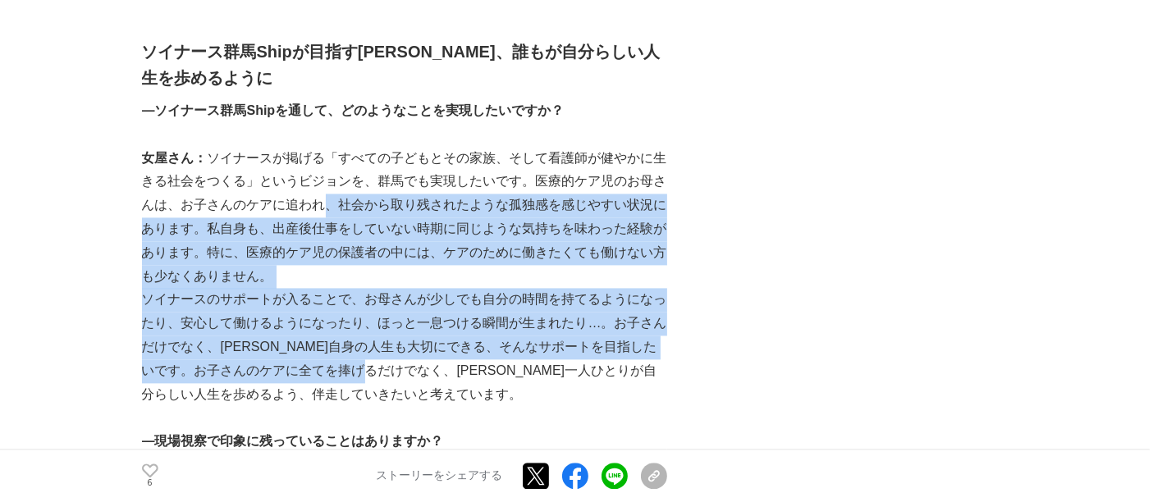
click at [417, 320] on div "「すべての子どもとその家族、そして看護師が健やかに生きる社会をつくる」をビジョンに掲げ、医療的ケア児とその家族に特化した訪問看護サービスを展開するソイナース株…" at bounding box center [404, 243] width 525 height 6888
click at [417, 320] on p "ソイナースのサポートが入ることで、お母さんが少しでも自分の時間を持てるようになったり、安心して働けるようになったり、ほっと一息つける瞬間が生まれたり…。お子さ…" at bounding box center [404, 347] width 525 height 118
click at [387, 323] on div "「すべての子どもとその家族、そして看護師が健やかに生きる社会をつくる」をビジョンに掲げ、医療的ケア児とその家族に特化した訪問看護サービスを展開するソイナース株…" at bounding box center [404, 243] width 525 height 6888
click at [387, 322] on p "ソイナースのサポートが入ることで、お母さんが少しでも自分の時間を持てるようになったり、安心して働けるようになったり、ほっと一息つける瞬間が生まれたり…。お子さ…" at bounding box center [404, 347] width 525 height 118
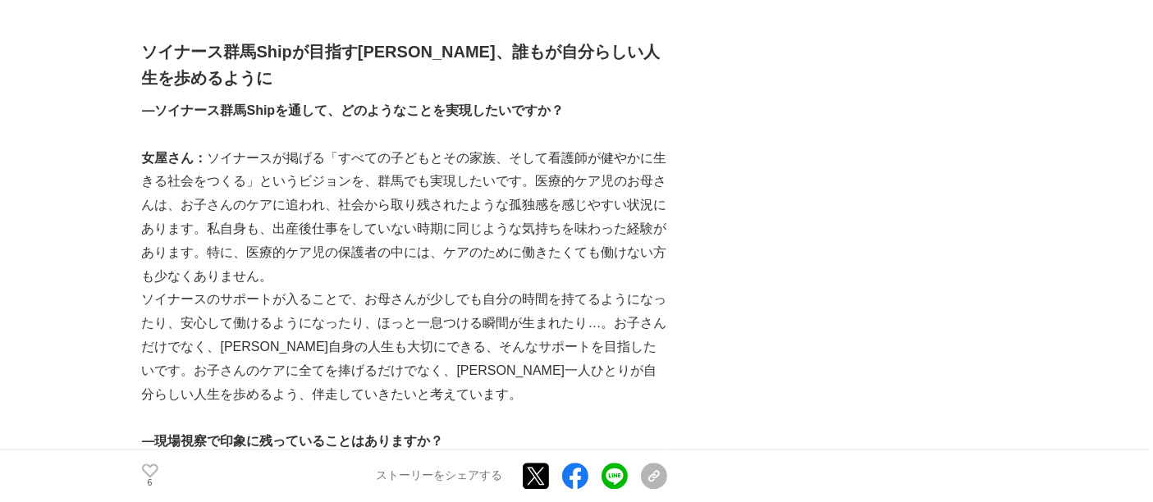
click at [332, 318] on p "ソイナースのサポートが入ることで、お母さんが少しでも自分の時間を持てるようになったり、安心して働けるようになったり、ほっと一息つける瞬間が生まれたり…。お子さ…" at bounding box center [404, 347] width 525 height 118
click at [334, 319] on p "ソイナースのサポートが入ることで、お母さんが少しでも自分の時間を持てるようになったり、安心して働けるようになったり、ほっと一息つける瞬間が生まれたり…。お子さ…" at bounding box center [404, 347] width 525 height 118
click at [294, 309] on div "「すべての子どもとその家族、そして看護師が健やかに生きる社会をつくる」をビジョンに掲げ、医療的ケア児とその家族に特化した訪問看護サービスを展開するソイナース株…" at bounding box center [404, 243] width 525 height 6888
click at [295, 310] on p "ソイナースのサポートが入ることで、お母さんが少しでも自分の時間を持てるようになったり、安心して働けるようになったり、ほっと一息つける瞬間が生まれたり…。お子さ…" at bounding box center [404, 347] width 525 height 118
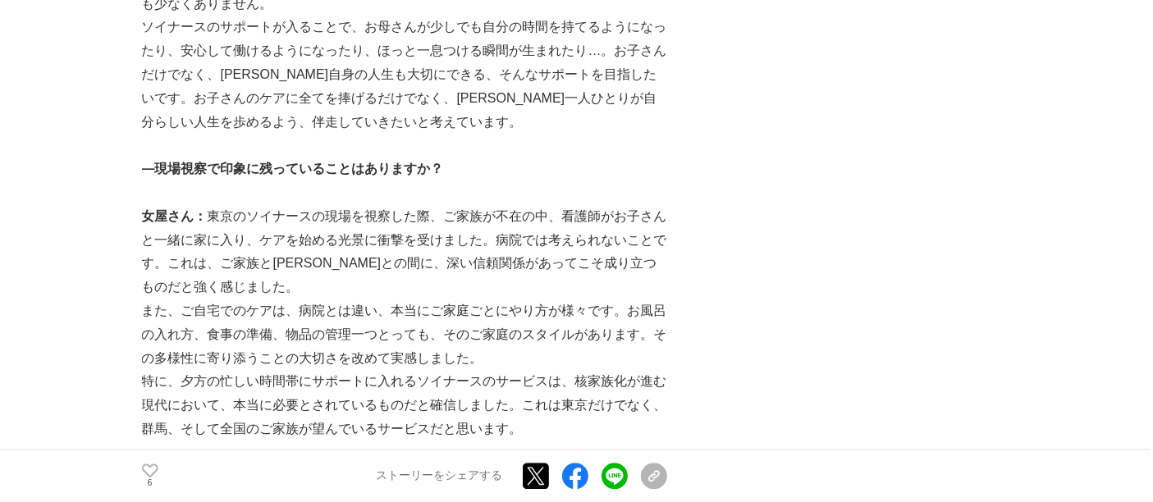
scroll to position [3738, 0]
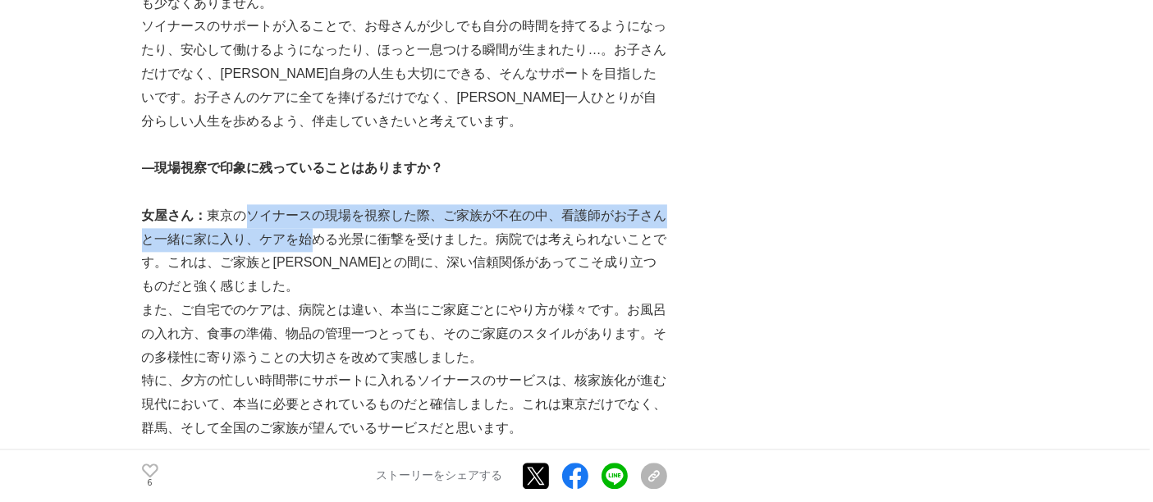
click at [326, 204] on p "女屋さん： 東京のソイナースの現場を視察した際、ご家族が不在の中、看護師がお子さんと一緒に家に入り、ケアを始める光景に衝撃を受けました。病院では考えられないこ…" at bounding box center [404, 251] width 525 height 94
click at [330, 204] on p "女屋さん： 東京のソイナースの現場を視察した際、ご家族が不在の中、看護師がお子さんと一緒に家に入り、ケアを始める光景に衝撃を受けました。病院では考えられないこ…" at bounding box center [404, 251] width 525 height 94
click at [442, 204] on p "女屋さん： 東京のソイナースの現場を視察した際、ご家族が不在の中、看護師がお子さんと一緒に家に入り、ケアを始める光景に衝撃を受けました。病院では考えられないこ…" at bounding box center [404, 251] width 525 height 94
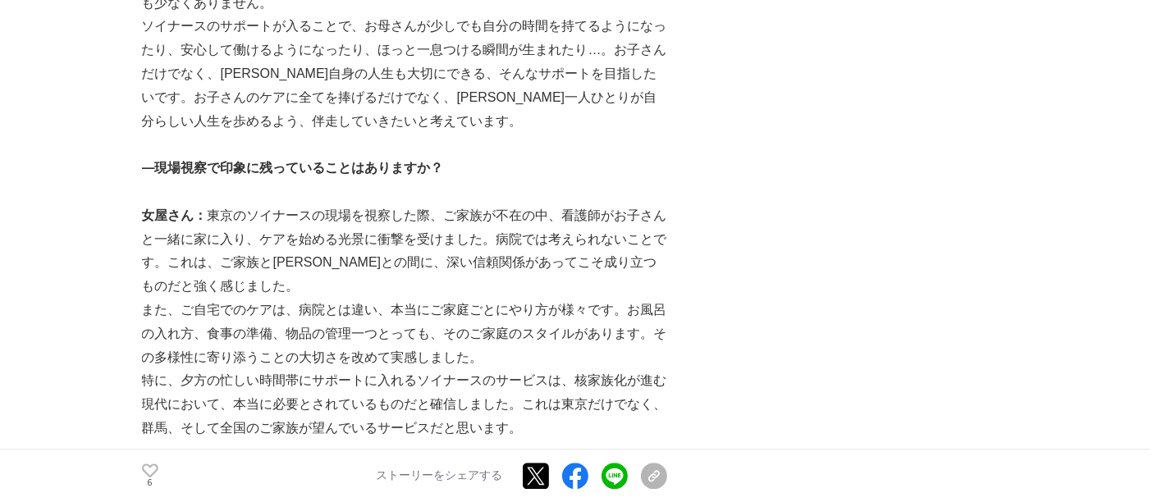
click at [464, 204] on p "女屋さん： 東京のソイナースの現場を視察した際、ご家族が不在の中、看護師がお子さんと一緒に家に入り、ケアを始める光景に衝撃を受けました。病院では考えられないこ…" at bounding box center [404, 251] width 525 height 94
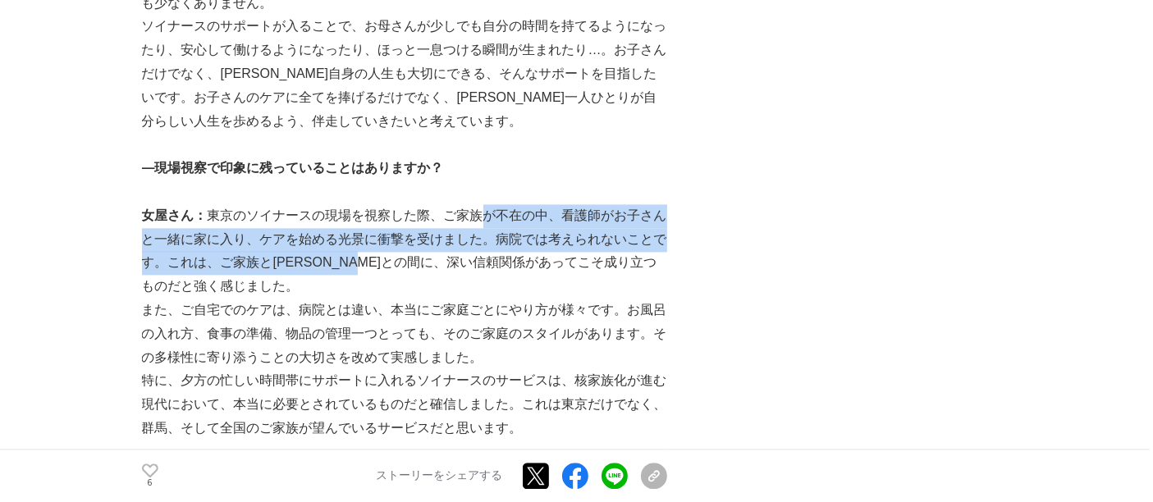
click at [408, 214] on p "女屋さん： 東京のソイナースの現場を視察した際、ご家族が不在の中、看護師がお子さんと一緒に家に入り、ケアを始める光景に衝撃を受けました。病院では考えられないこ…" at bounding box center [404, 251] width 525 height 94
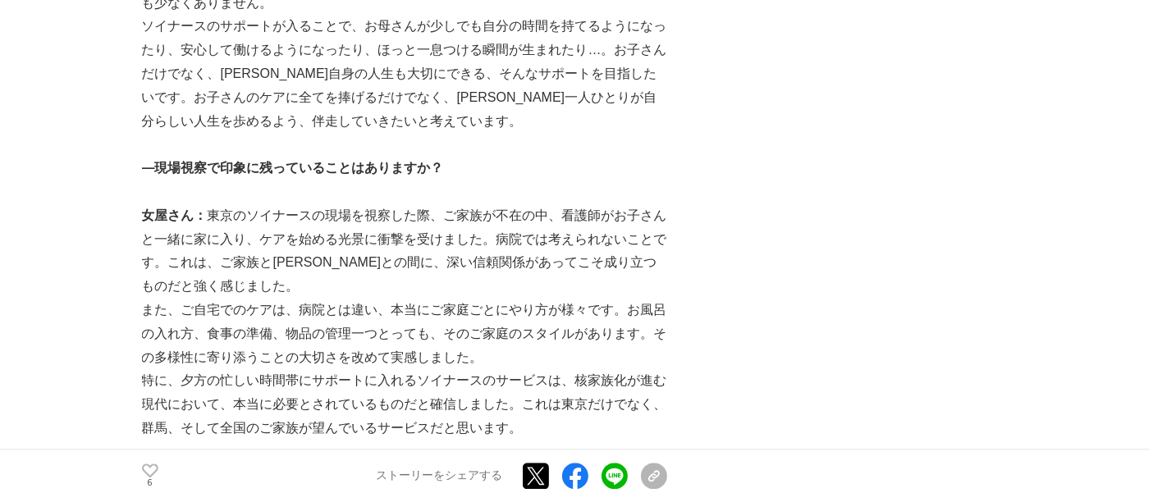
click at [419, 212] on p "女屋さん： 東京のソイナースの現場を視察した際、ご家族が不在の中、看護師がお子さんと一緒に家に入り、ケアを始める光景に衝撃を受けました。病院では考えられないこ…" at bounding box center [404, 251] width 525 height 94
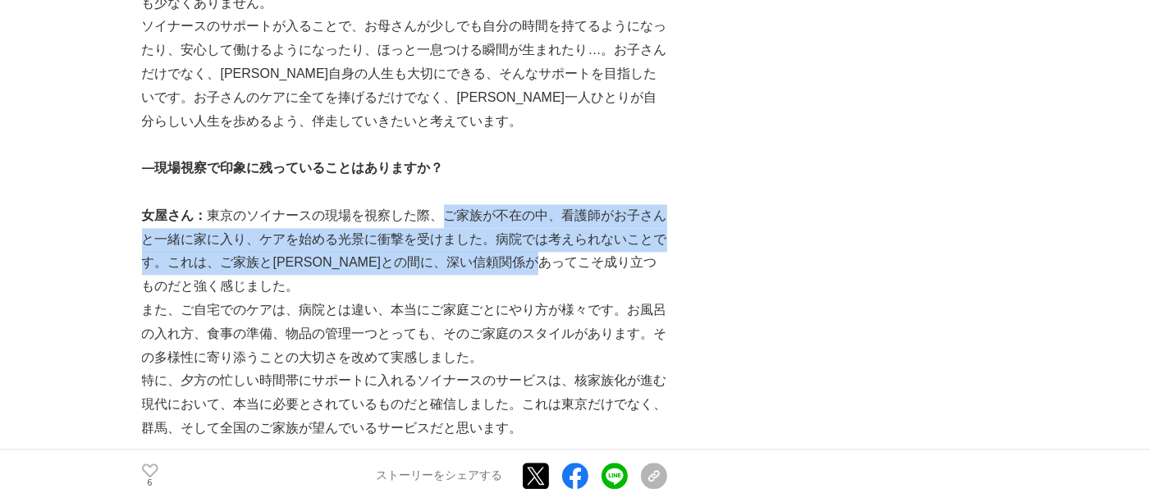
click at [605, 222] on p "女屋さん： 東京のソイナースの現場を視察した際、ご家族が不在の中、看護師がお子さんと一緒に家に入り、ケアを始める光景に衝撃を受けました。病院では考えられないこ…" at bounding box center [404, 251] width 525 height 94
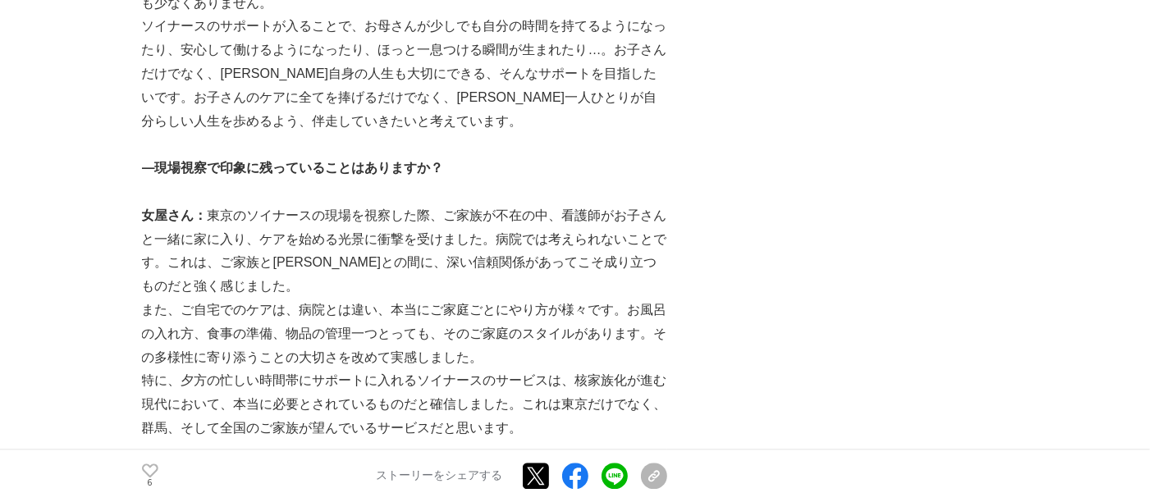
click at [626, 222] on p "女屋さん： 東京のソイナースの現場を視察した際、ご家族が不在の中、看護師がお子さんと一緒に家に入り、ケアを始める光景に衝撃を受けました。病院では考えられないこ…" at bounding box center [404, 251] width 525 height 94
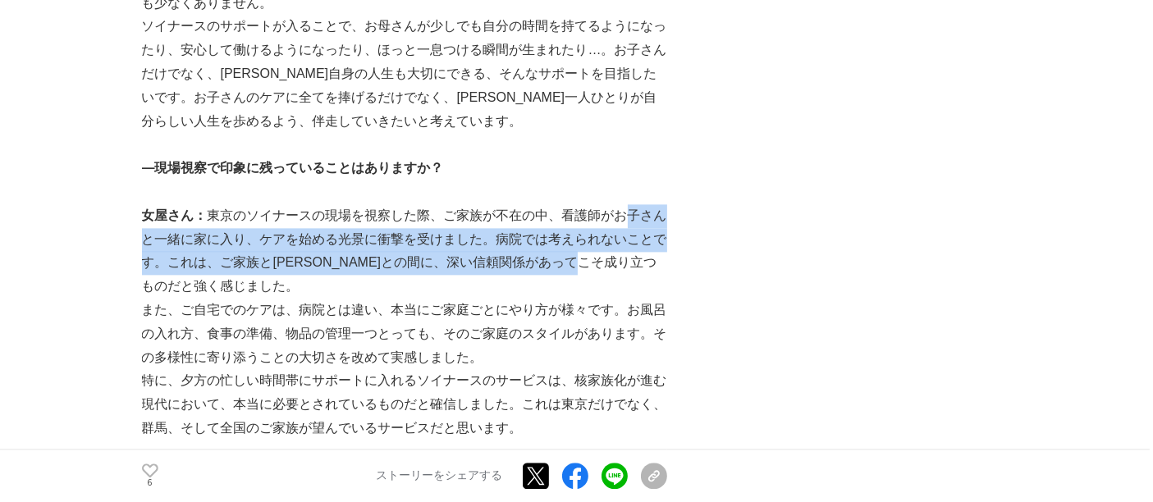
click at [644, 227] on p "女屋さん： 東京のソイナースの現場を視察した際、ご家族が不在の中、看護師がお子さんと一緒に家に入り、ケアを始める光景に衝撃を受けました。病院では考えられないこ…" at bounding box center [404, 251] width 525 height 94
click at [645, 228] on p "女屋さん： 東京のソイナースの現場を視察した際、ご家族が不在の中、看護師がお子さんと一緒に家に入り、ケアを始める光景に衝撃を受けました。病院では考えられないこ…" at bounding box center [404, 251] width 525 height 94
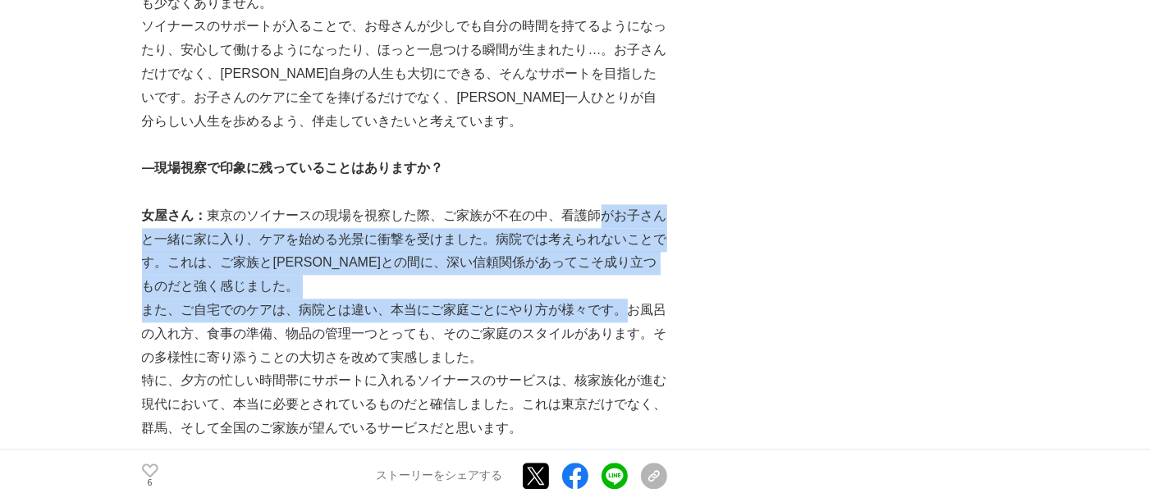
click at [630, 299] on p "また、ご自宅でのケアは、病院とは違い、本当にご家庭ごとにやり方が様々です。お風呂の入れ方、食事の準備、物品の管理一つとっても、そのご家庭のスタイルがあります。…" at bounding box center [404, 334] width 525 height 71
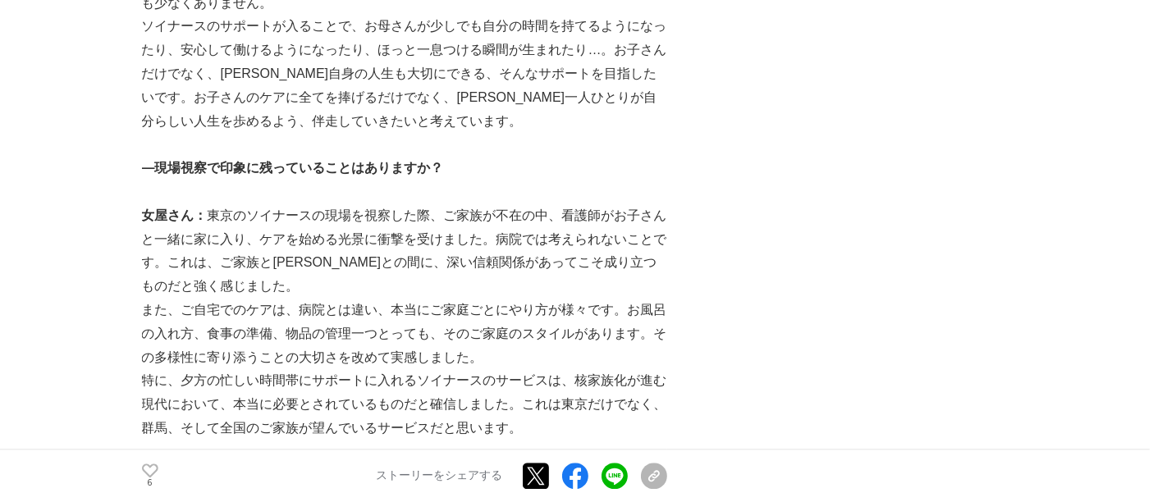
scroll to position [3830, 0]
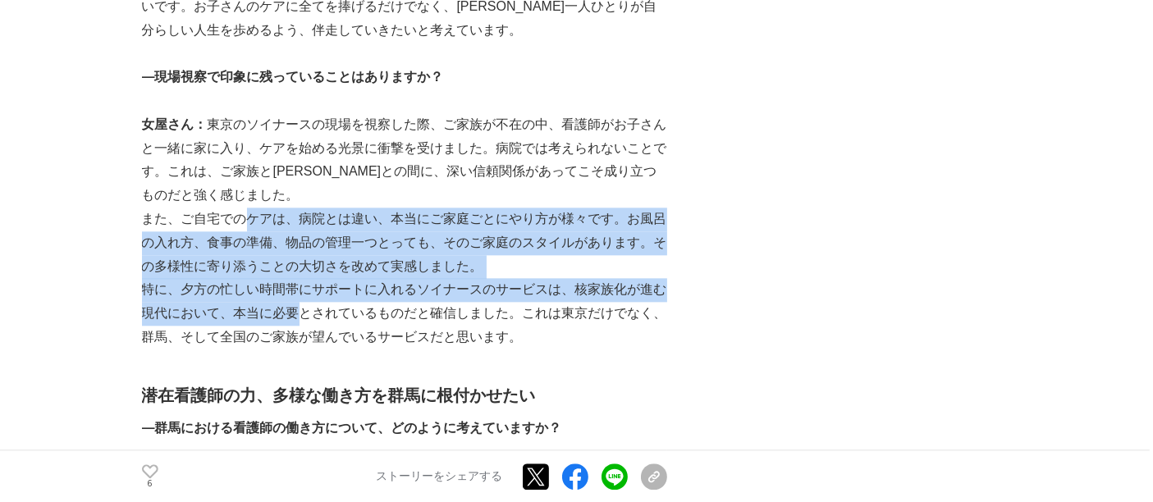
click at [314, 278] on p "特に、夕方の忙しい時間帯にサポートに入れるソイナースのサービスは、核家族化が進む現代において、本当に必要とされているものだと確信しました。これは東京だけでなく…" at bounding box center [404, 313] width 525 height 71
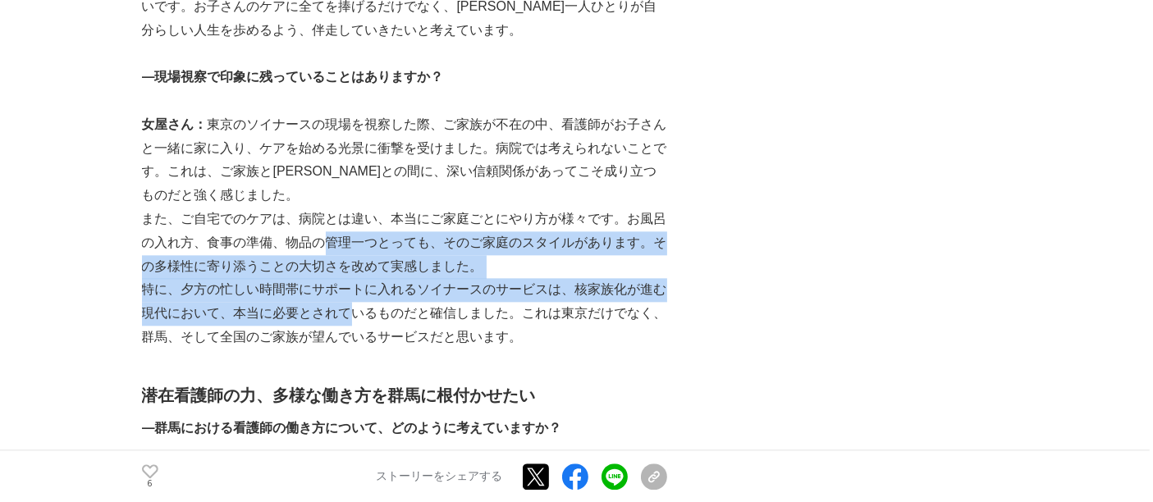
click at [351, 278] on p "特に、夕方の忙しい時間帯にサポートに入れるソイナースのサービスは、核家族化が進む現代において、本当に必要とされているものだと確信しました。これは東京だけでなく…" at bounding box center [404, 313] width 525 height 71
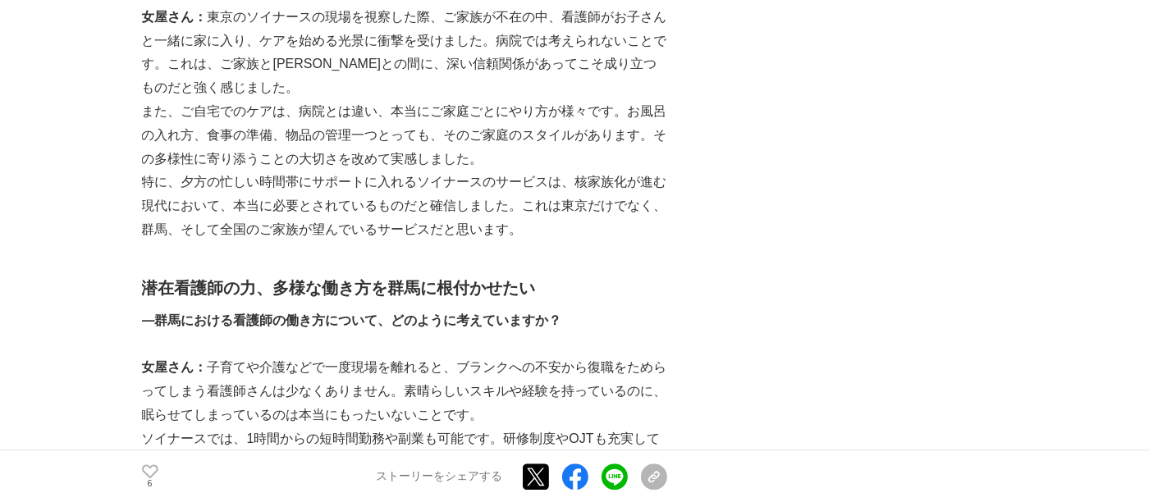
scroll to position [4012, 0]
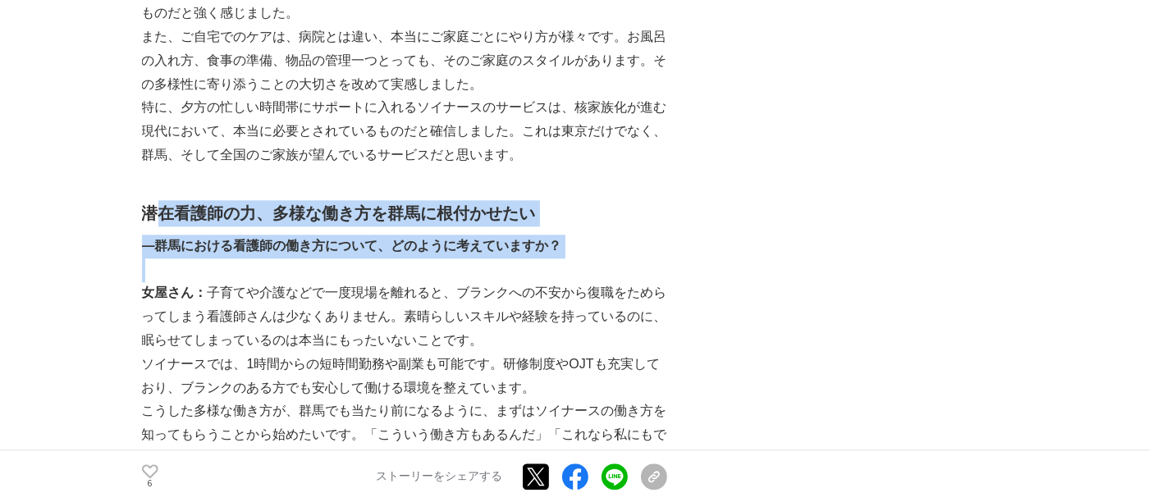
click at [183, 259] on p at bounding box center [404, 271] width 525 height 24
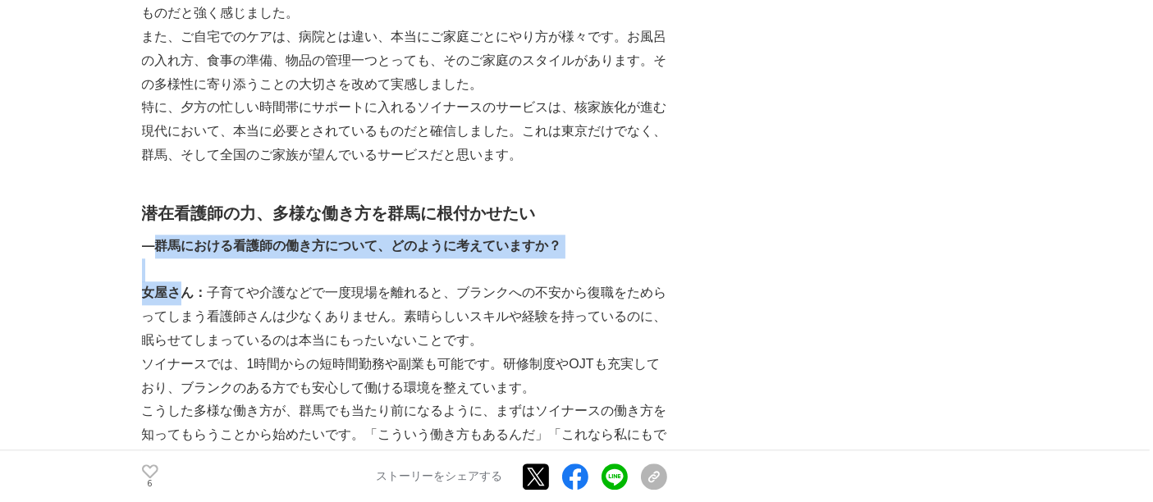
click at [184, 286] on strong "女屋さん：" at bounding box center [175, 293] width 66 height 14
click at [175, 239] on strong "―群馬における看護師の働き方について、どのように考えていますか？" at bounding box center [352, 246] width 420 height 14
click at [588, 235] on p "―群馬における看護師の働き方について、どのように考えていますか？" at bounding box center [404, 247] width 525 height 24
click at [595, 235] on p "―群馬における看護師の働き方について、どのように考えていますか？" at bounding box center [404, 247] width 525 height 24
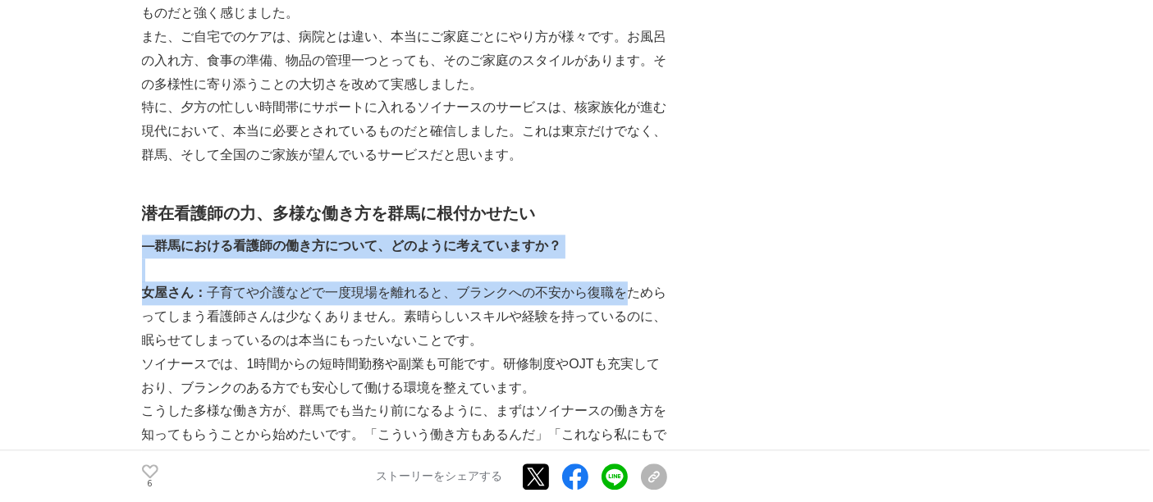
click at [629, 282] on p "女屋さん： 子育てや介護などで一度現場を離れると、ブランクへの不安から復職をためらってしまう看護師さんは少なくありません。素晴らしいスキルや経験を持っているの…" at bounding box center [404, 317] width 525 height 71
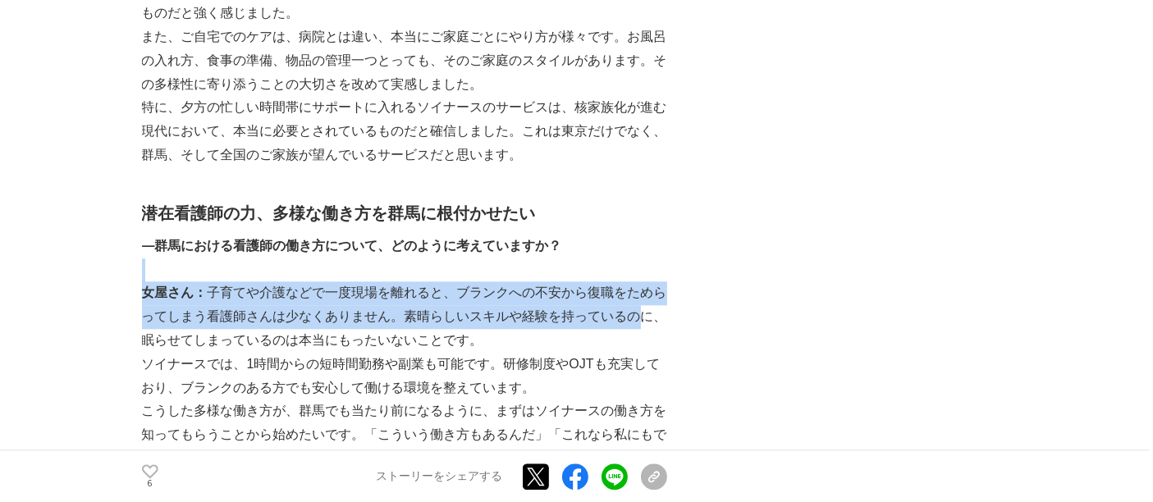
click at [641, 282] on p "女屋さん： 子育てや介護などで一度現場を離れると、ブランクへの不安から復職をためらってしまう看護師さんは少なくありません。素晴らしいスキルや経験を持っているの…" at bounding box center [404, 317] width 525 height 71
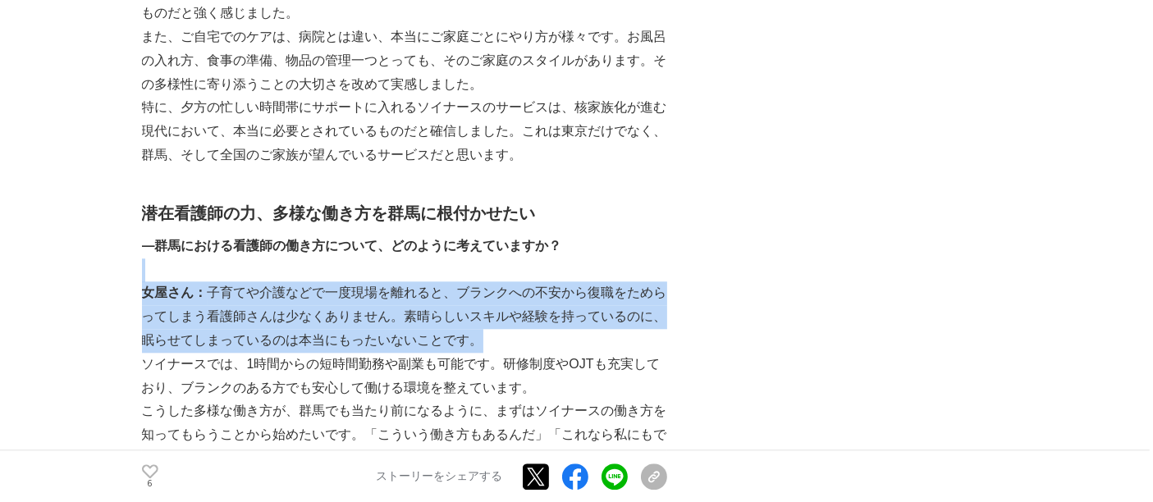
click at [659, 292] on p "女屋さん： 子育てや介護などで一度現場を離れると、ブランクへの不安から復職をためらってしまう看護師さんは少なくありません。素晴らしいスキルや経験を持っているの…" at bounding box center [404, 317] width 525 height 71
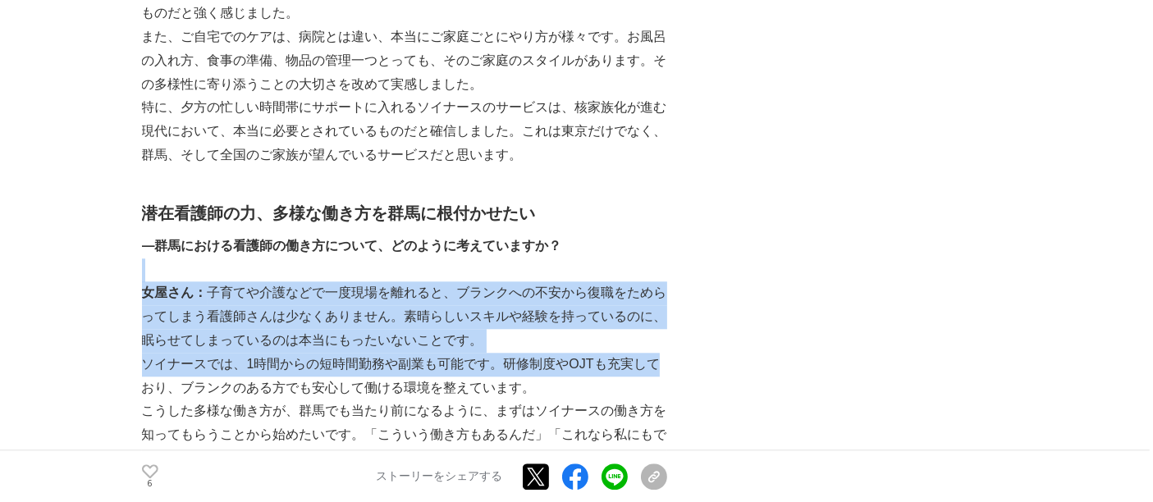
click at [666, 353] on p "ソイナースでは、1時間からの短時間勤務や副業も可能です。研修制度やOJTも充実しており、ブランクのある方でも安心して働ける環境を整えています。" at bounding box center [404, 377] width 525 height 48
click at [663, 353] on p "ソイナースでは、1時間からの短時間勤務や副業も可能です。研修制度やOJTも充実しており、ブランクのある方でも安心して働ける環境を整えています。" at bounding box center [404, 377] width 525 height 48
click at [619, 282] on p "女屋さん： 子育てや介護などで一度現場を離れると、ブランクへの不安から復職をためらってしまう看護師さんは少なくありません。素晴らしいスキルや経験を持っているの…" at bounding box center [404, 317] width 525 height 71
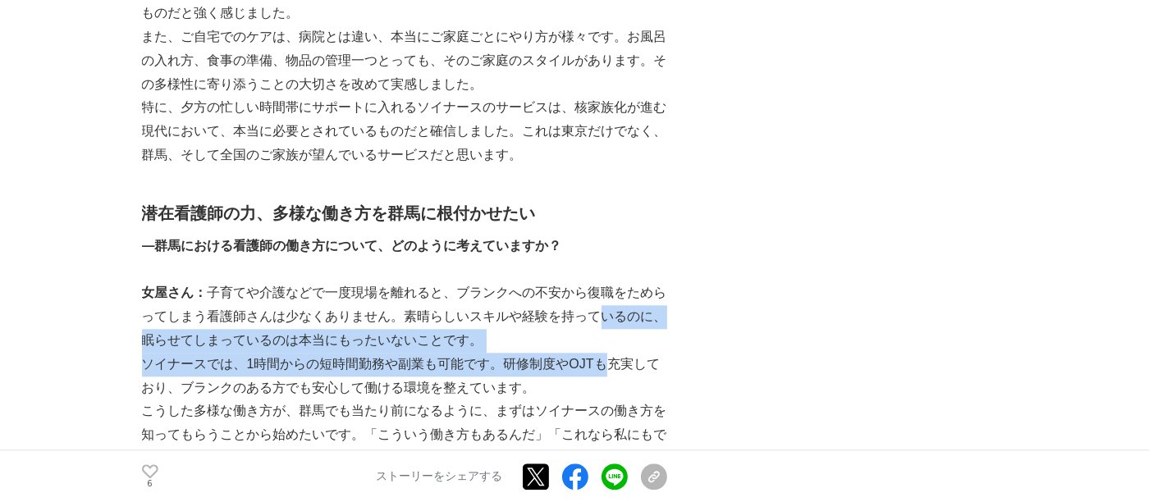
click at [600, 353] on p "ソイナースでは、1時間からの短時間勤務や副業も可能です。研修制度やOJTも充実しており、ブランクのある方でも安心して働ける環境を整えています。" at bounding box center [404, 377] width 525 height 48
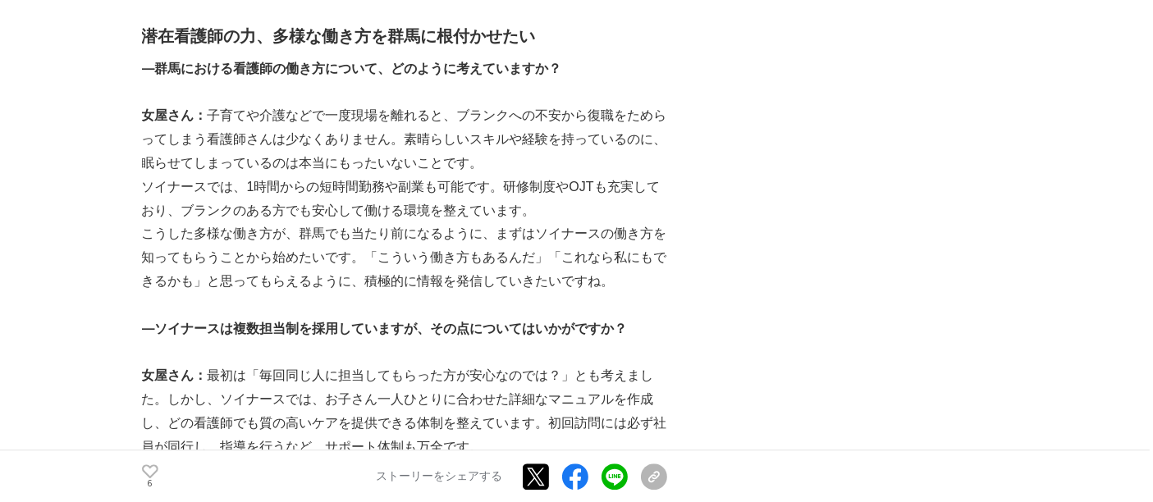
scroll to position [4195, 0]
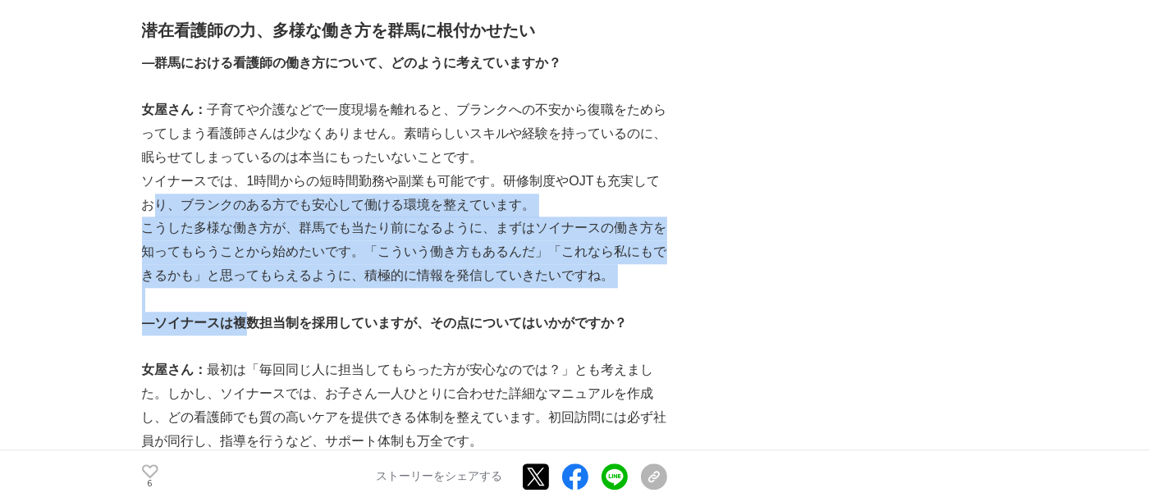
click at [259, 312] on p "―ソイナースは複数担当制を採用していますが、その点についてはいかがですか？" at bounding box center [404, 324] width 525 height 24
click at [224, 217] on p "こうした多様な働き方が、群馬でも当たり前になるように、まずはソイナースの働き方を知ってもらうことから始めたいです。「こういう働き方もあるんだ」「これなら私にも…" at bounding box center [404, 252] width 525 height 71
click at [236, 217] on p "こうした多様な働き方が、群馬でも当たり前になるように、まずはソイナースの働き方を知ってもらうことから始めたいです。「こういう働き方もあるんだ」「これなら私にも…" at bounding box center [404, 252] width 525 height 71
click at [263, 170] on p "ソイナースでは、1時間からの短時間勤務や副業も可能です。研修制度やOJTも充実しており、ブランクのある方でも安心して働ける環境を整えています。" at bounding box center [404, 194] width 525 height 48
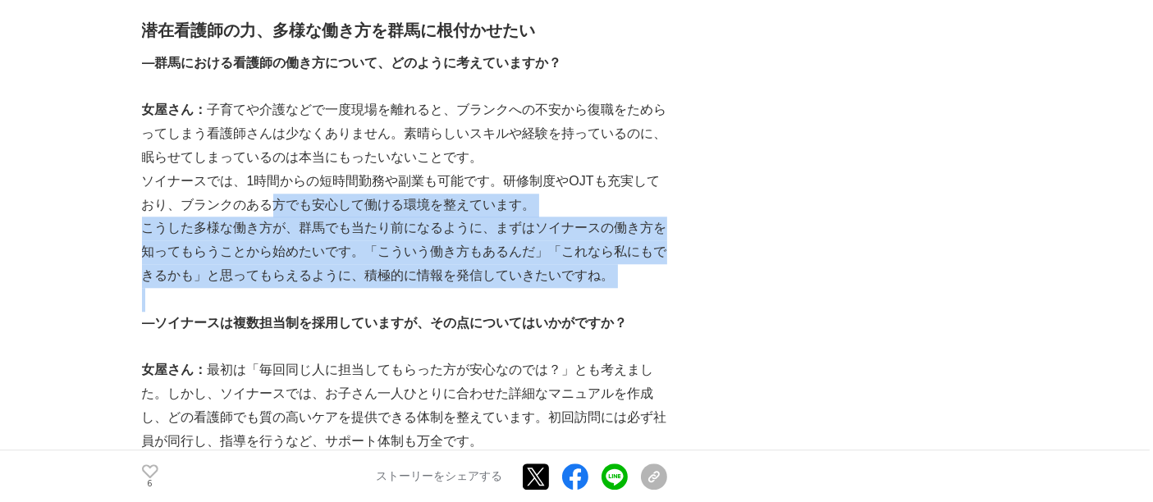
click at [354, 288] on p at bounding box center [404, 300] width 525 height 24
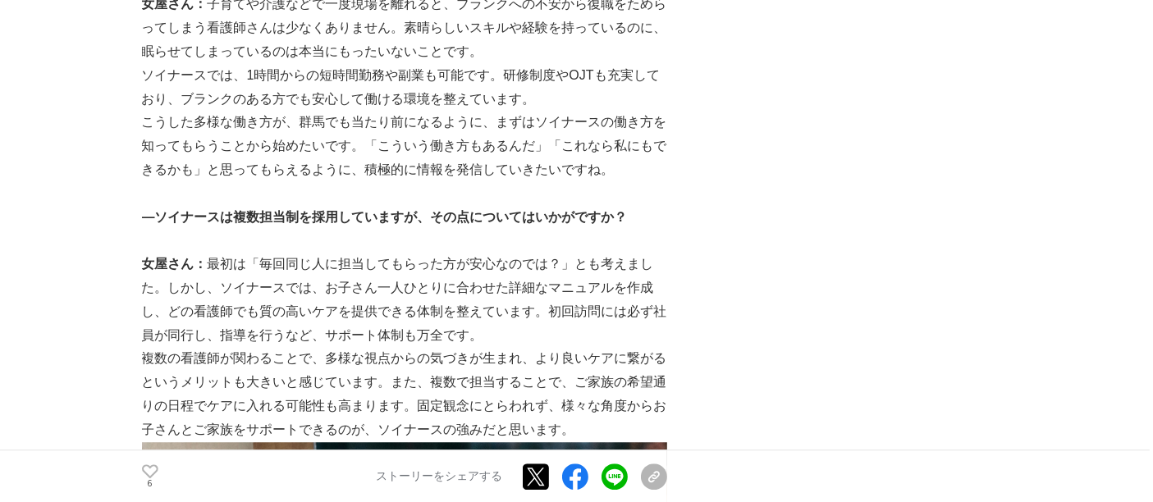
scroll to position [4377, 0]
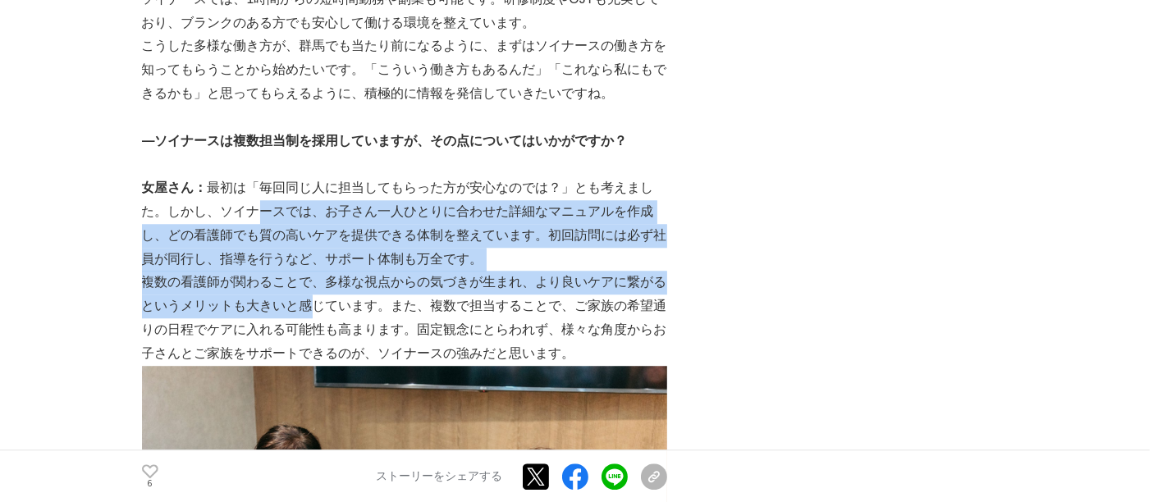
click at [315, 271] on p "複数の看護師が関わることで、多様な視点からの気づきが生まれ、より良いケアに繋がるというメリットも大きいと感じています。また、複数で担当することで、ご家族の希望…" at bounding box center [404, 318] width 525 height 94
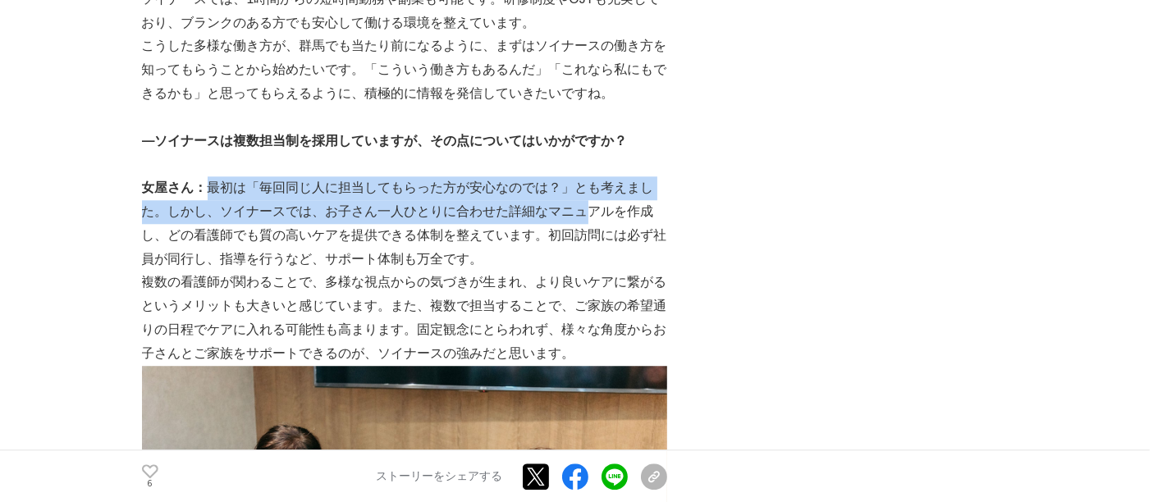
click at [598, 176] on p "女屋さん： 最初は「毎回同じ人に担当してもらった方が安心なのでは？」とも考えました。しかし、ソイナースでは、お子さん一人ひとりに合わせた詳細なマニュアルを作成…" at bounding box center [404, 223] width 525 height 94
click at [602, 176] on p "女屋さん： 最初は「毎回同じ人に担当してもらった方が安心なのでは？」とも考えました。しかし、ソイナースでは、お子さん一人ひとりに合わせた詳細なマニュアルを作成…" at bounding box center [404, 223] width 525 height 94
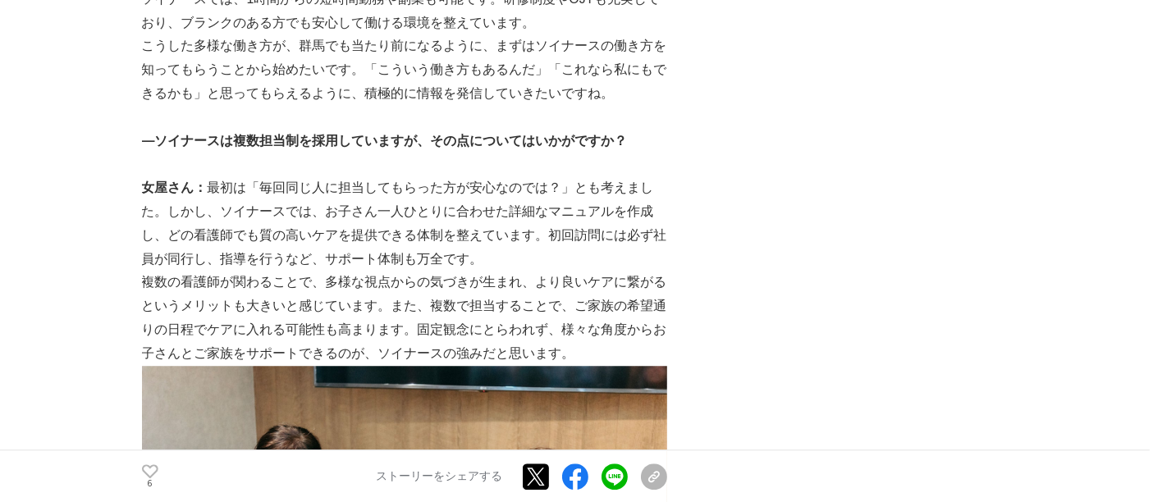
click at [629, 176] on p "女屋さん： 最初は「毎回同じ人に担当してもらった方が安心なのでは？」とも考えました。しかし、ソイナースでは、お子さん一人ひとりに合わせた詳細なマニュアルを作成…" at bounding box center [404, 223] width 525 height 94
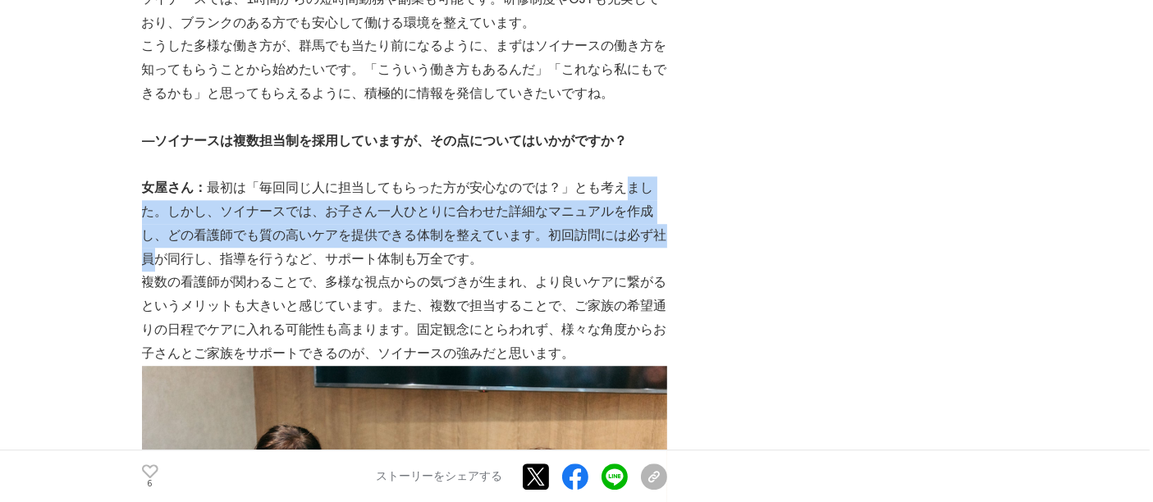
click at [654, 196] on p "女屋さん： 最初は「毎回同じ人に担当してもらった方が安心なのでは？」とも考えました。しかし、ソイナースでは、お子さん一人ひとりに合わせた詳細なマニュアルを作成…" at bounding box center [404, 223] width 525 height 94
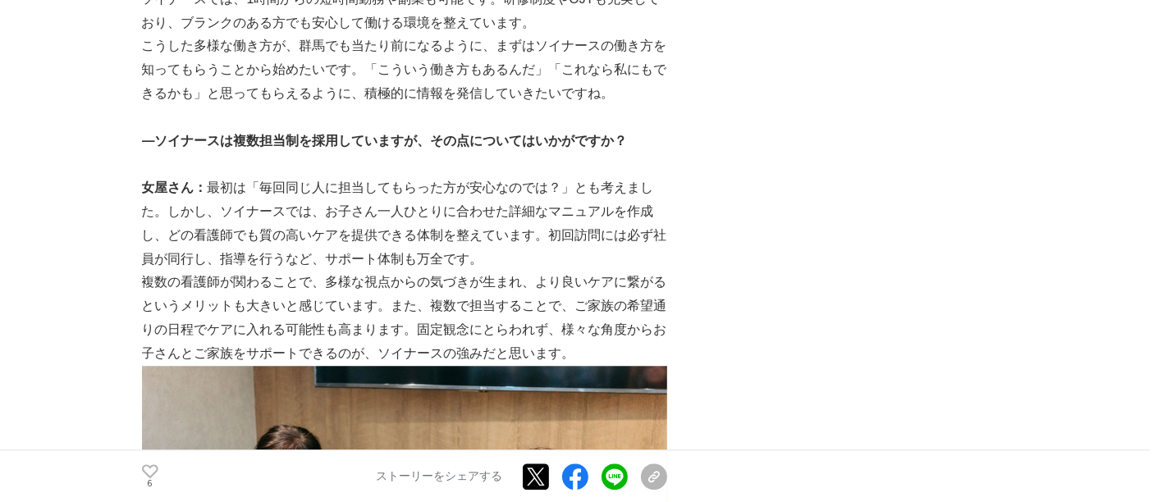
click at [648, 209] on p "女屋さん： 最初は「毎回同じ人に担当してもらった方が安心なのでは？」とも考えました。しかし、ソイナースでは、お子さん一人ひとりに合わせた詳細なマニュアルを作成…" at bounding box center [404, 223] width 525 height 94
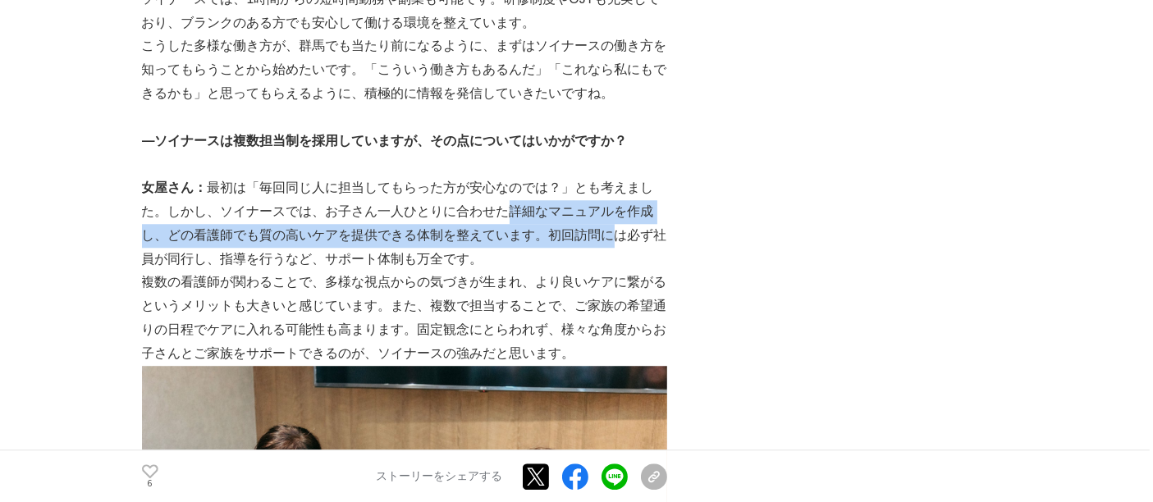
click at [622, 184] on p "女屋さん： 最初は「毎回同じ人に担当してもらった方が安心なのでは？」とも考えました。しかし、ソイナースでは、お子さん一人ひとりに合わせた詳細なマニュアルを作成…" at bounding box center [404, 223] width 525 height 94
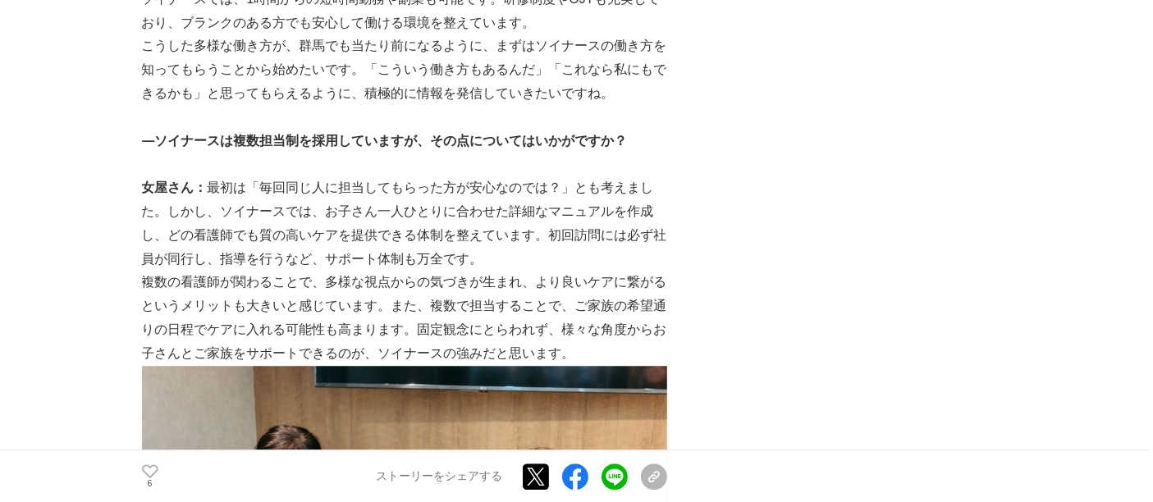
click at [634, 181] on p "女屋さん： 最初は「毎回同じ人に担当してもらった方が安心なのでは？」とも考えました。しかし、ソイナースでは、お子さん一人ひとりに合わせた詳細なマニュアルを作成…" at bounding box center [404, 223] width 525 height 94
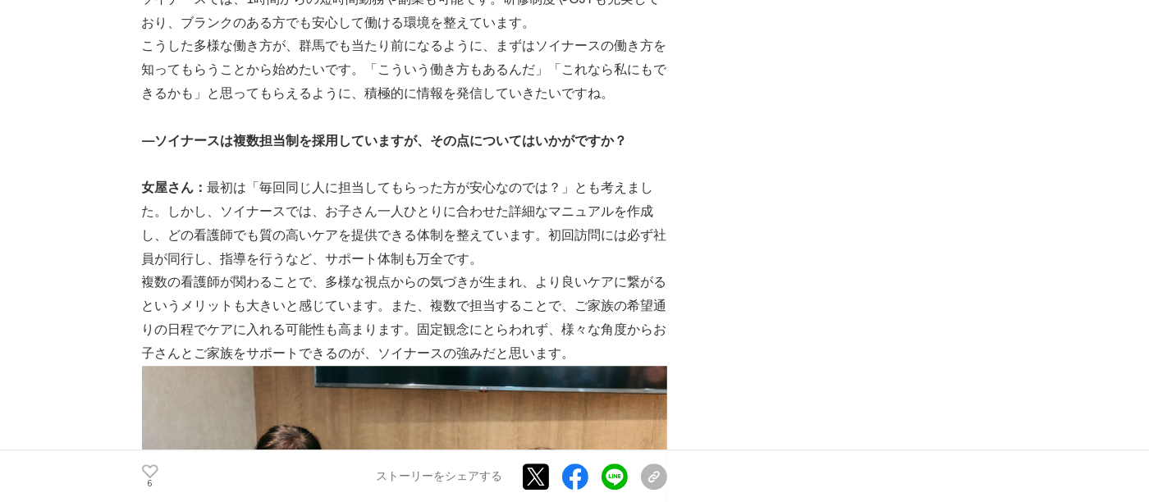
click at [458, 203] on p "女屋さん： 最初は「毎回同じ人に担当してもらった方が安心なのでは？」とも考えました。しかし、ソイナースでは、お子さん一人ひとりに合わせた詳細なマニュアルを作成…" at bounding box center [404, 223] width 525 height 94
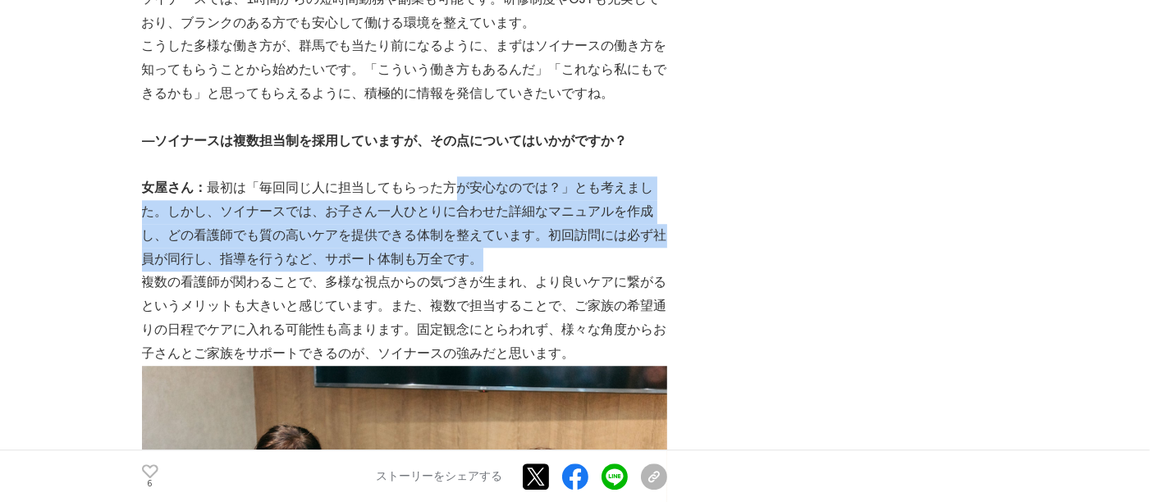
click at [519, 220] on p "女屋さん： 最初は「毎回同じ人に担当してもらった方が安心なのでは？」とも考えました。しかし、ソイナースでは、お子さん一人ひとりに合わせた詳細なマニュアルを作成…" at bounding box center [404, 223] width 525 height 94
click at [520, 221] on p "女屋さん： 最初は「毎回同じ人に担当してもらった方が安心なのでは？」とも考えました。しかし、ソイナースでは、お子さん一人ひとりに合わせた詳細なマニュアルを作成…" at bounding box center [404, 223] width 525 height 94
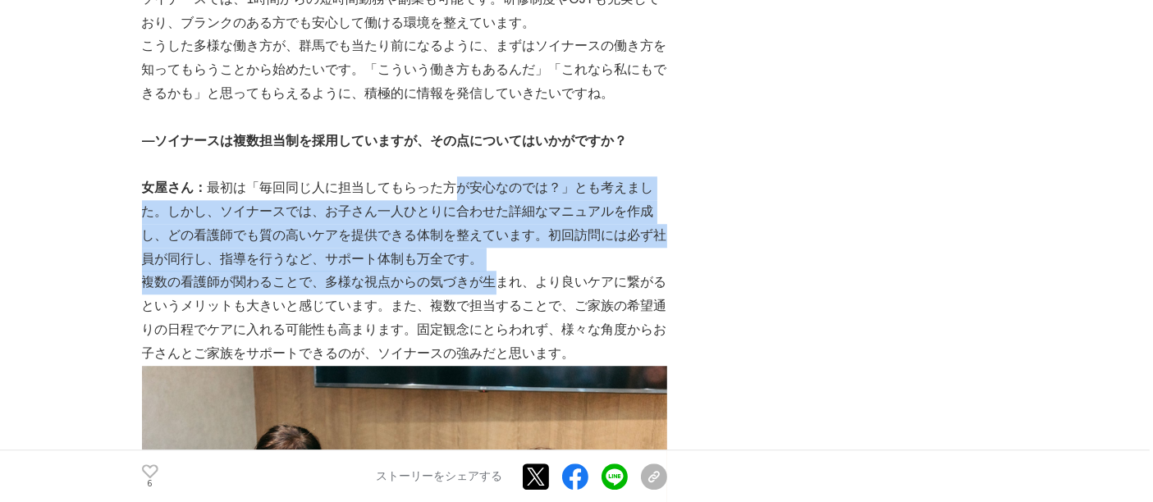
click at [500, 271] on p "複数の看護師が関わることで、多様な視点からの気づきが生まれ、より良いケアに繋がるというメリットも大きいと感じています。また、複数で担当することで、ご家族の希望…" at bounding box center [404, 318] width 525 height 94
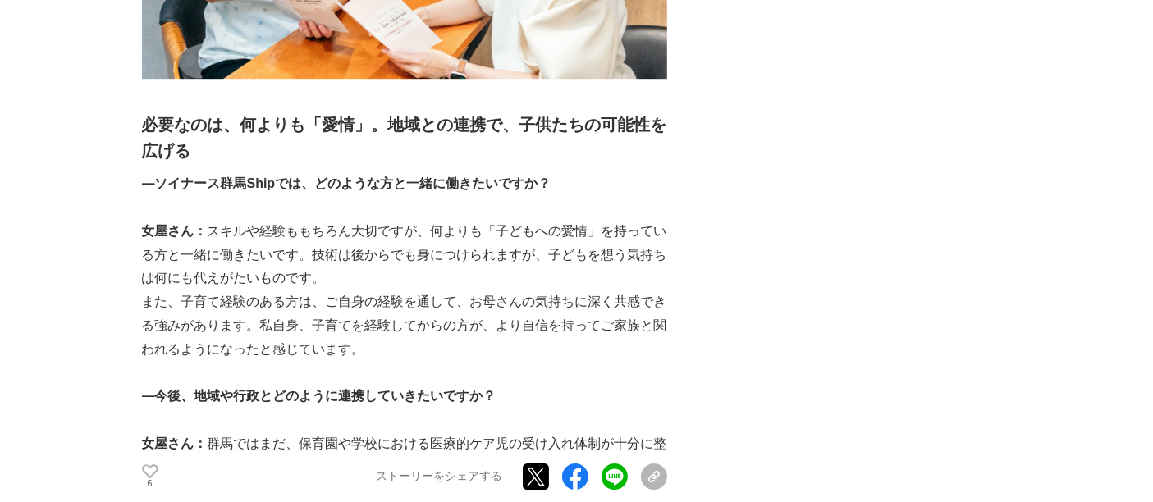
scroll to position [5015, 0]
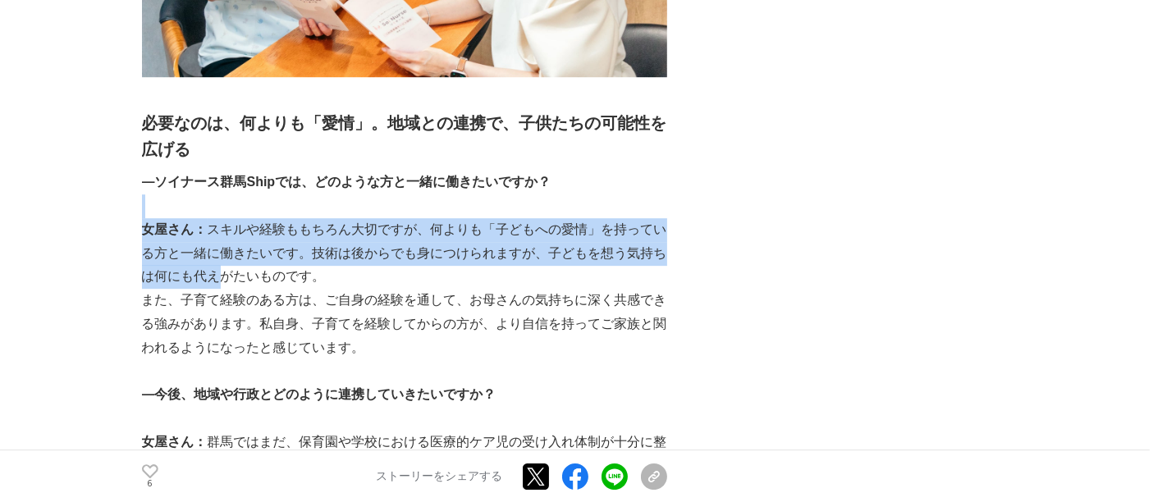
click at [223, 289] on p "また、子育て経験のある方は、ご自身の経験を通して、お母さんの気持ちに深く共感できる強みがあります。私自身、子育てを経験してからの方が、より自信を持ってご家族と…" at bounding box center [404, 324] width 525 height 71
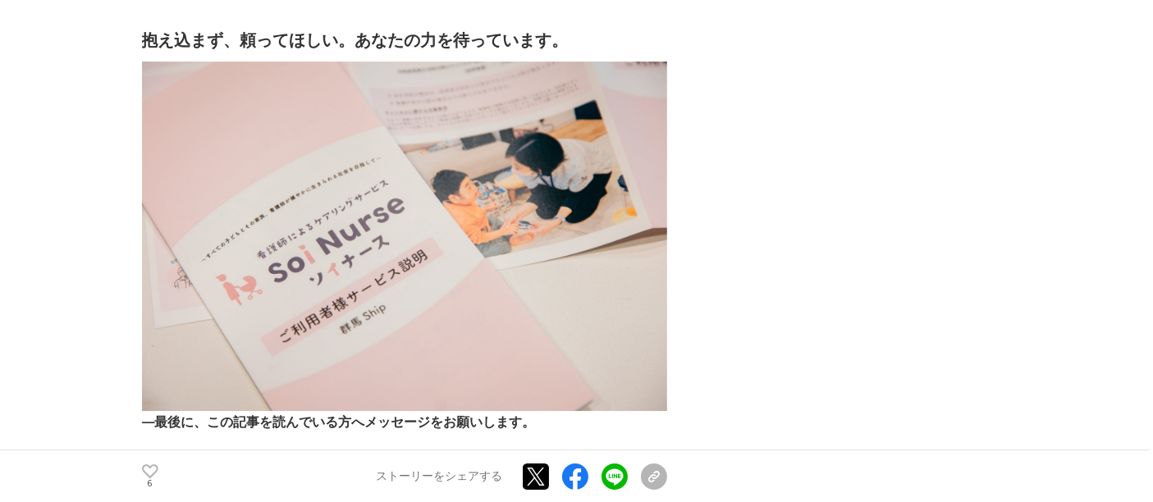
scroll to position [6018, 0]
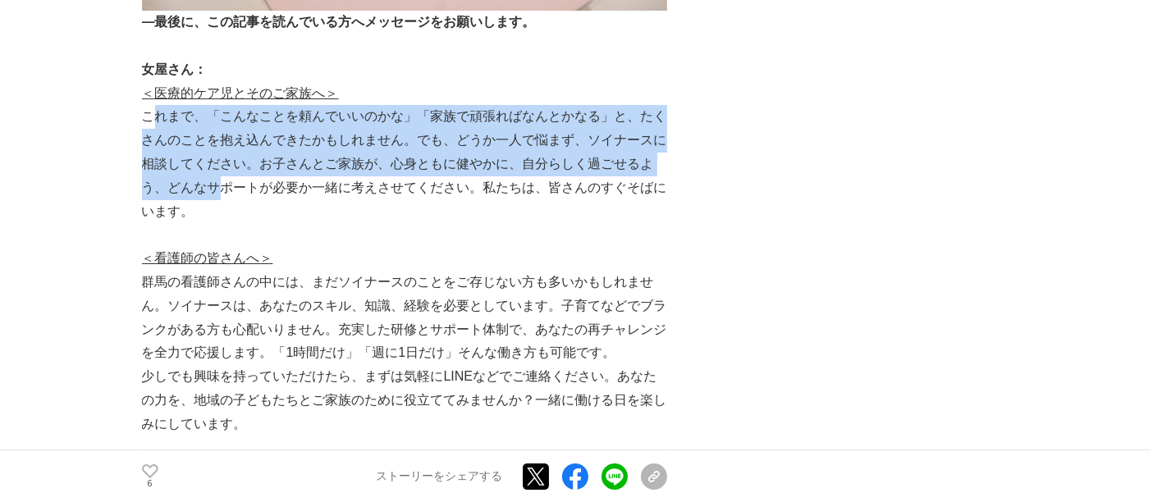
click at [215, 165] on p "これまで、「こんなことを頼んでいいのかな」「家族で頑張ればなんとかなる」と、たくさんのことを抱え込んできたかもしれません。でも、どうか一人で悩まず、ソイナース…" at bounding box center [404, 164] width 525 height 118
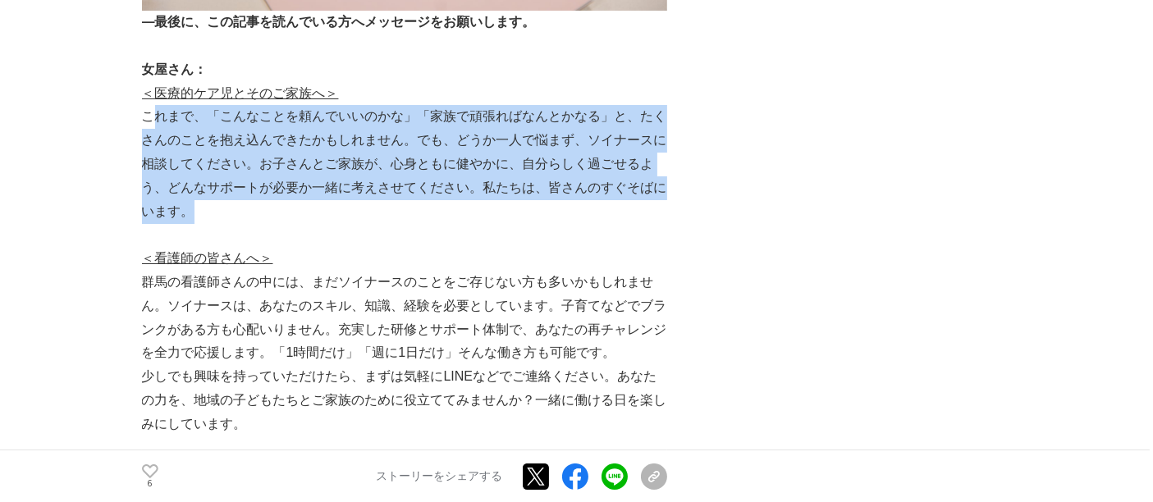
click at [243, 158] on p "これまで、「こんなことを頼んでいいのかな」「家族で頑張ればなんとかなる」と、たくさんのことを抱え込んできたかもしれません。でも、どうか一人で悩まず、ソイナース…" at bounding box center [404, 164] width 525 height 118
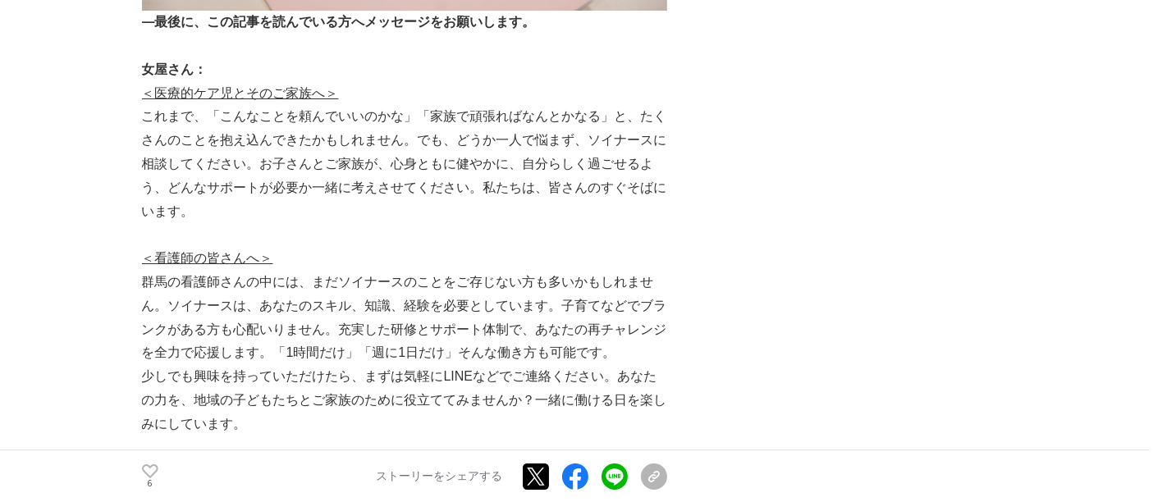
click at [213, 105] on p "これまで、「こんなことを頼んでいいのかな」「家族で頑張ればなんとかなる」と、たくさんのことを抱え込んできたかもしれません。でも、どうか一人で悩まず、ソイナース…" at bounding box center [404, 164] width 525 height 118
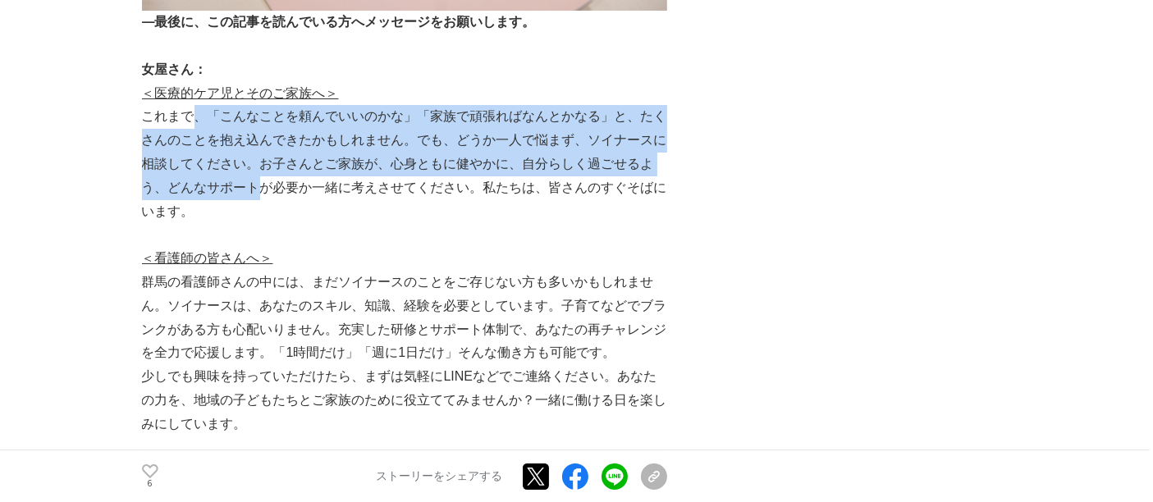
click at [234, 142] on p "これまで、「こんなことを頼んでいいのかな」「家族で頑張ればなんとかなる」と、たくさんのことを抱え込んできたかもしれません。でも、どうか一人で悩まず、ソイナース…" at bounding box center [404, 164] width 525 height 118
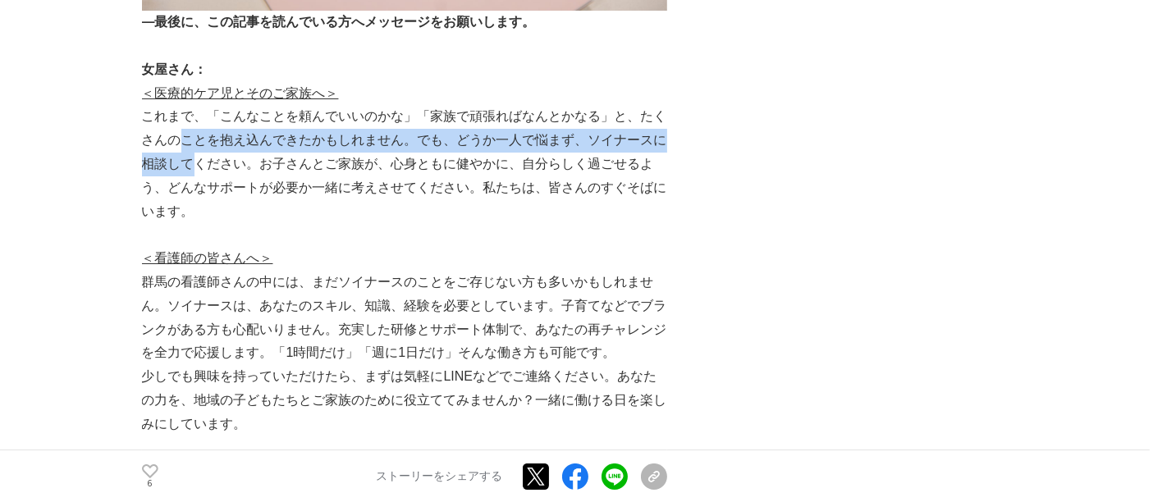
click at [178, 132] on p "これまで、「こんなことを頼んでいいのかな」「家族で頑張ればなんとかなる」と、たくさんのことを抱え込んできたかもしれません。でも、どうか一人で悩まず、ソイナース…" at bounding box center [404, 164] width 525 height 118
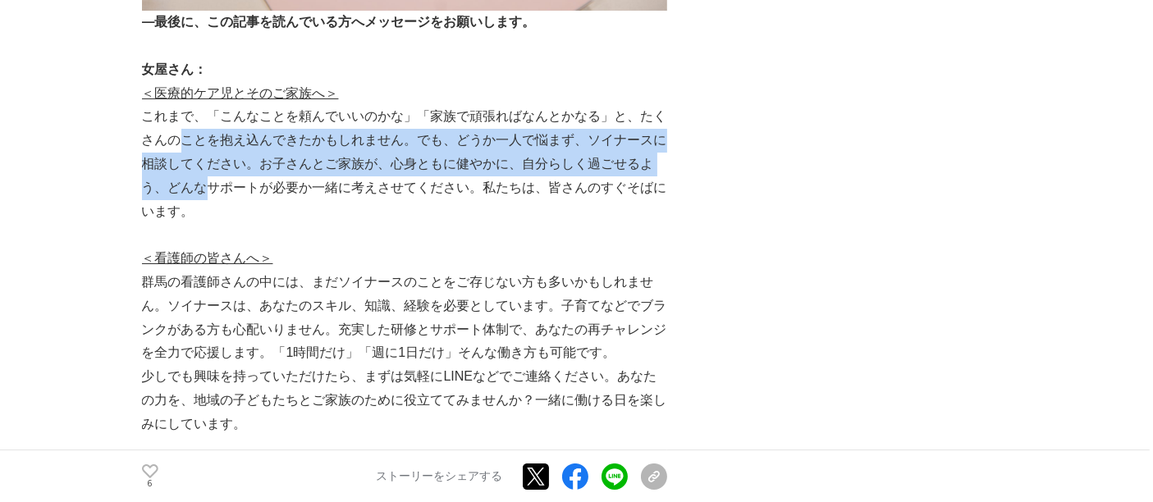
click at [178, 132] on p "これまで、「こんなことを頼んでいいのかな」「家族で頑張ればなんとかなる」と、たくさんのことを抱え込んできたかもしれません。でも、どうか一人で悩まず、ソイナース…" at bounding box center [404, 164] width 525 height 118
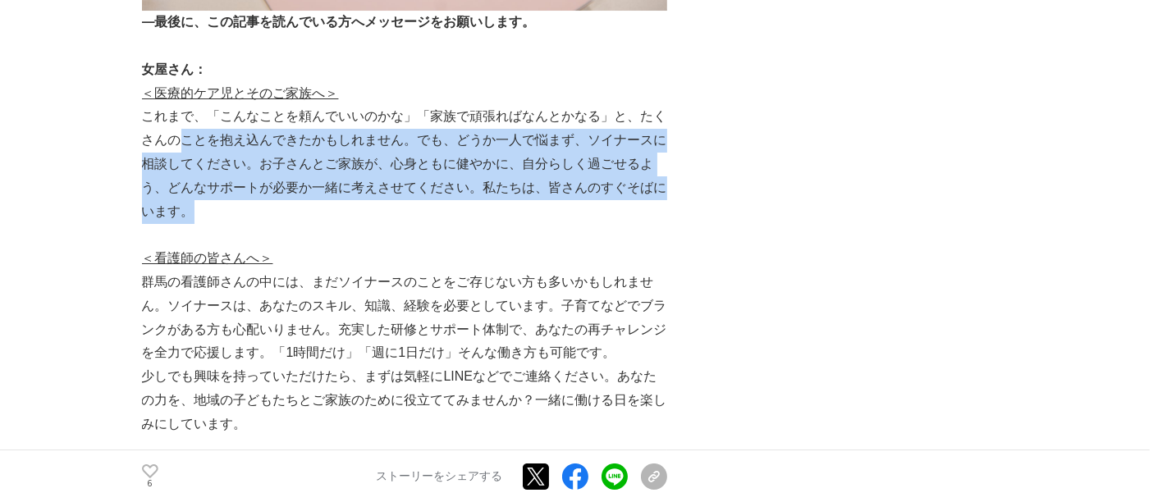
click at [210, 153] on p "これまで、「こんなことを頼んでいいのかな」「家族で頑張ればなんとかなる」と、たくさんのことを抱え込んできたかもしれません。でも、どうか一人で悩まず、ソイナース…" at bounding box center [404, 164] width 525 height 118
click at [214, 153] on p "これまで、「こんなことを頼んでいいのかな」「家族で頑張ればなんとかなる」と、たくさんのことを抱え込んできたかもしれません。でも、どうか一人で悩まず、ソイナース…" at bounding box center [404, 164] width 525 height 118
click at [455, 132] on p "これまで、「こんなことを頼んでいいのかな」「家族で頑張ればなんとかなる」と、たくさんのことを抱え込んできたかもしれません。でも、どうか一人で悩まず、ソイナース…" at bounding box center [404, 164] width 525 height 118
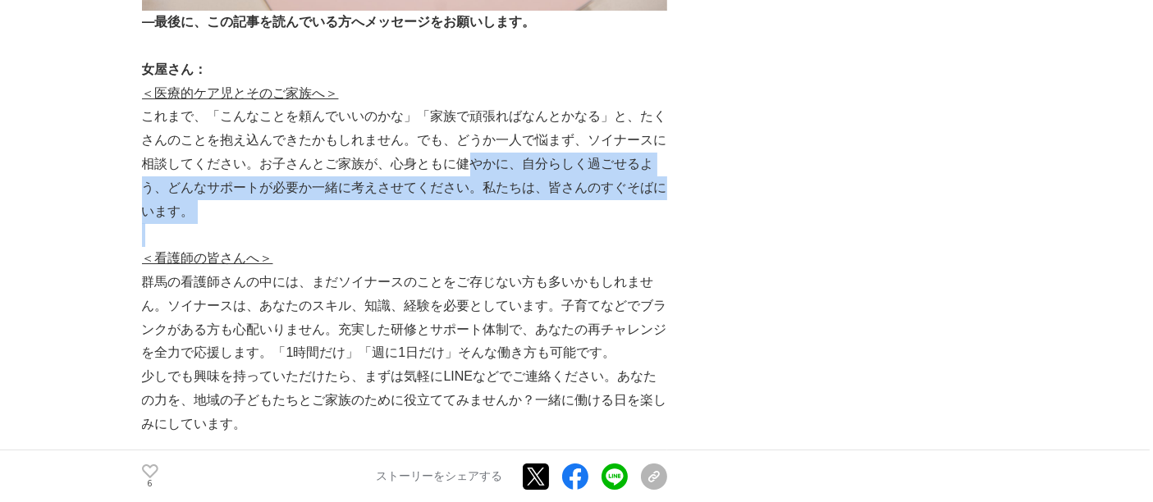
click at [494, 223] on p at bounding box center [404, 235] width 525 height 24
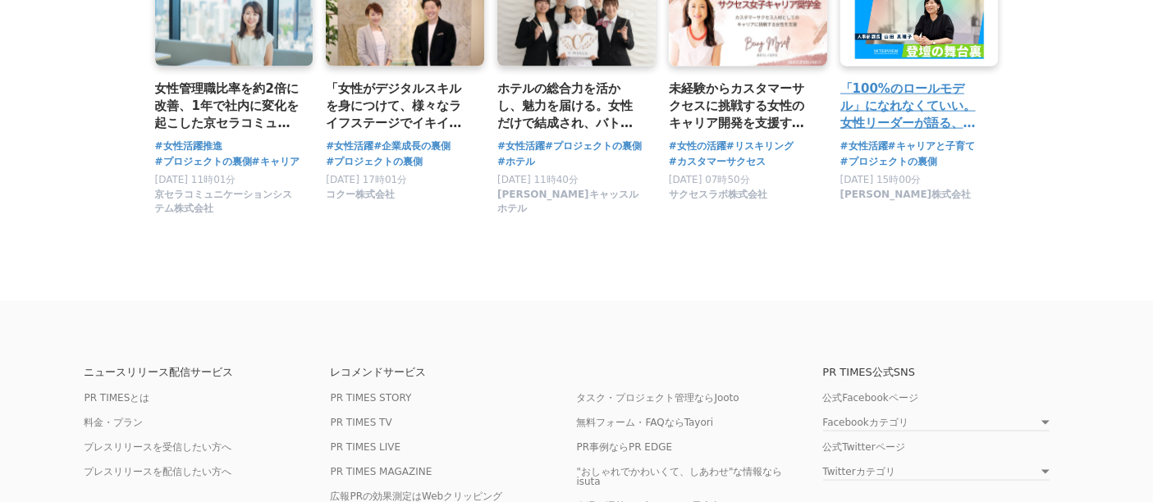
scroll to position [8481, 0]
